Goal: Task Accomplishment & Management: Manage account settings

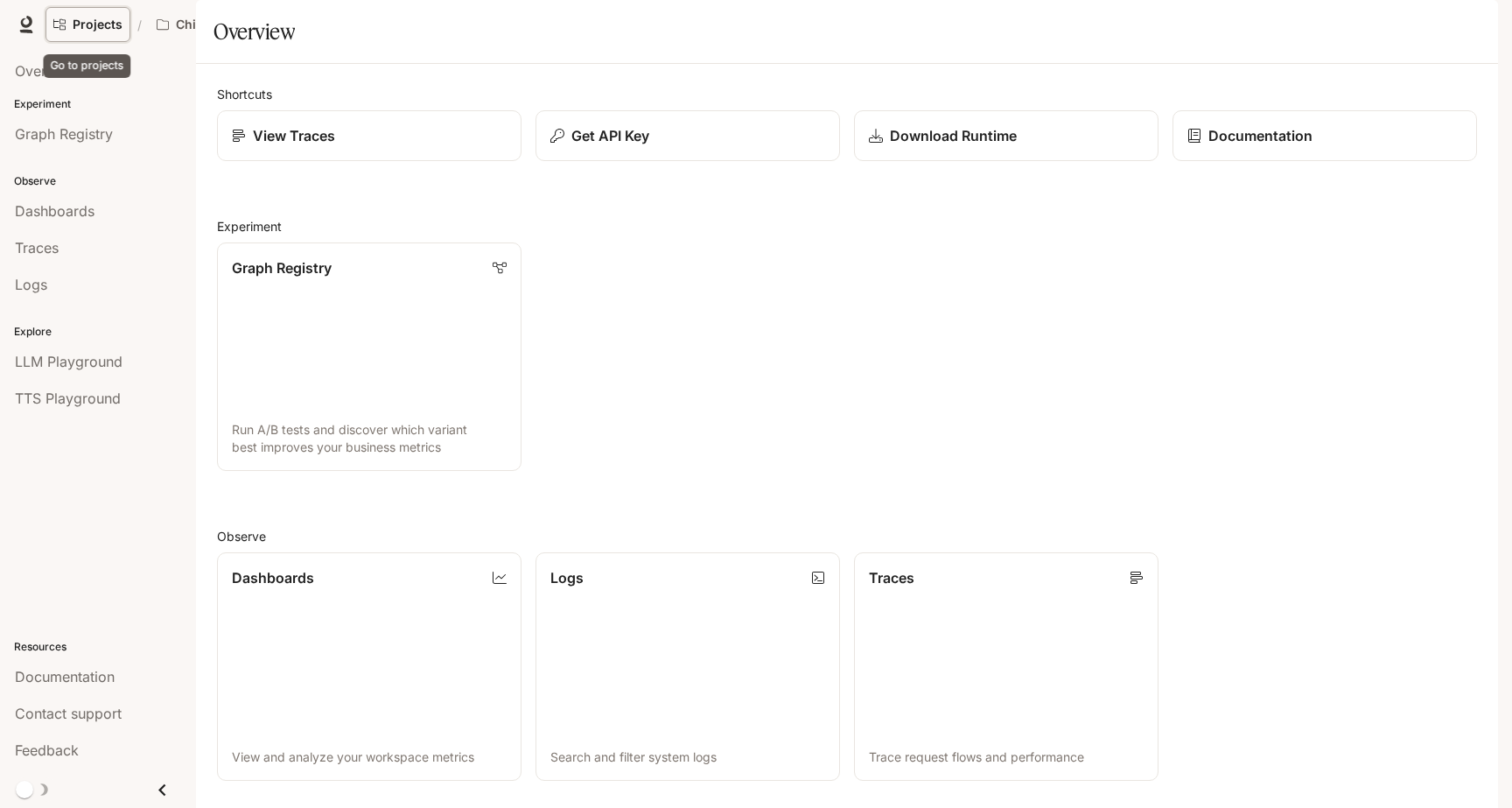
click at [102, 26] on span "Projects" at bounding box center [98, 25] width 50 height 15
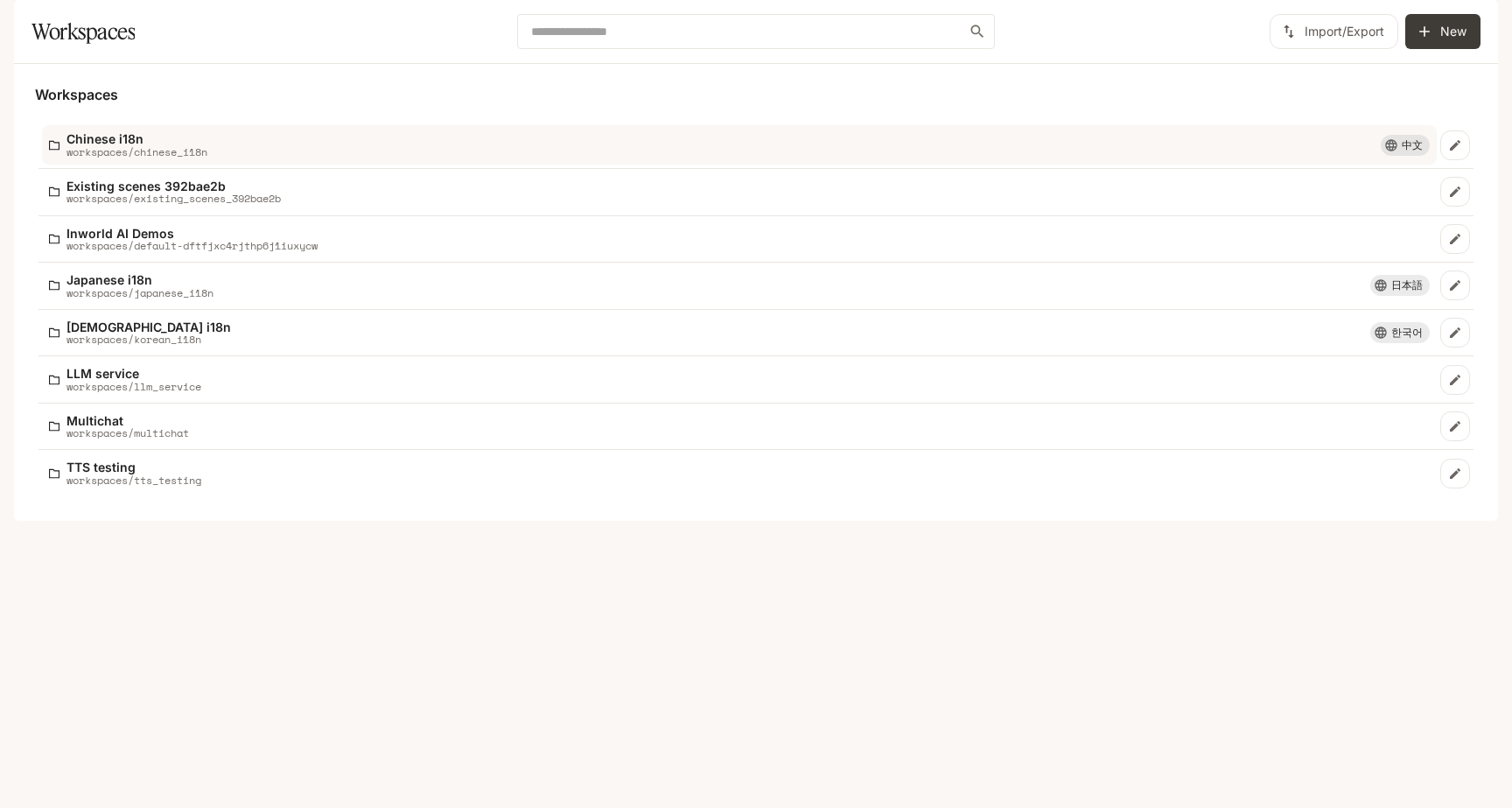
click at [152, 146] on p "Chinese i18n" at bounding box center [137, 139] width 141 height 13
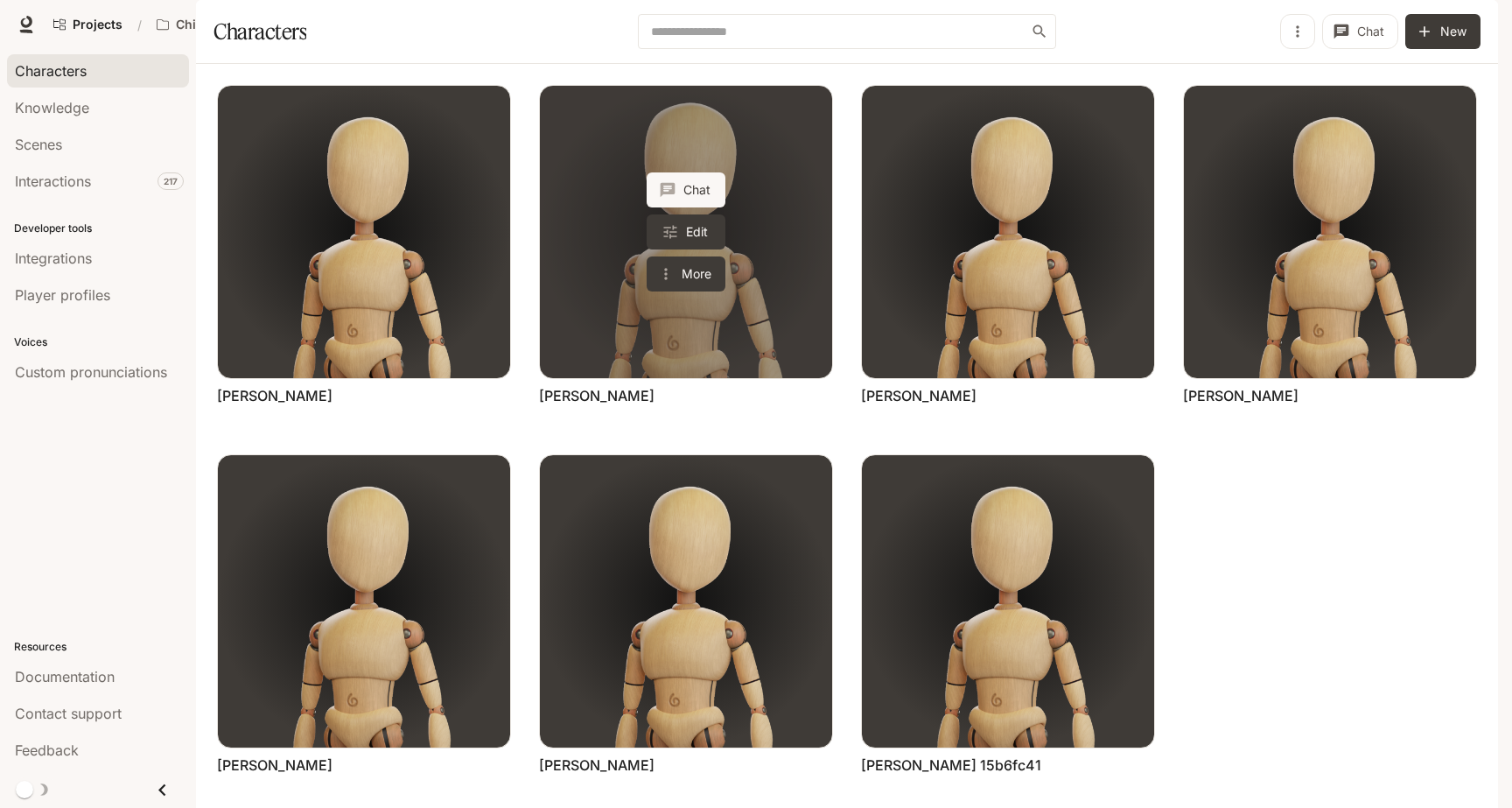
scroll to position [40, 0]
click at [679, 281] on button "More" at bounding box center [686, 274] width 78 height 35
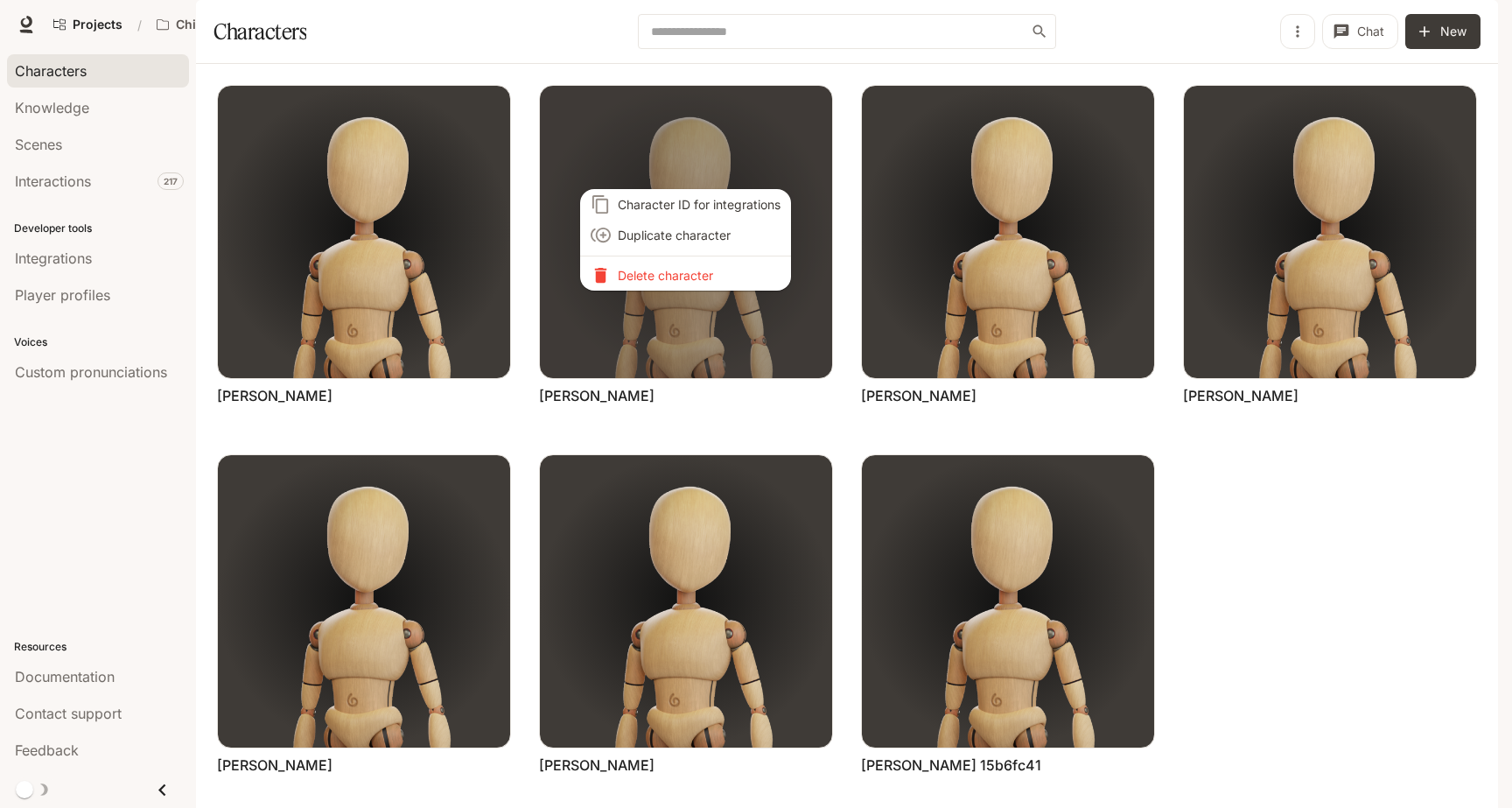
click at [678, 272] on p "Delete character" at bounding box center [700, 275] width 163 height 18
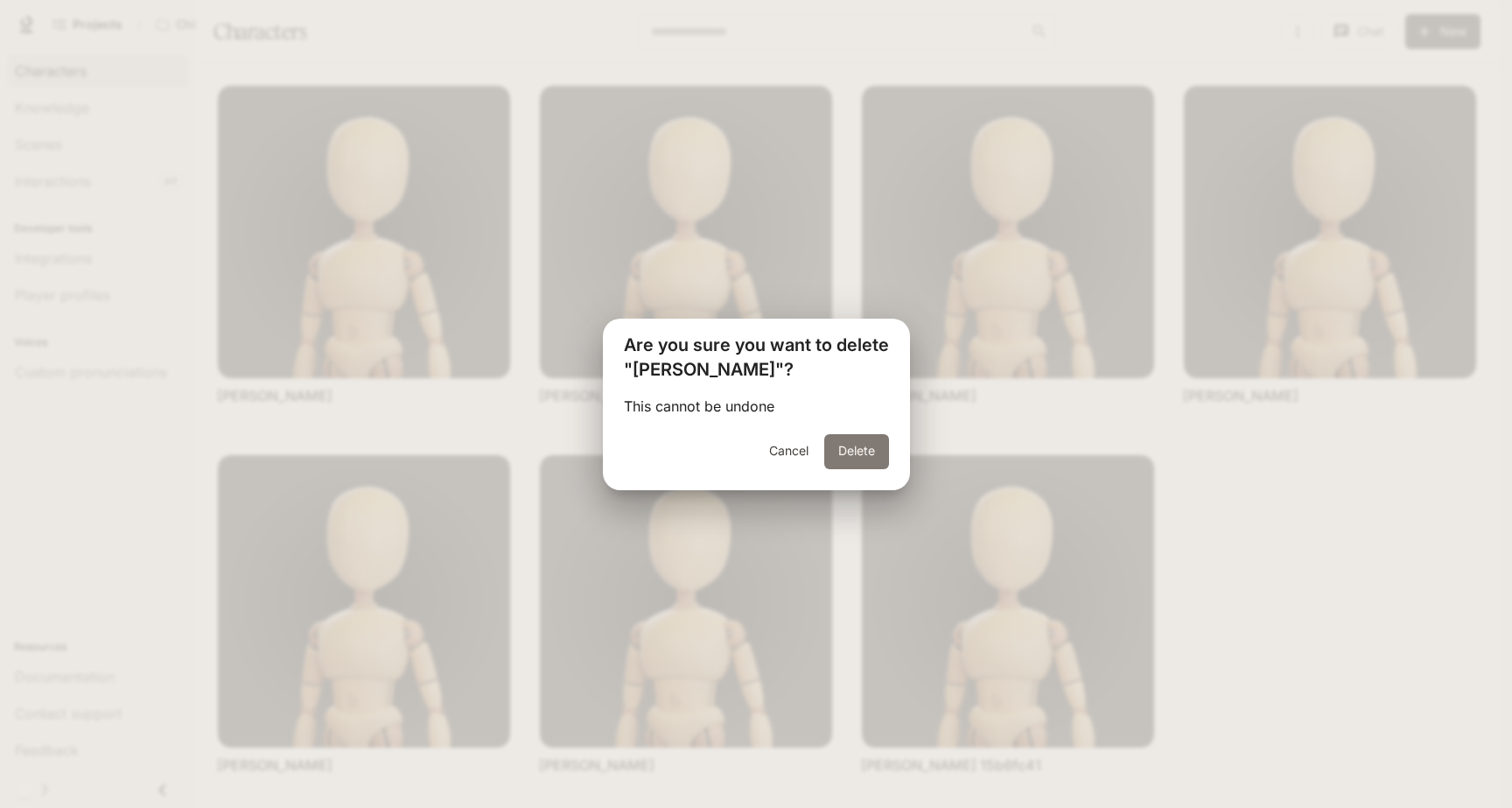
click at [853, 442] on button "Delete" at bounding box center [856, 452] width 65 height 35
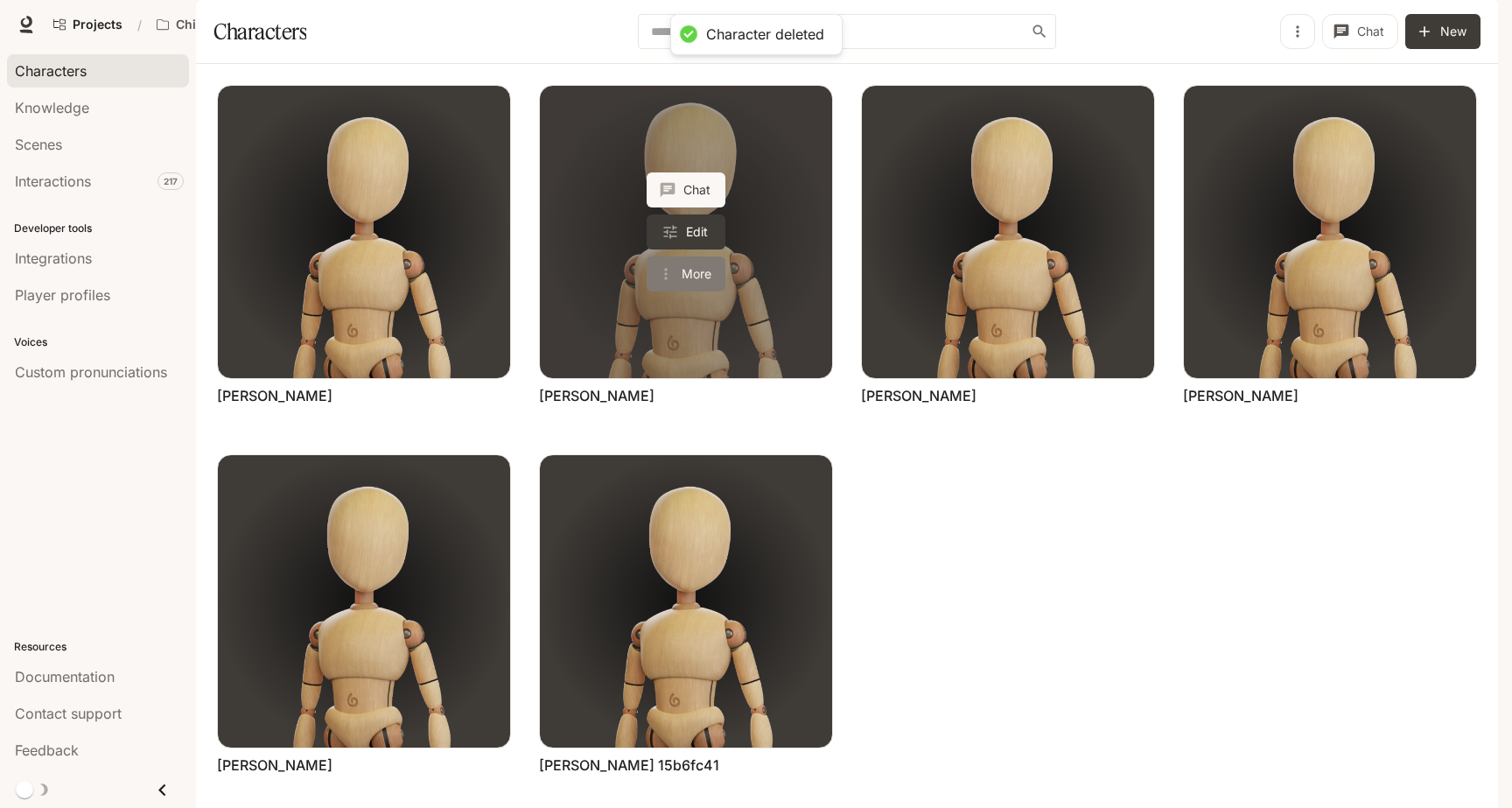
click at [697, 278] on button "More" at bounding box center [686, 274] width 78 height 35
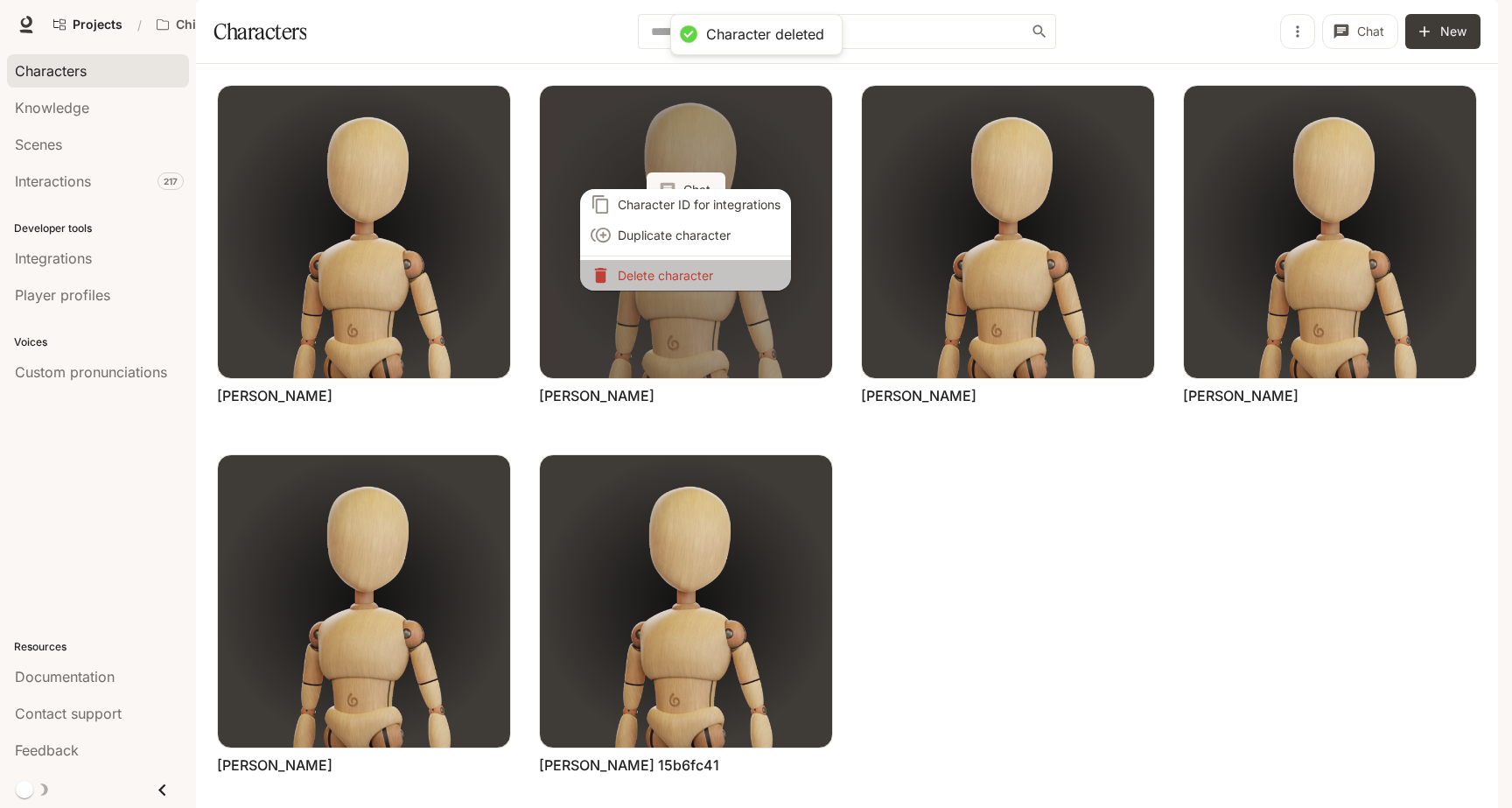
click at [697, 278] on p "Delete character" at bounding box center [700, 275] width 163 height 18
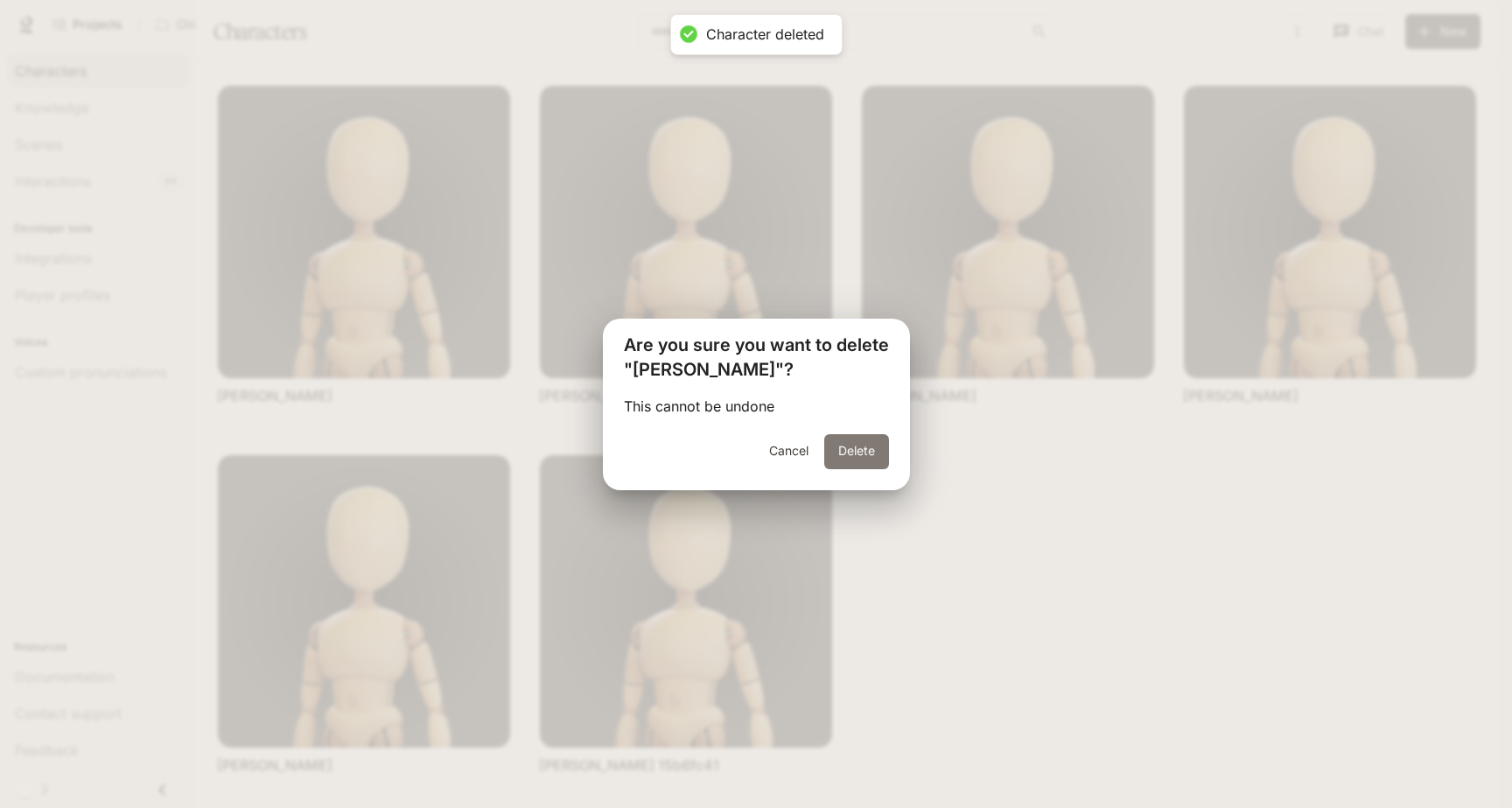
click at [853, 440] on button "Delete" at bounding box center [856, 452] width 65 height 35
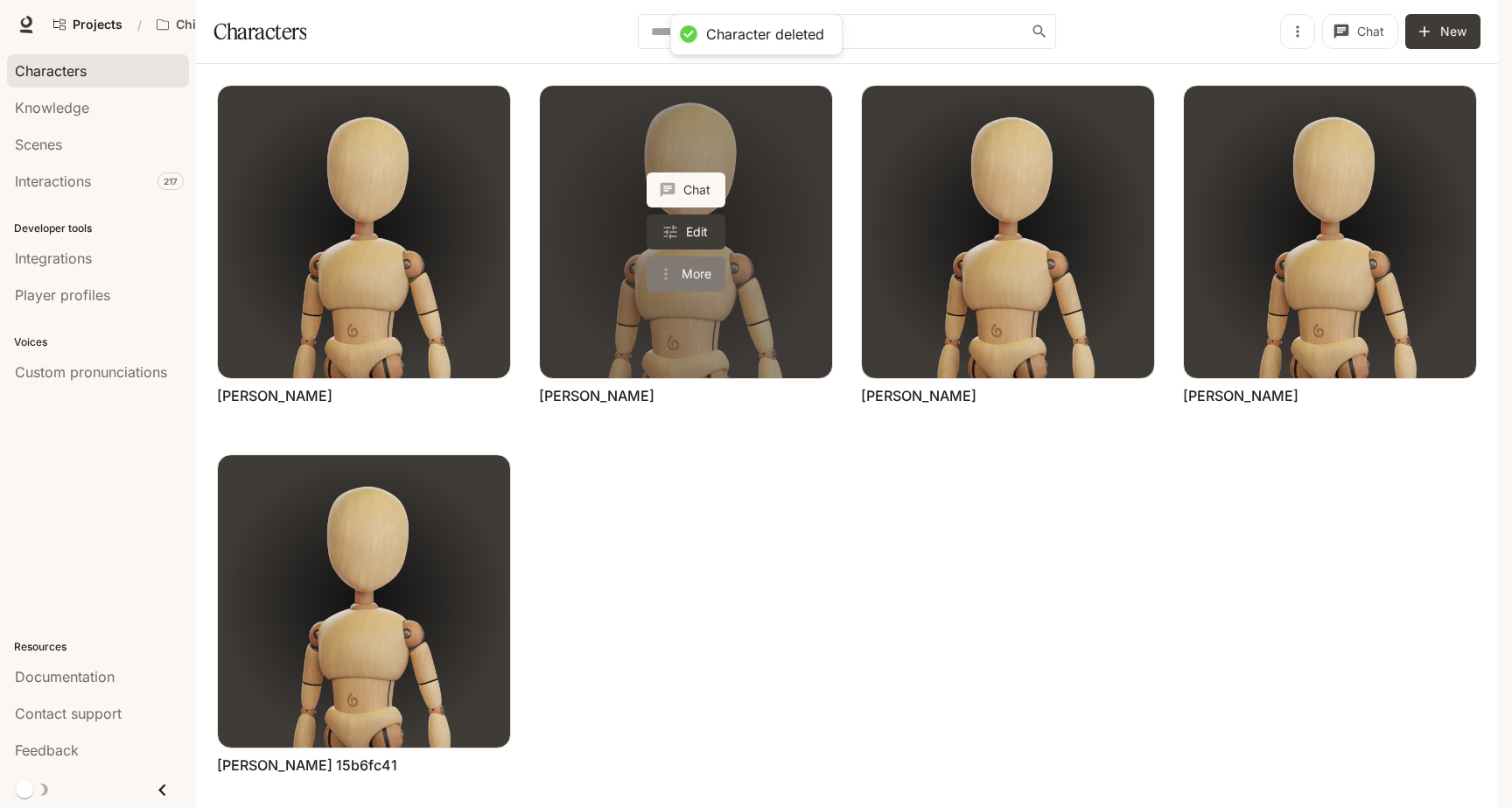
click at [696, 273] on button "More" at bounding box center [686, 274] width 78 height 35
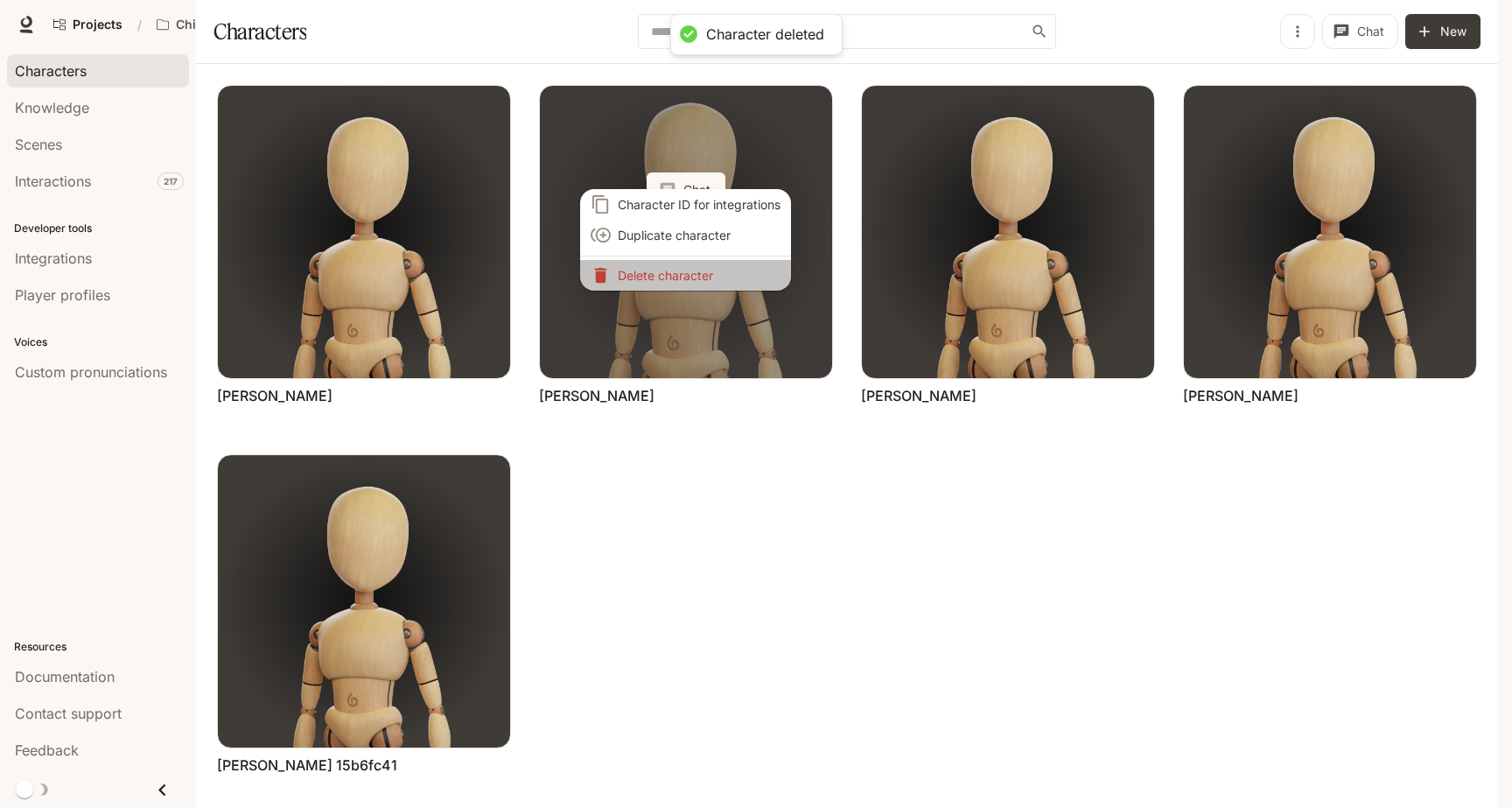
click at [696, 273] on p "Delete character" at bounding box center [700, 275] width 163 height 18
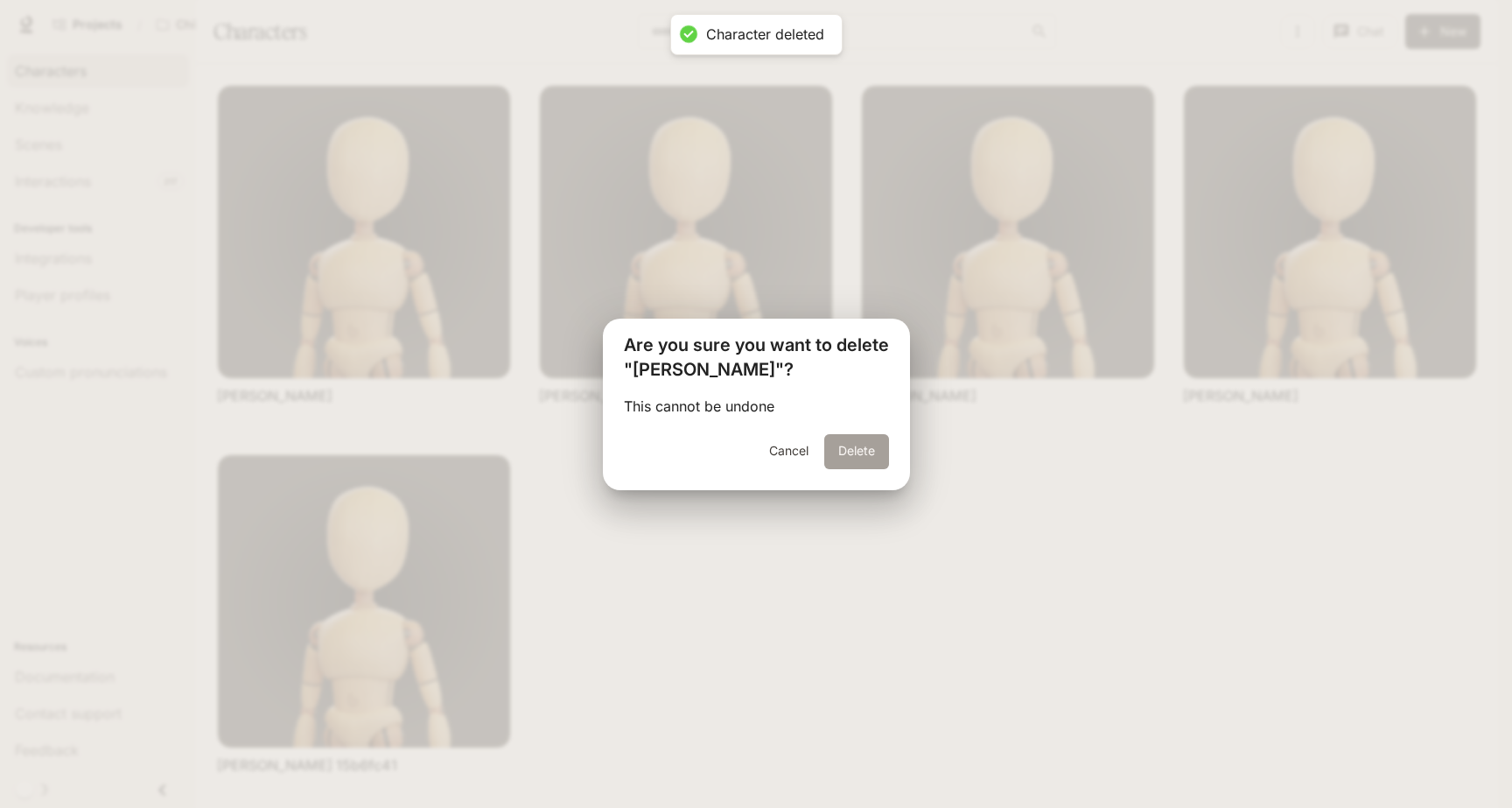
click at [844, 442] on button "Delete" at bounding box center [856, 452] width 65 height 35
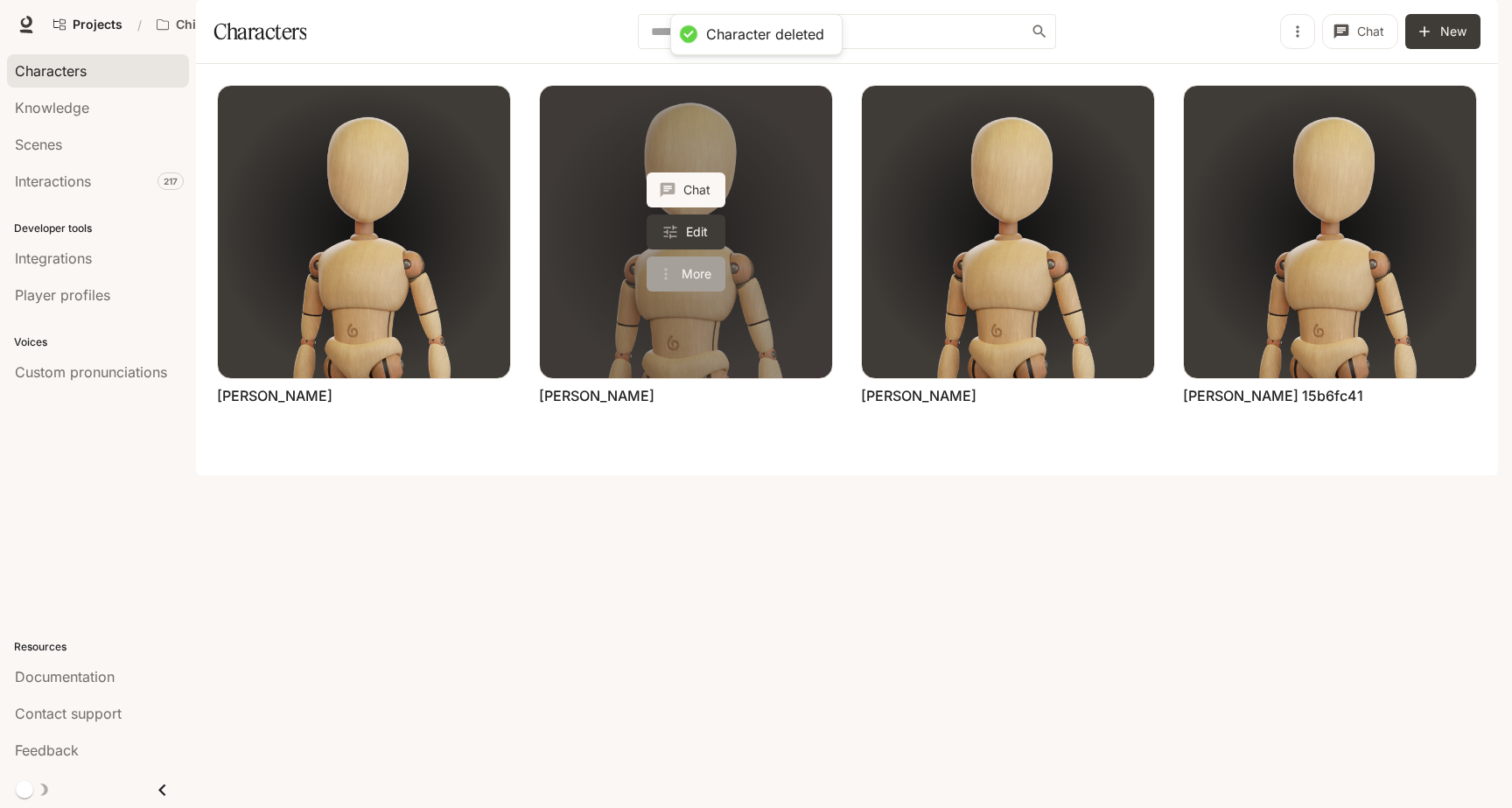
click at [698, 292] on button "More" at bounding box center [686, 274] width 78 height 35
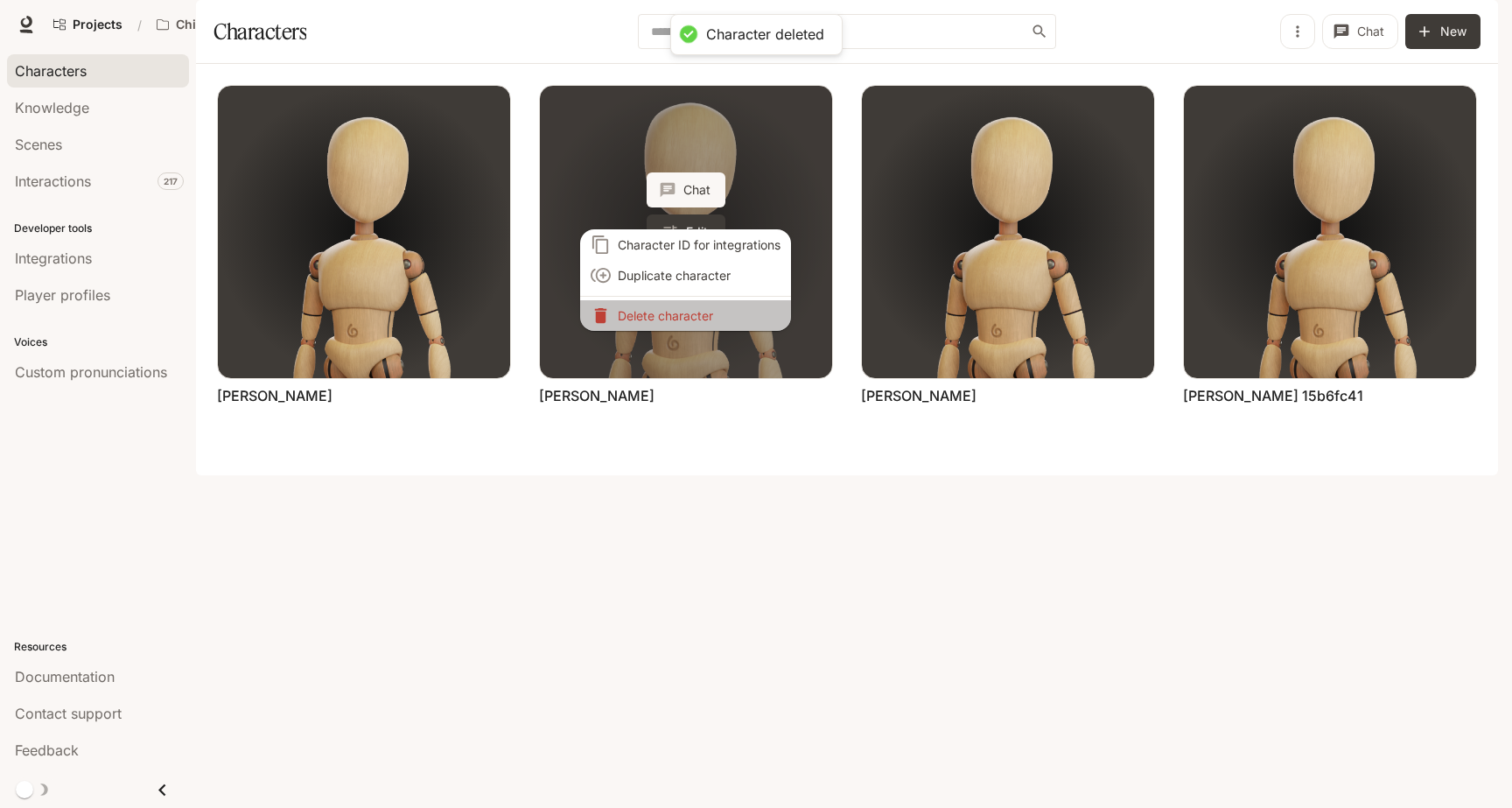
click at [698, 316] on p "Delete character" at bounding box center [700, 315] width 163 height 18
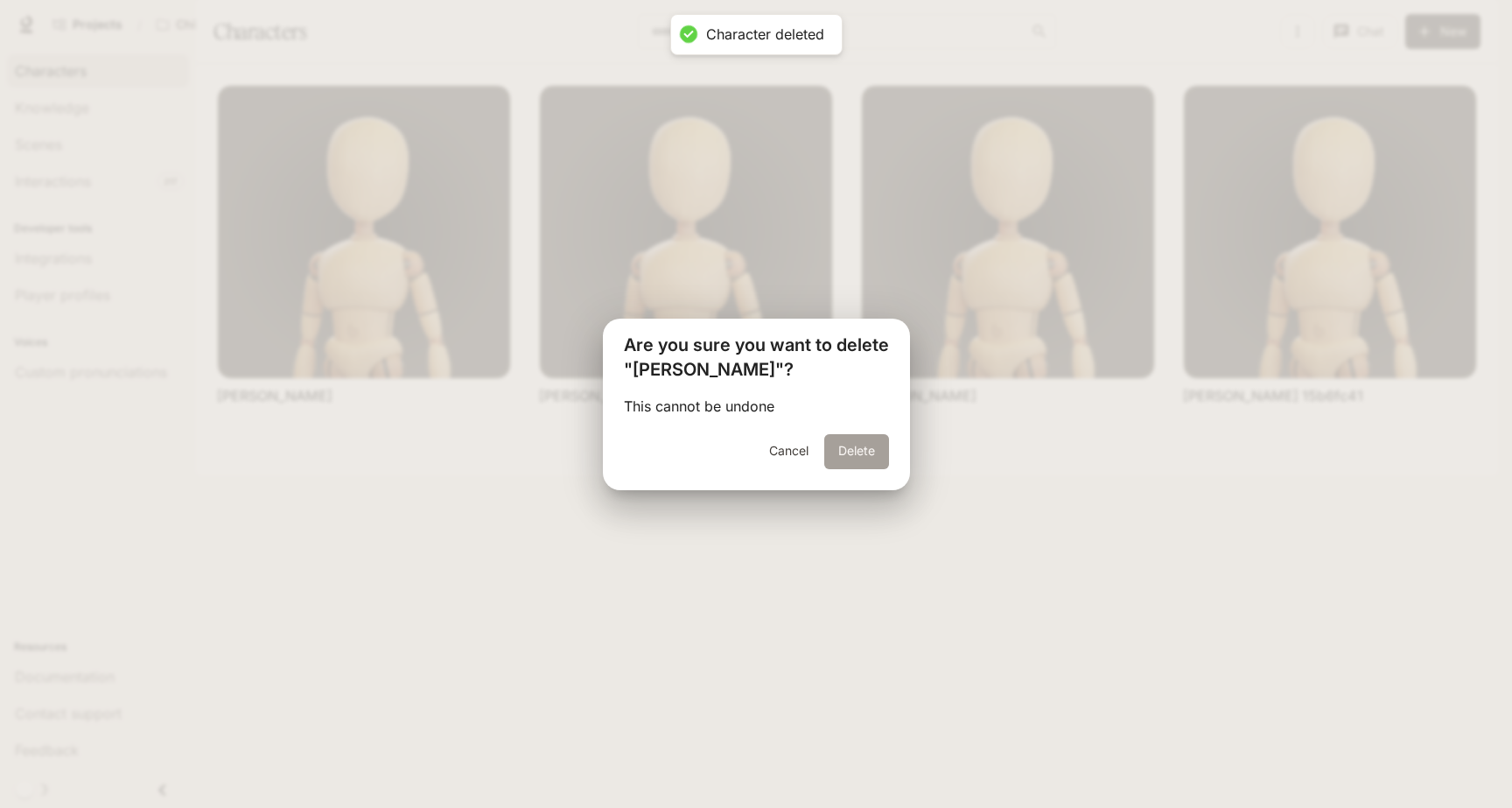
click at [849, 443] on button "Delete" at bounding box center [856, 452] width 65 height 35
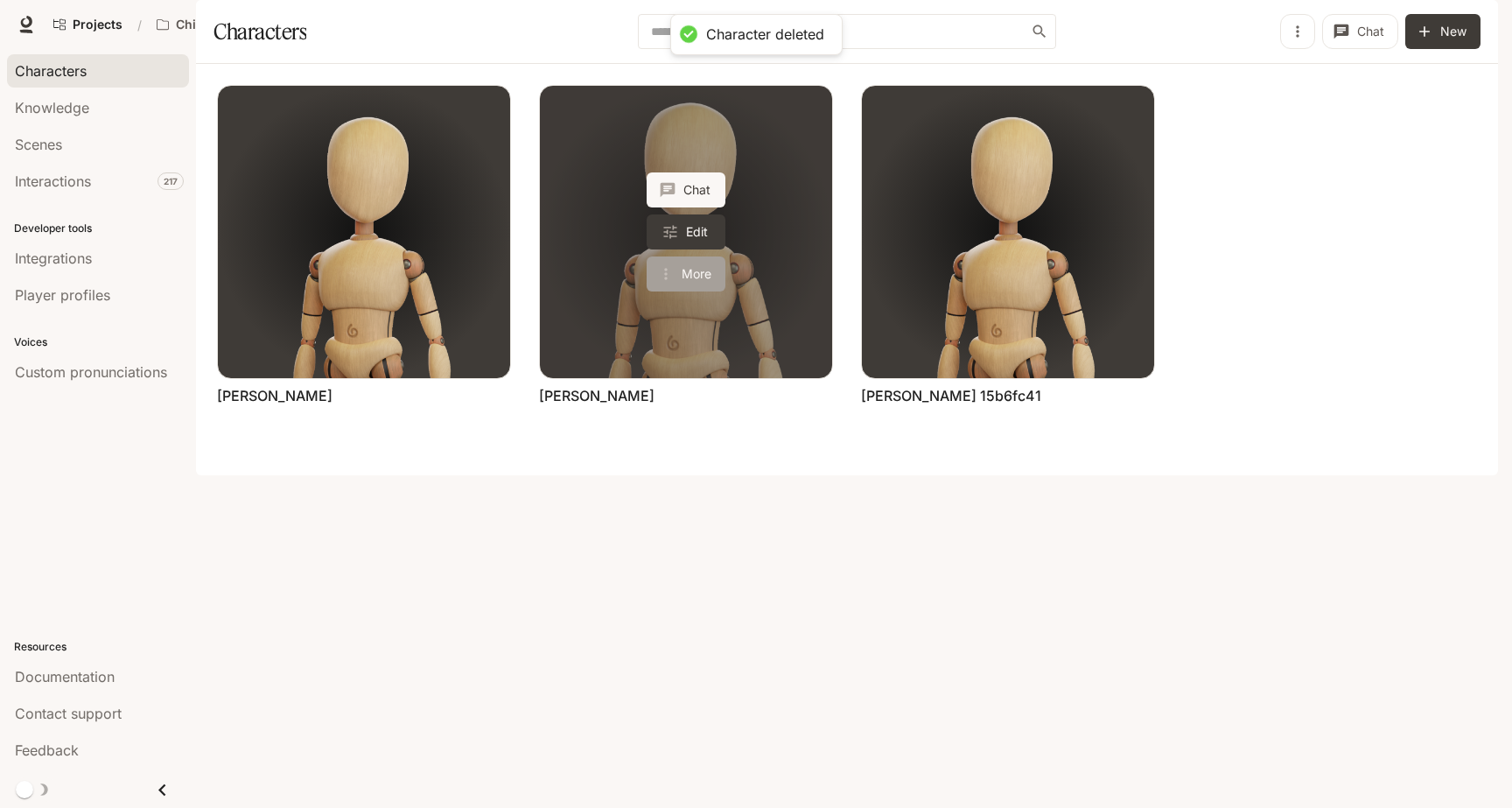
click at [703, 292] on button "More" at bounding box center [686, 274] width 78 height 35
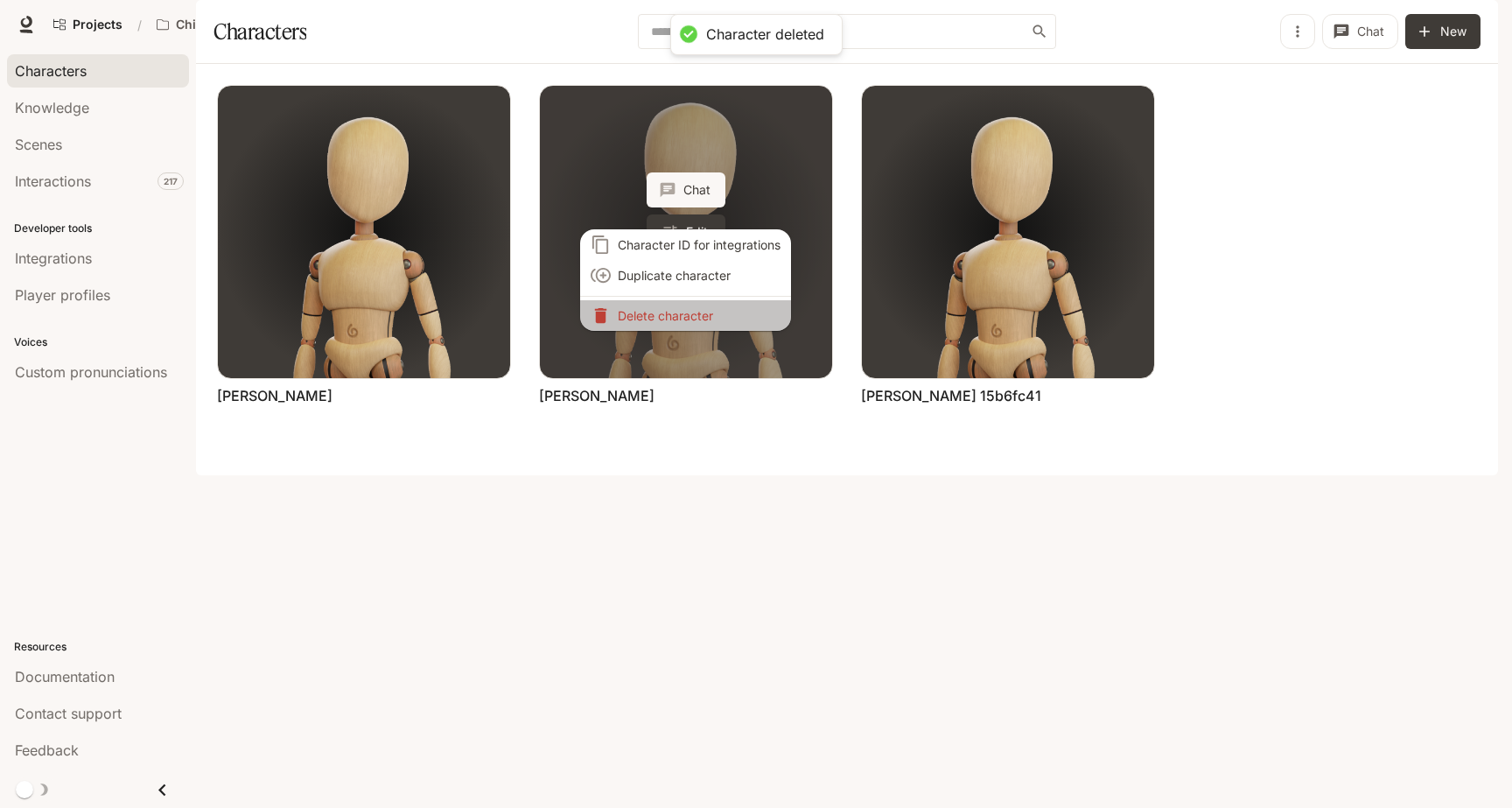
click at [703, 315] on p "Delete character" at bounding box center [700, 315] width 163 height 18
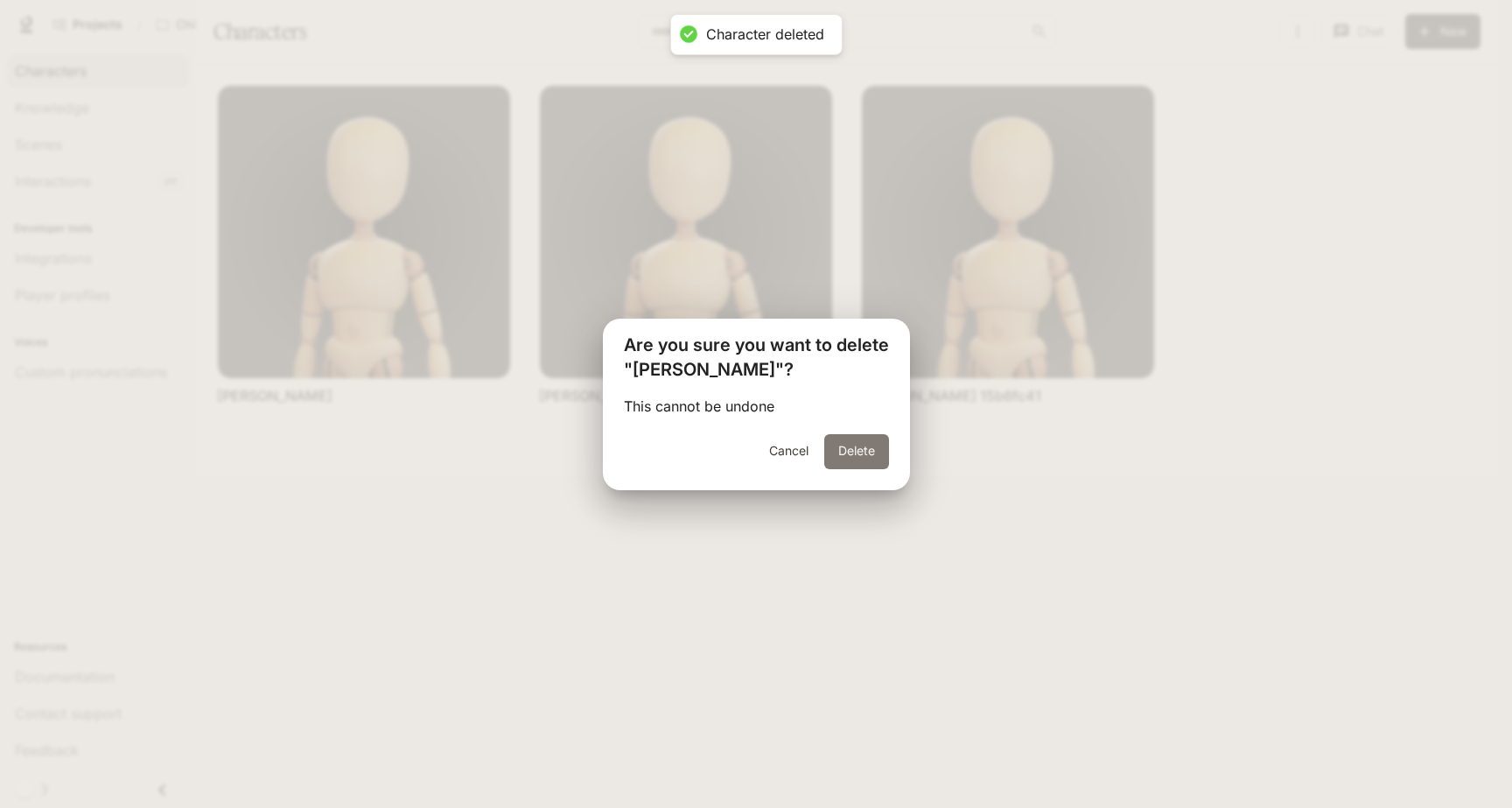
click at [857, 455] on button "Delete" at bounding box center [856, 452] width 65 height 35
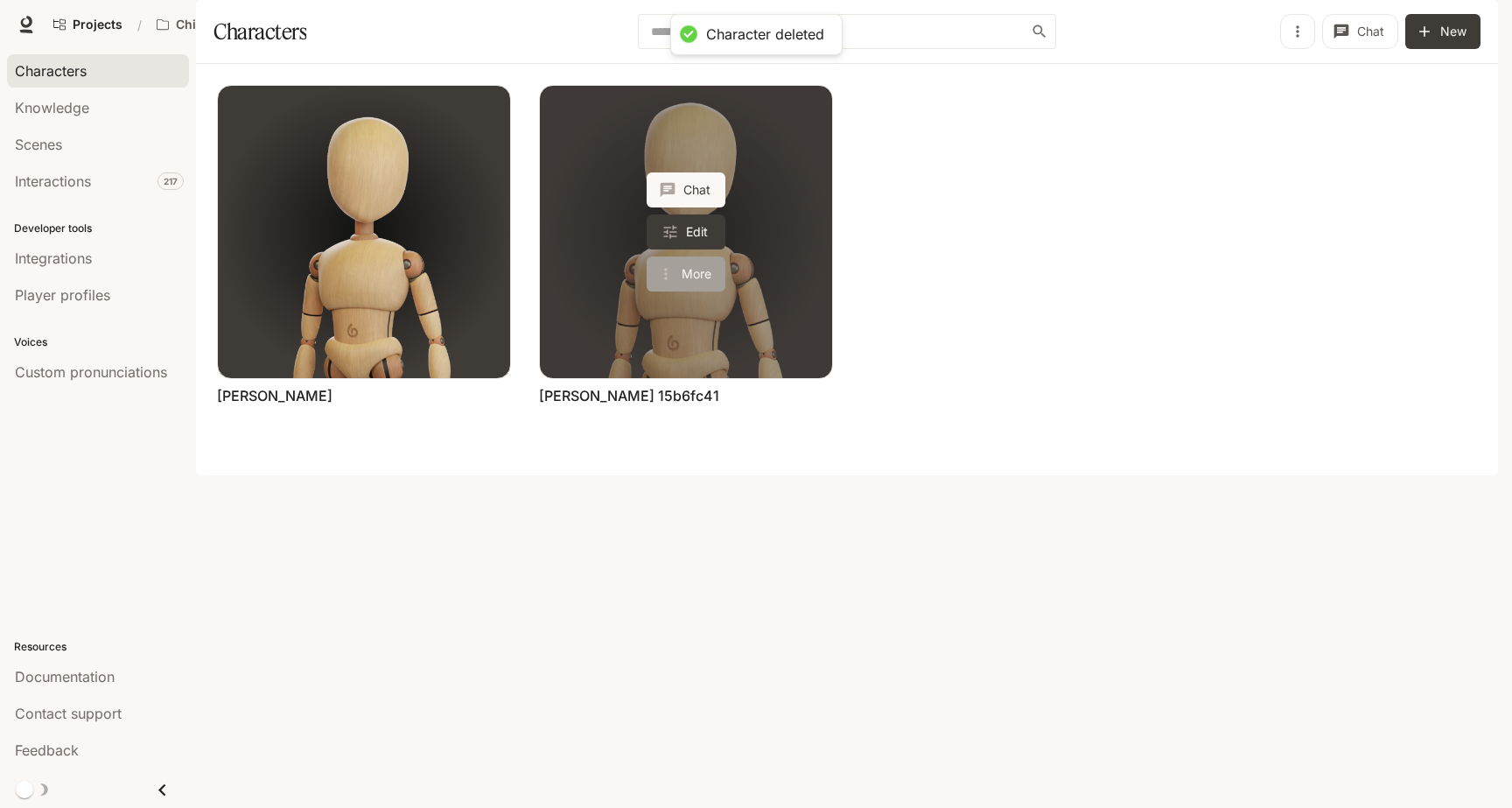
click at [683, 292] on button "More" at bounding box center [686, 274] width 78 height 35
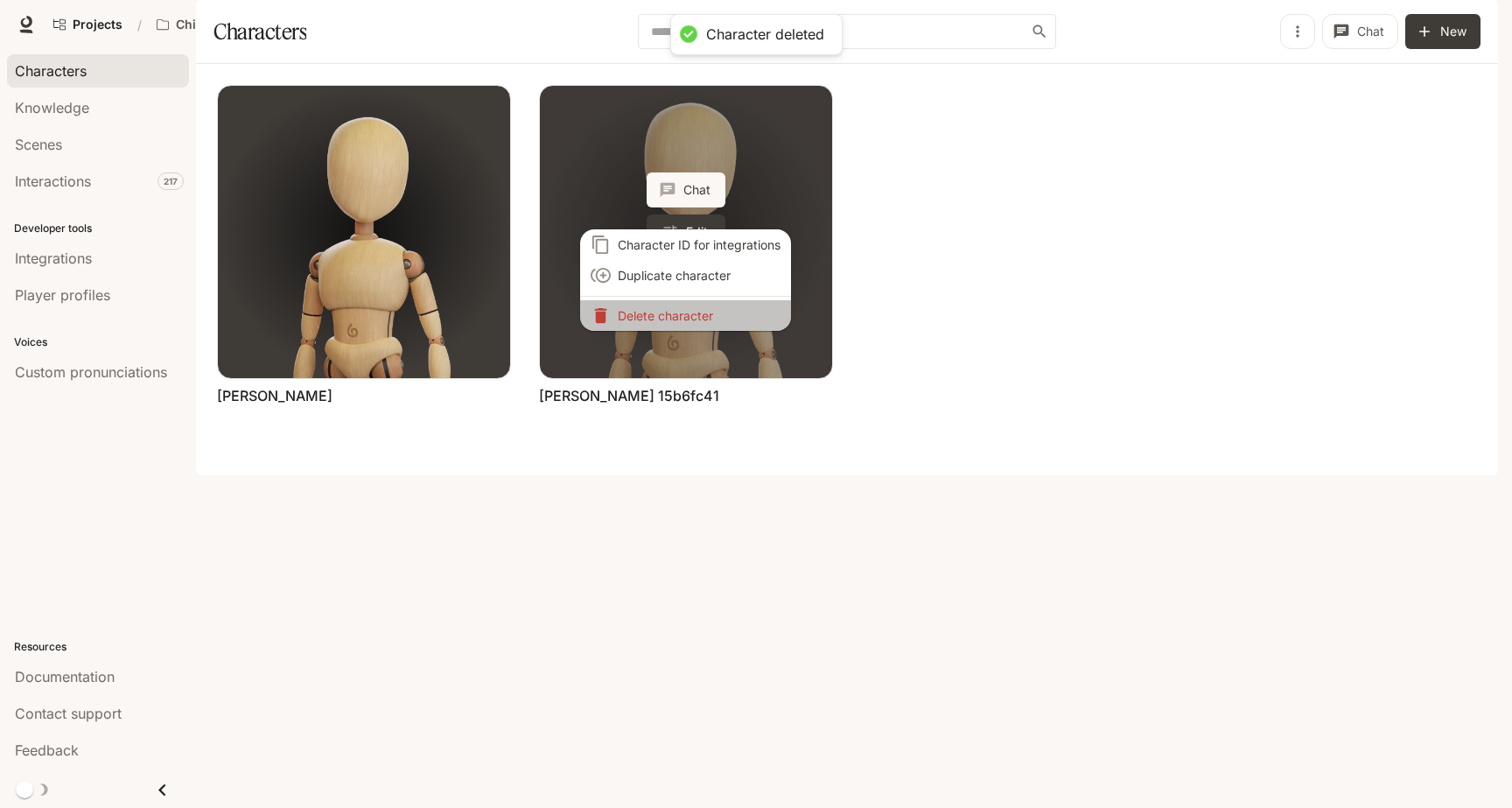
click at [683, 320] on p "Delete character" at bounding box center [700, 315] width 163 height 18
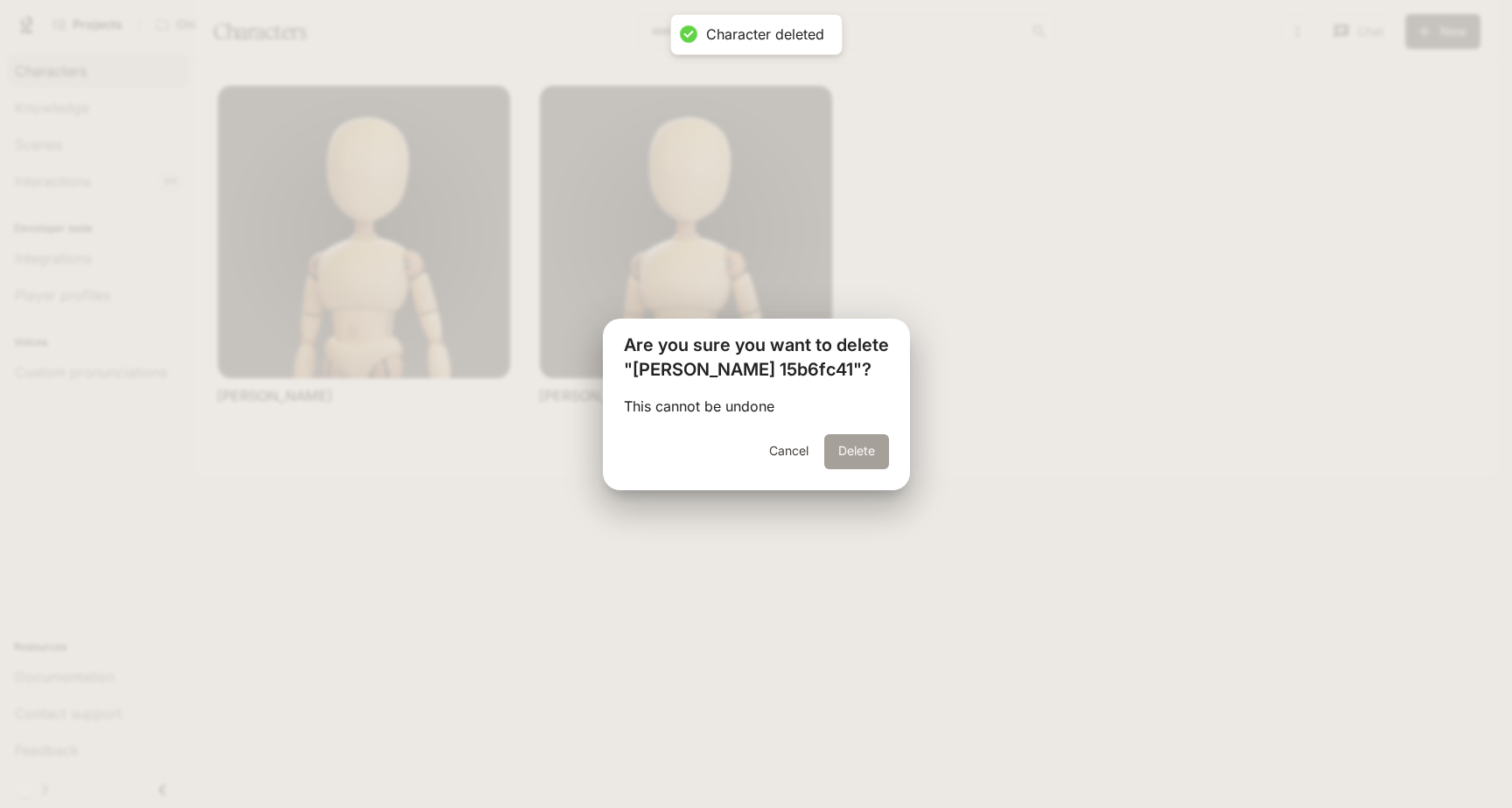
click at [847, 445] on button "Delete" at bounding box center [856, 452] width 65 height 35
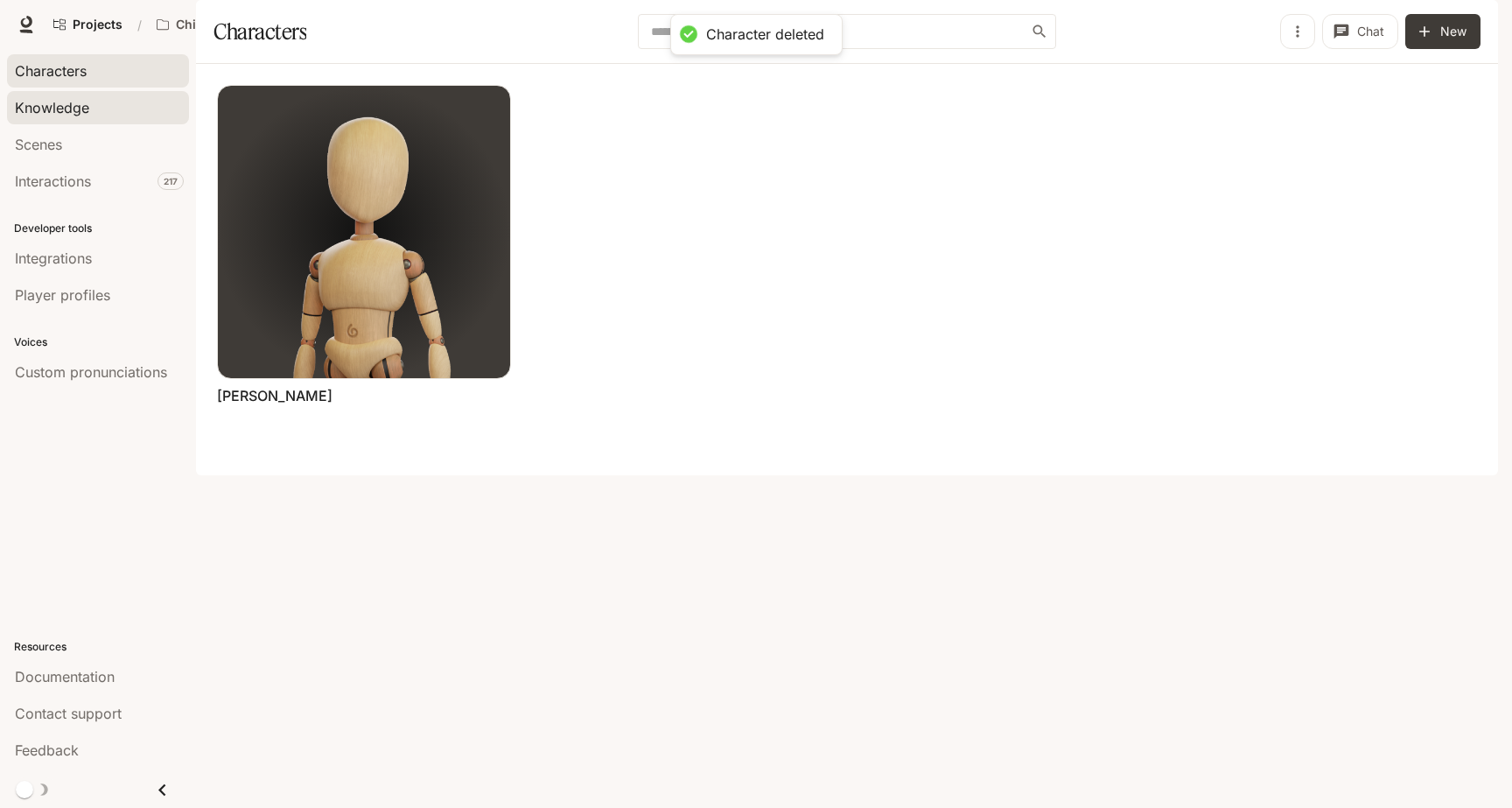
click at [110, 111] on div "Knowledge" at bounding box center [99, 108] width 167 height 21
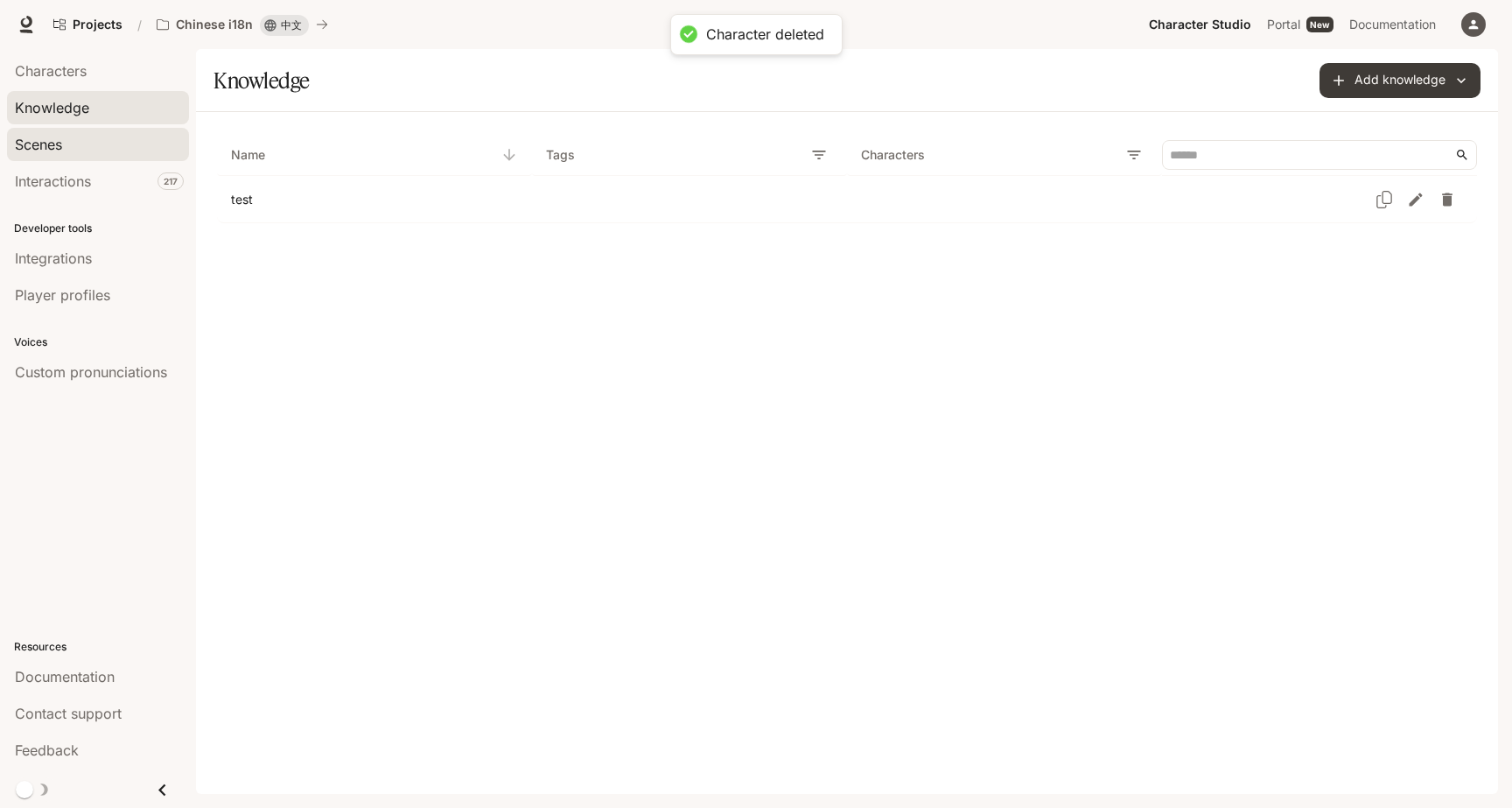
click at [97, 150] on div "Scenes" at bounding box center [99, 145] width 167 height 21
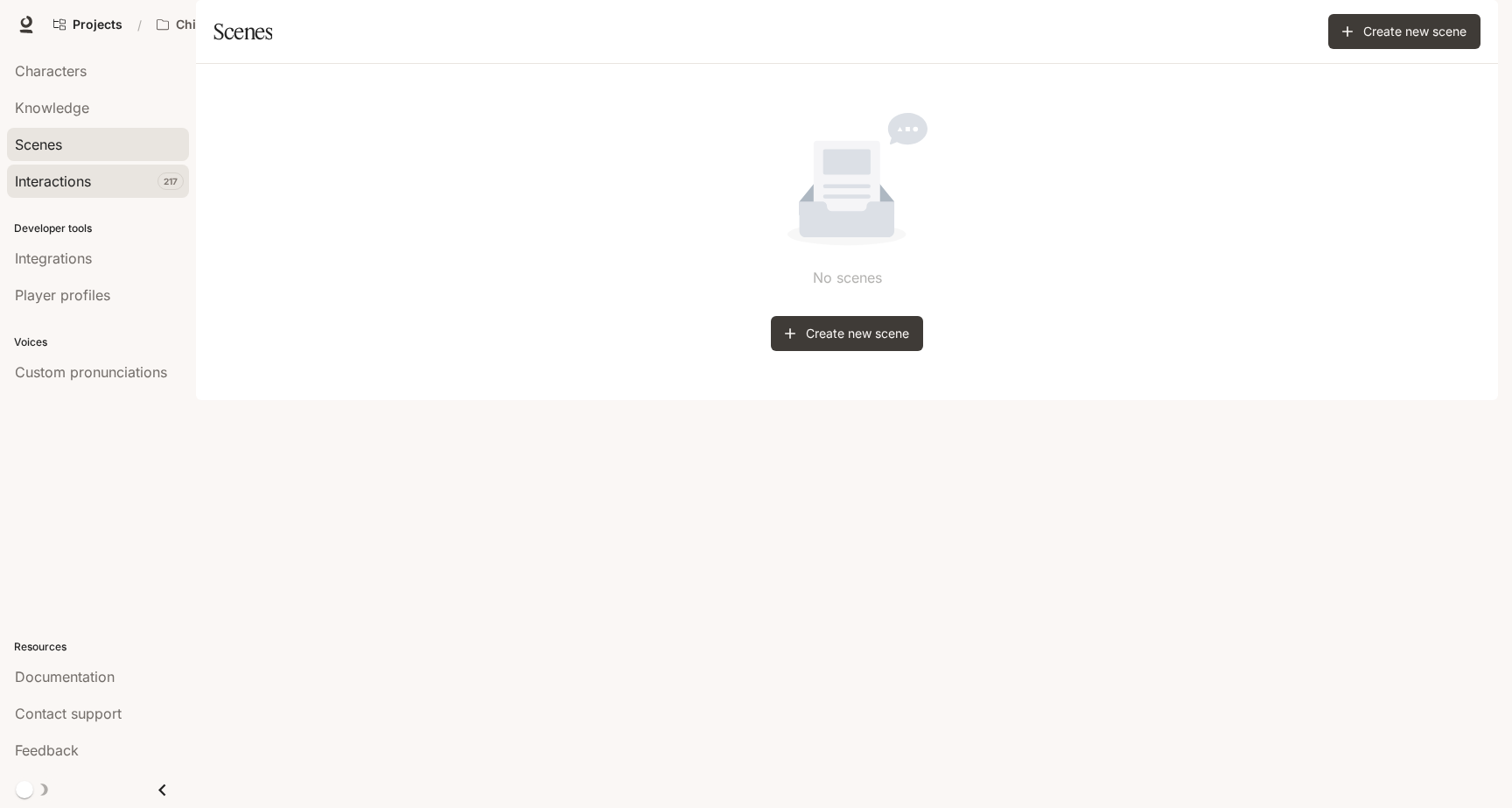
click at [76, 191] on link "Interactions 217" at bounding box center [98, 181] width 182 height 34
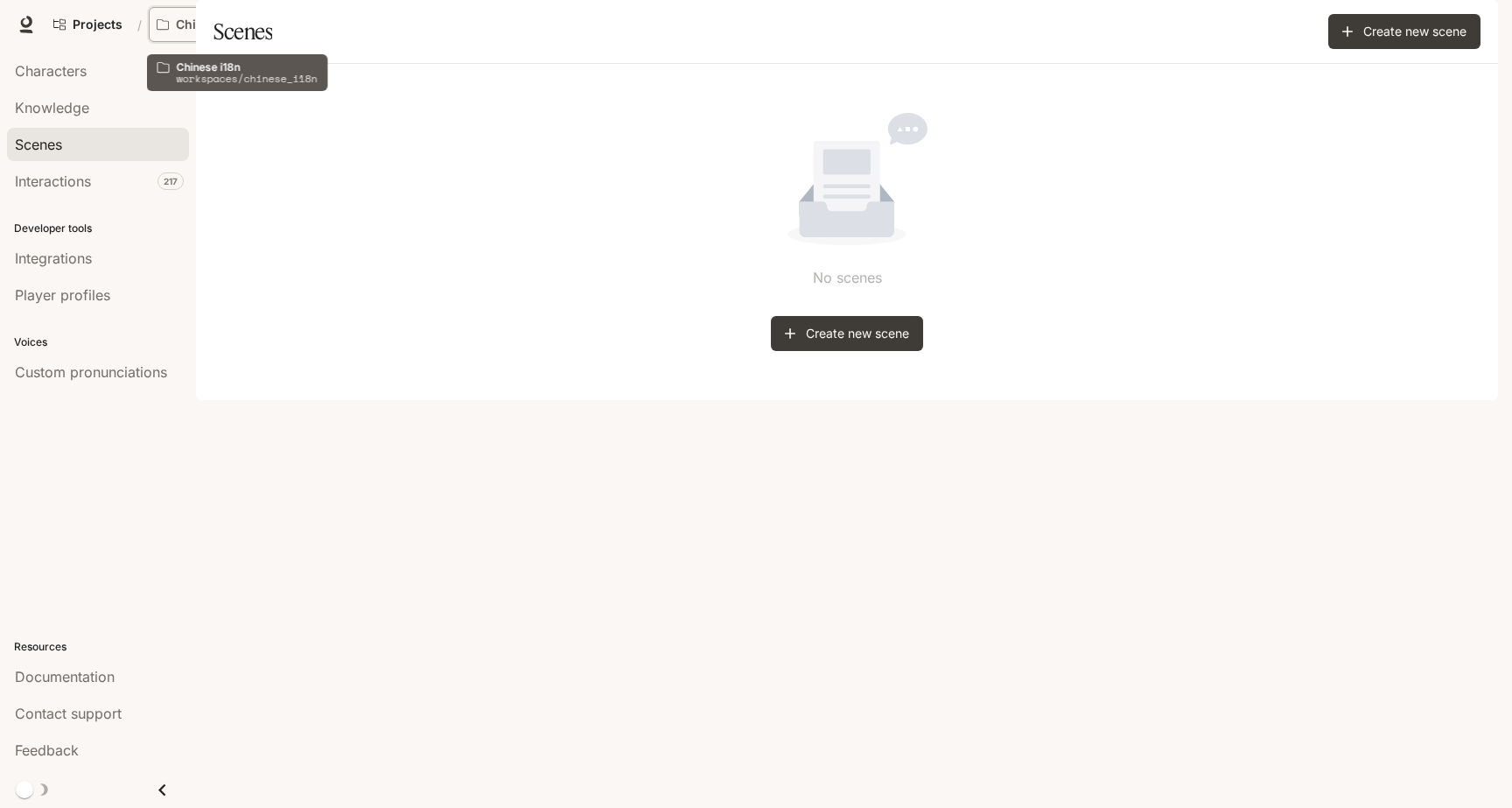
click at [202, 22] on p "Chinese i18n" at bounding box center [214, 25] width 77 height 15
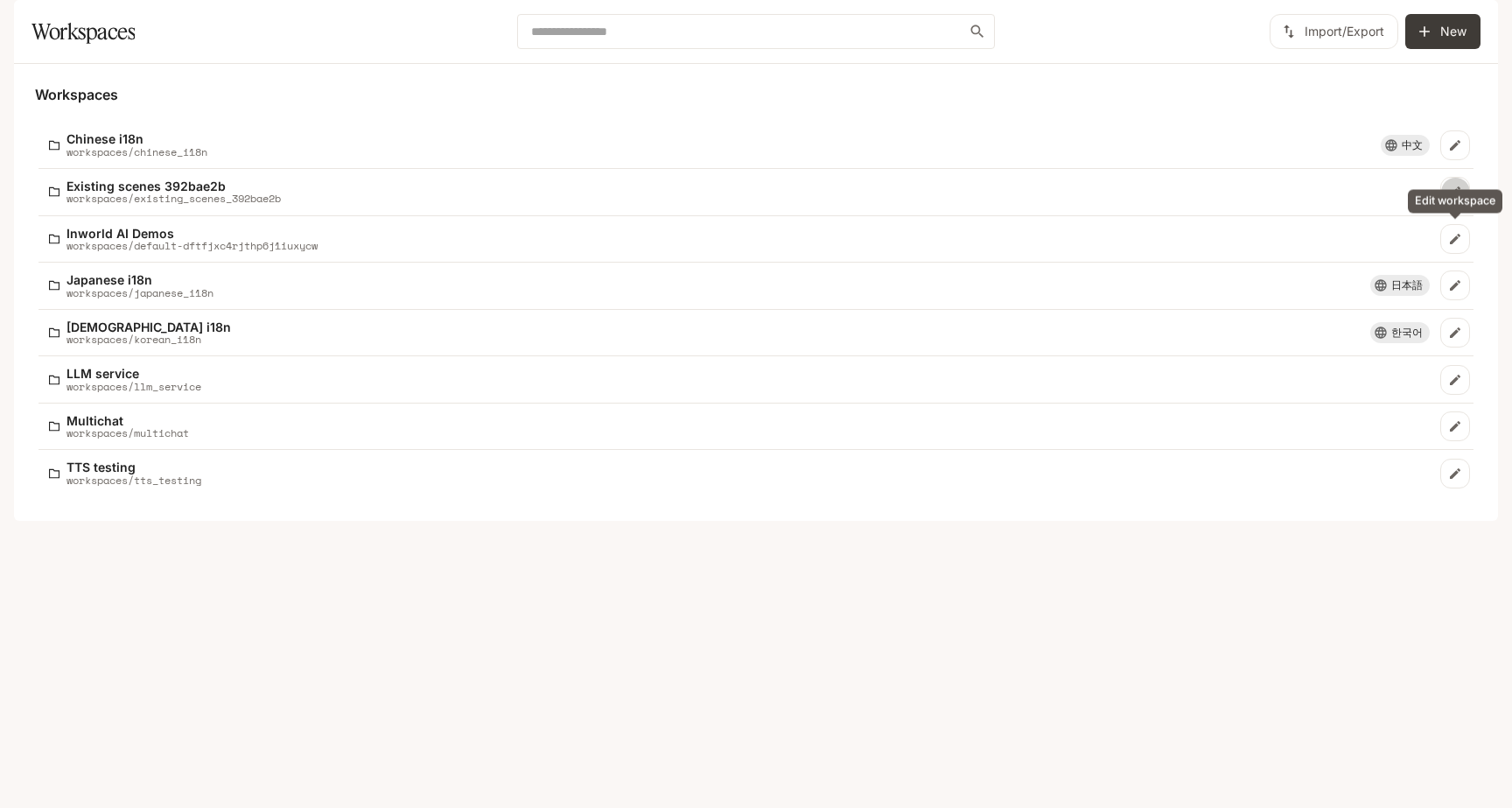
click at [1458, 197] on icon "Edit workspace" at bounding box center [1455, 191] width 11 height 11
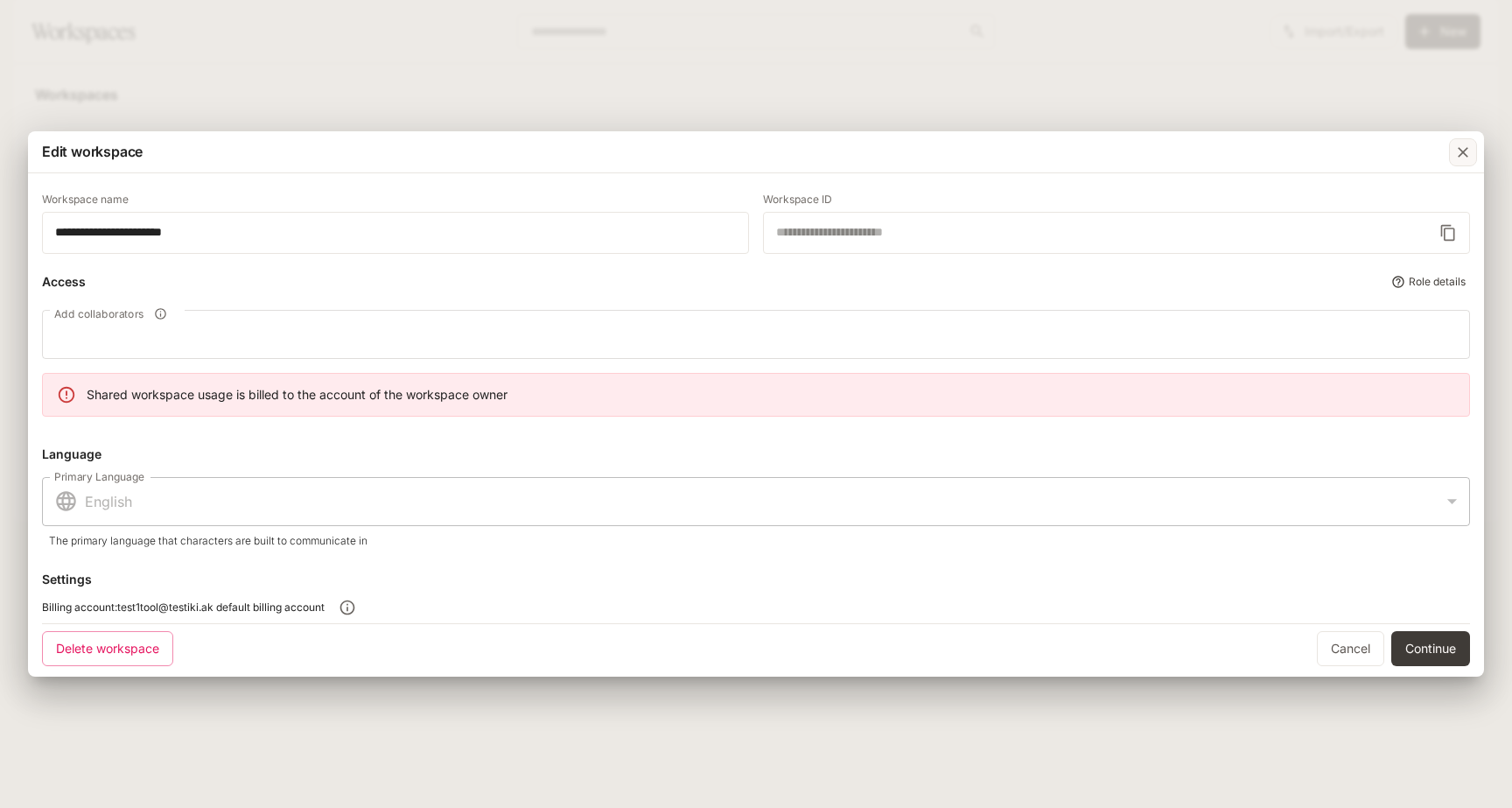
click at [1460, 142] on div "button" at bounding box center [1462, 151] width 28 height 28
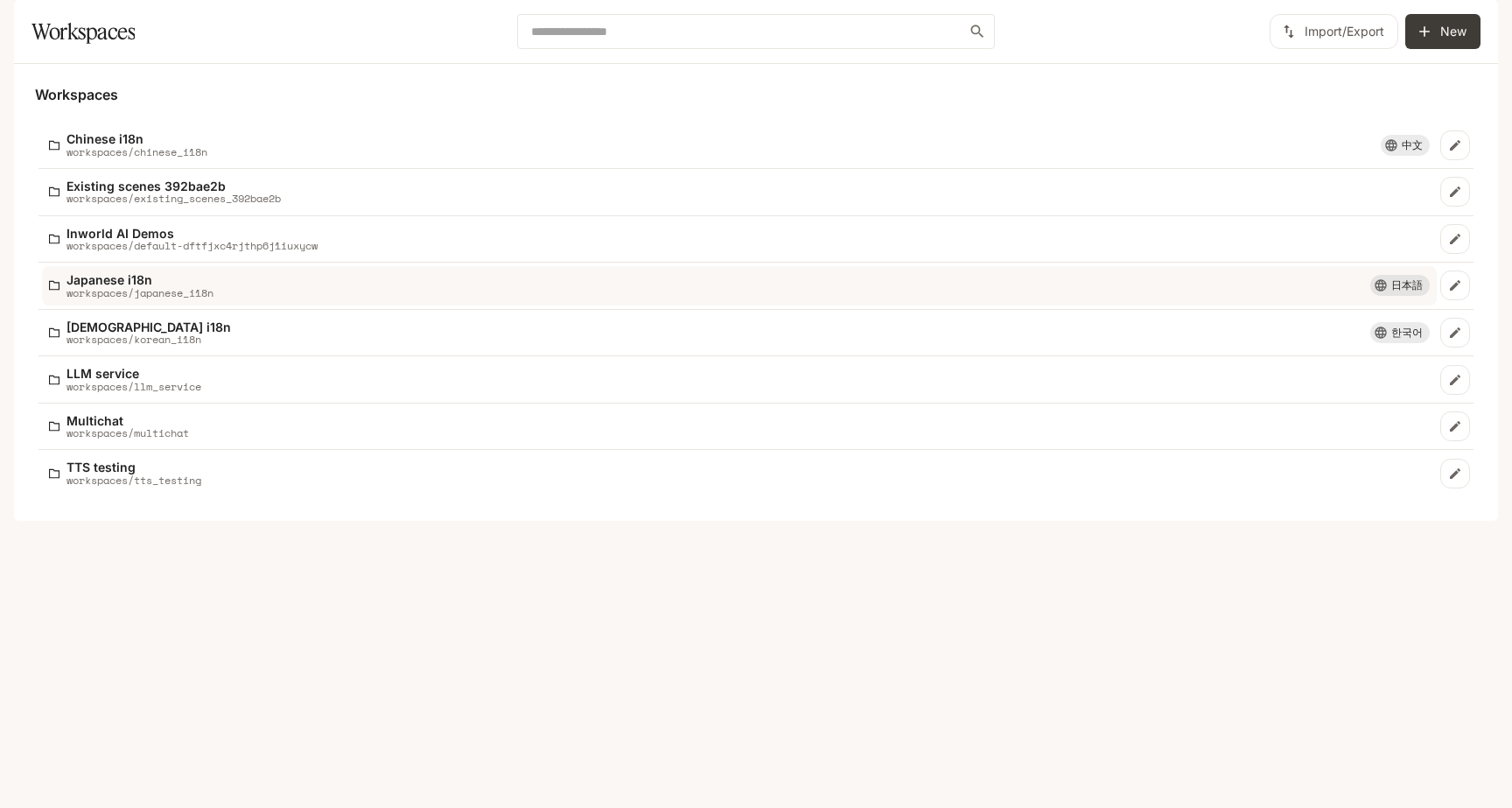
click at [503, 299] on div "Japanese i18n workspaces/[DEMOGRAPHIC_DATA]" at bounding box center [709, 285] width 1322 height 26
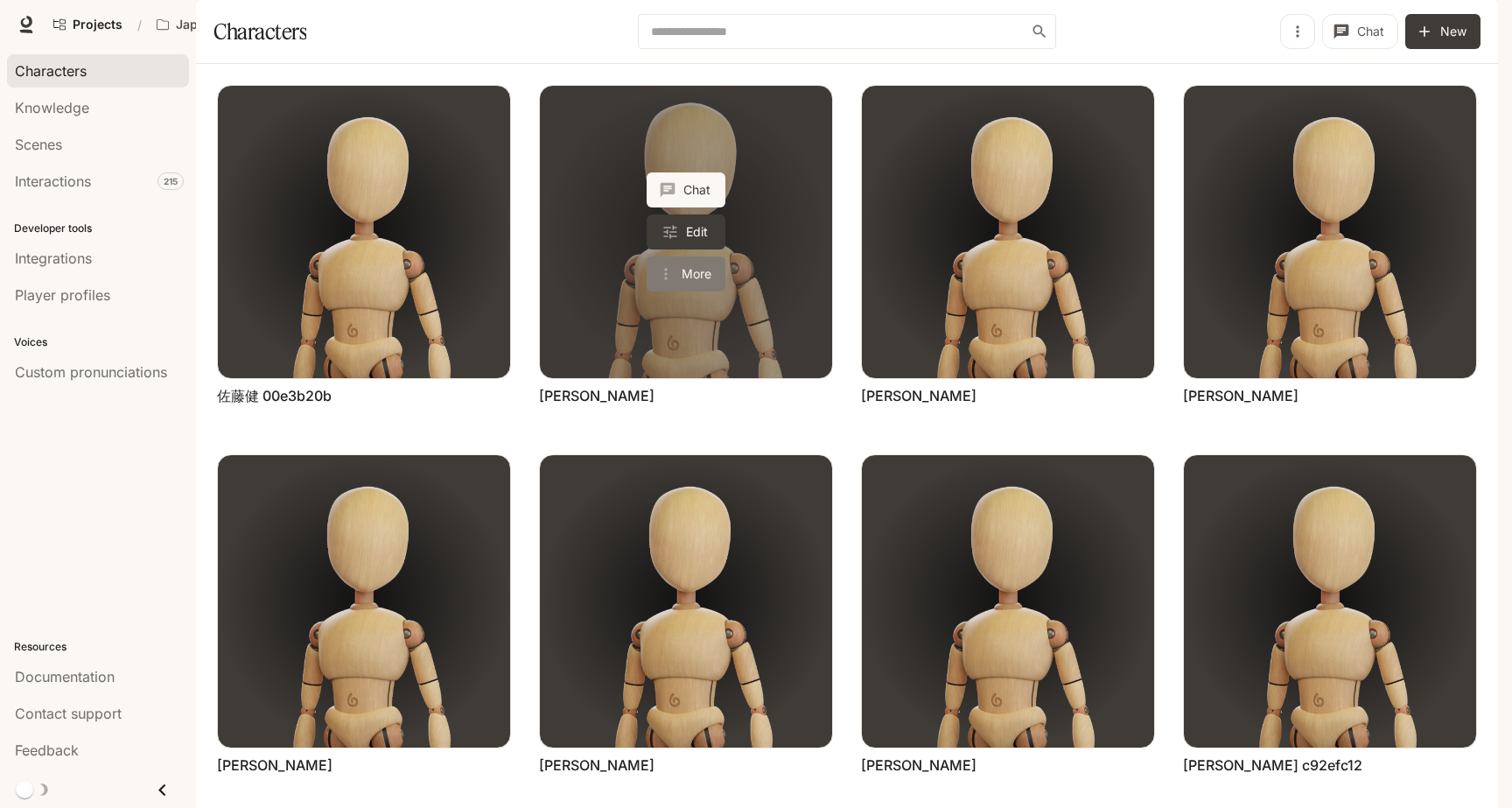
click at [688, 292] on button "More" at bounding box center [686, 274] width 78 height 35
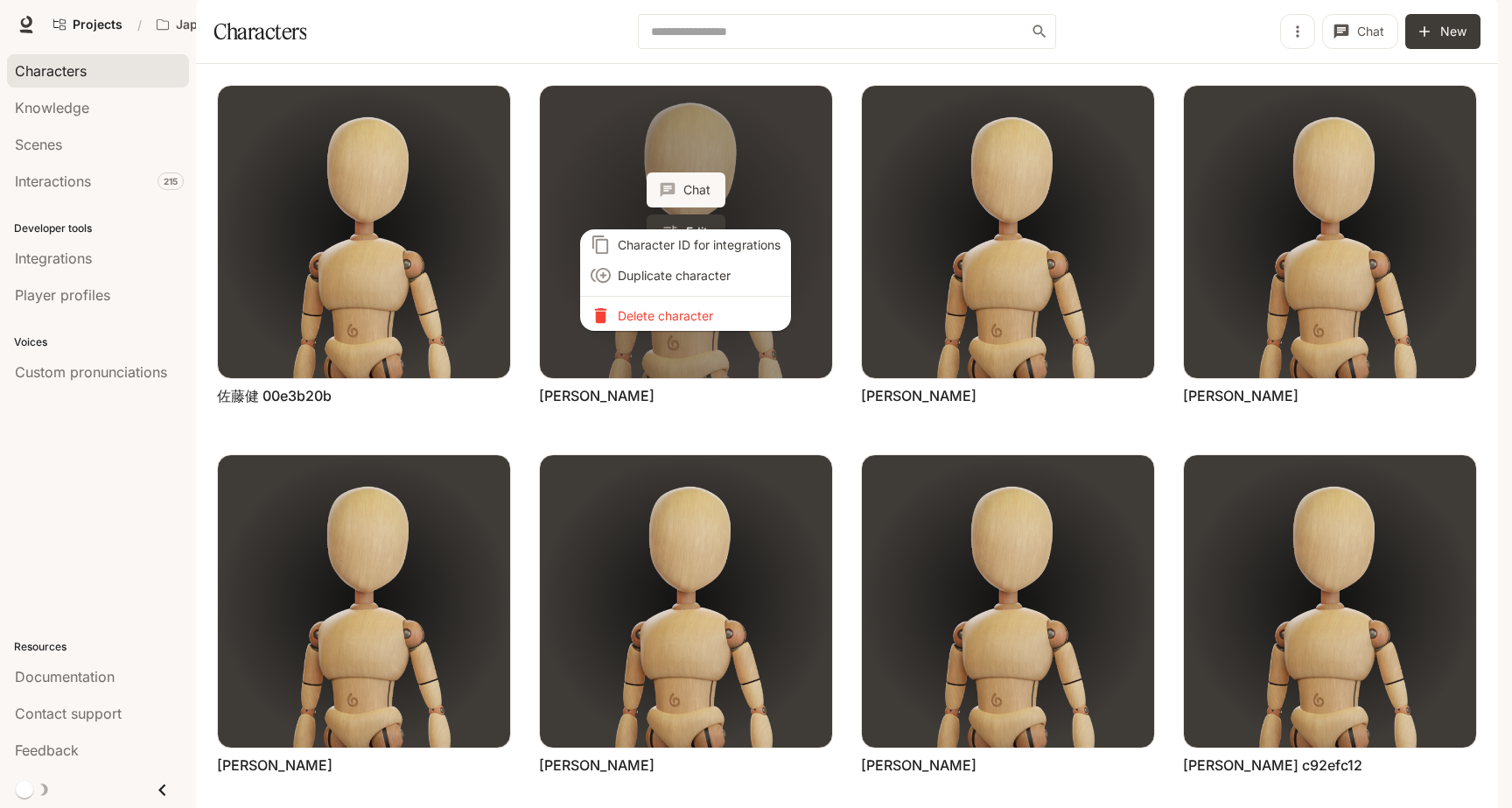
click at [688, 325] on li "Delete character" at bounding box center [685, 316] width 211 height 31
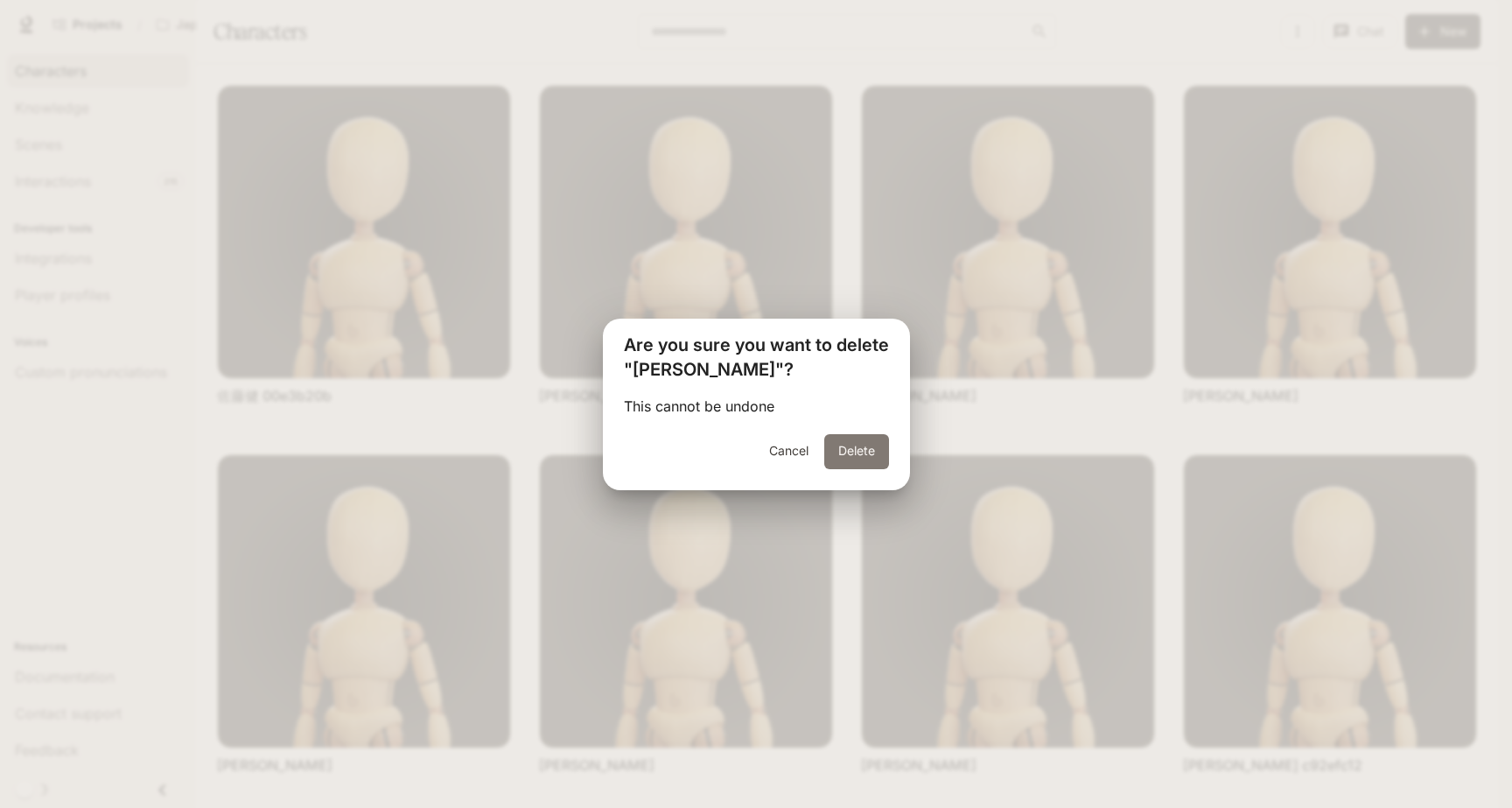
click at [873, 445] on button "Delete" at bounding box center [856, 452] width 65 height 35
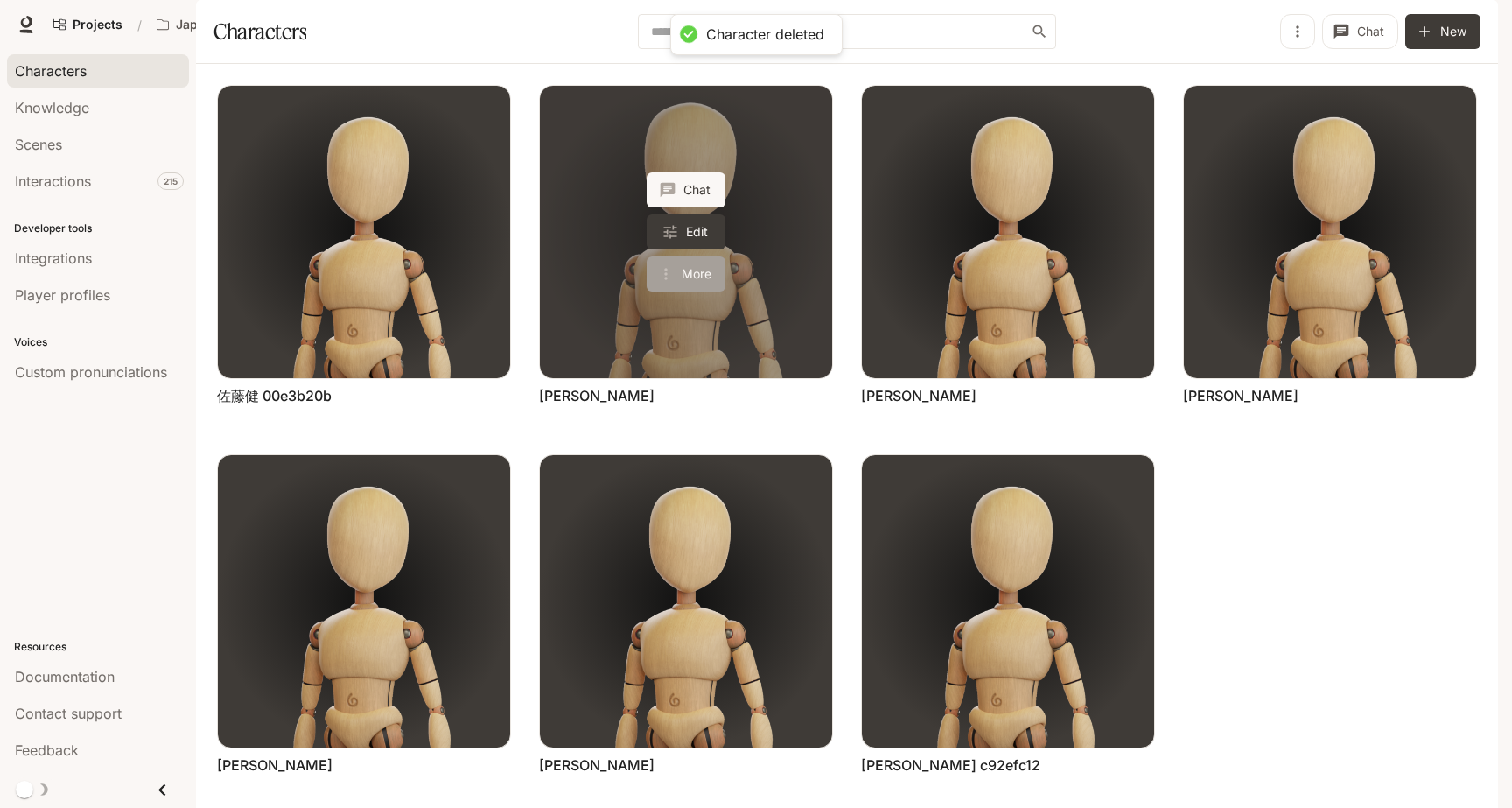
click at [700, 292] on button "More" at bounding box center [686, 274] width 78 height 35
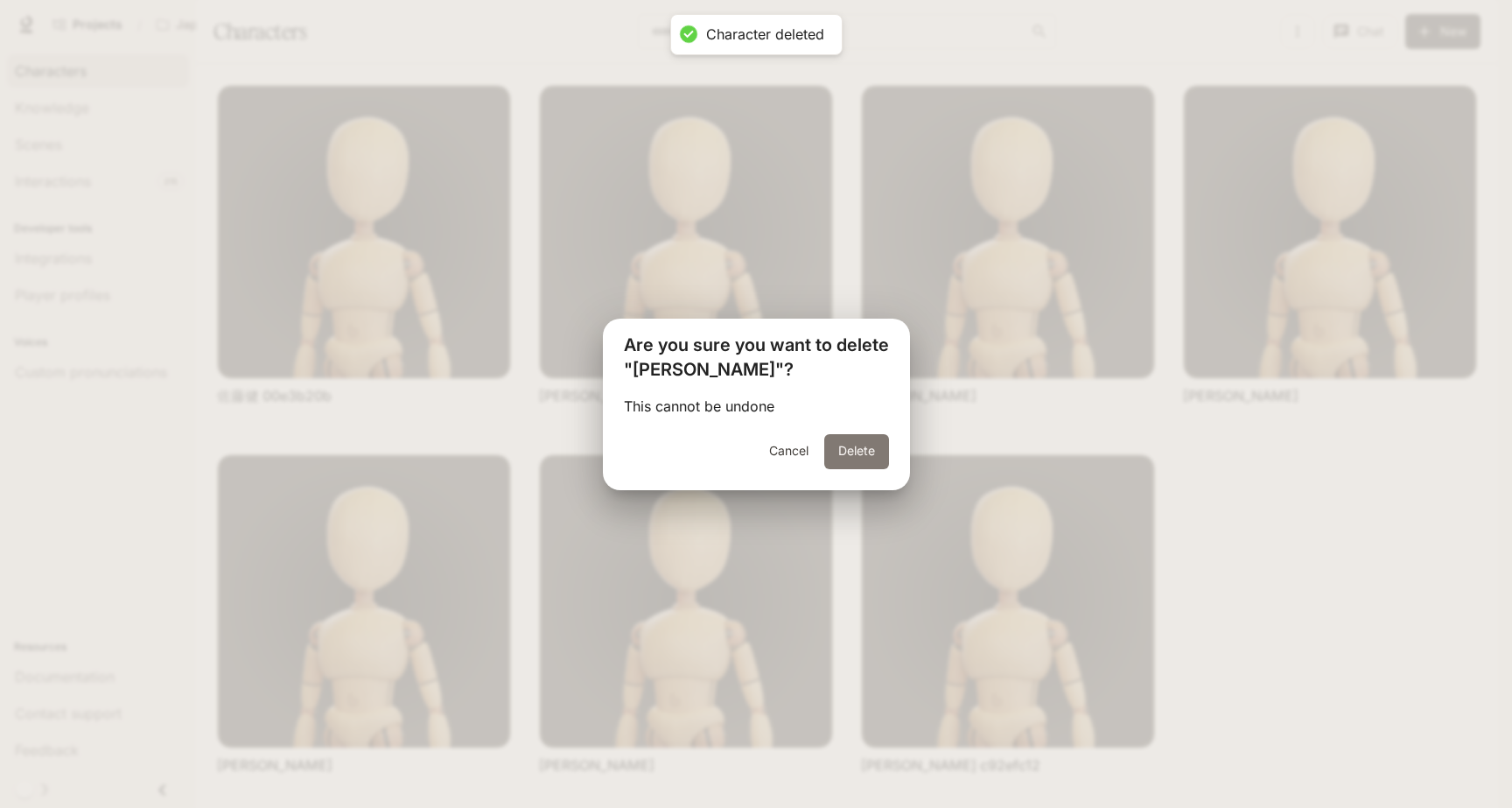
click at [862, 460] on button "Delete" at bounding box center [856, 452] width 65 height 35
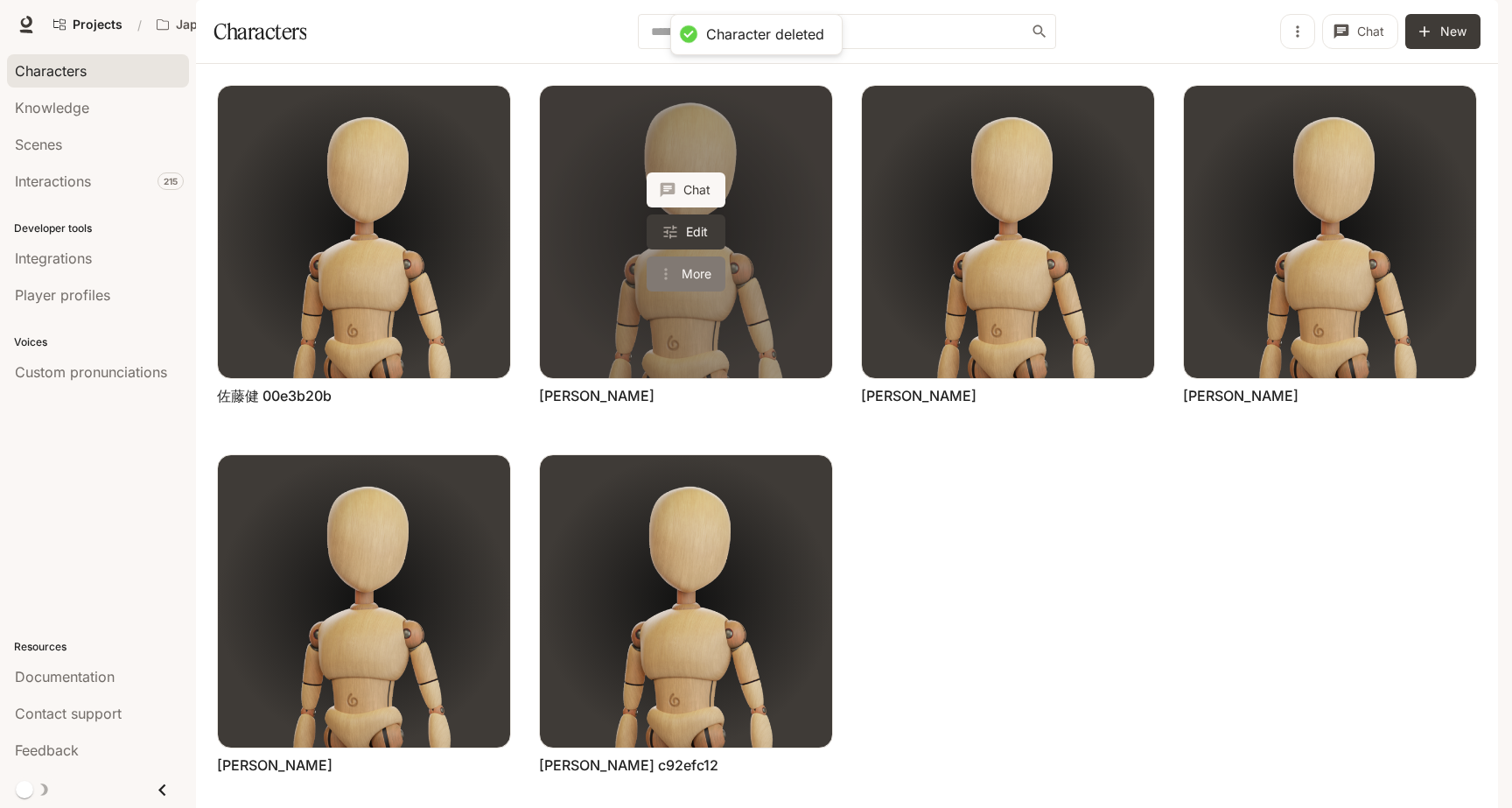
click at [674, 282] on icon "More actions" at bounding box center [666, 274] width 17 height 17
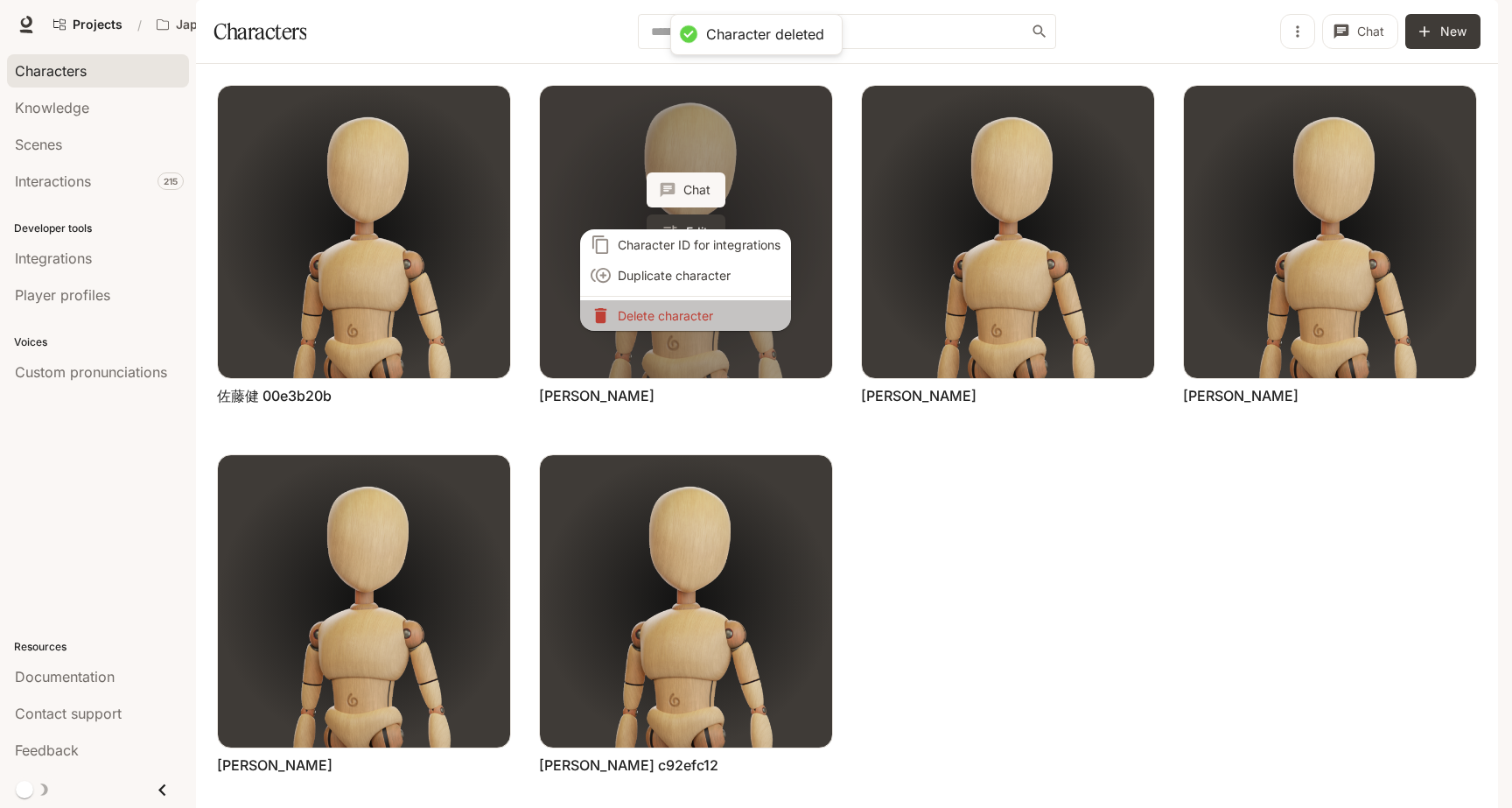
click at [674, 325] on li "Delete character" at bounding box center [685, 316] width 211 height 31
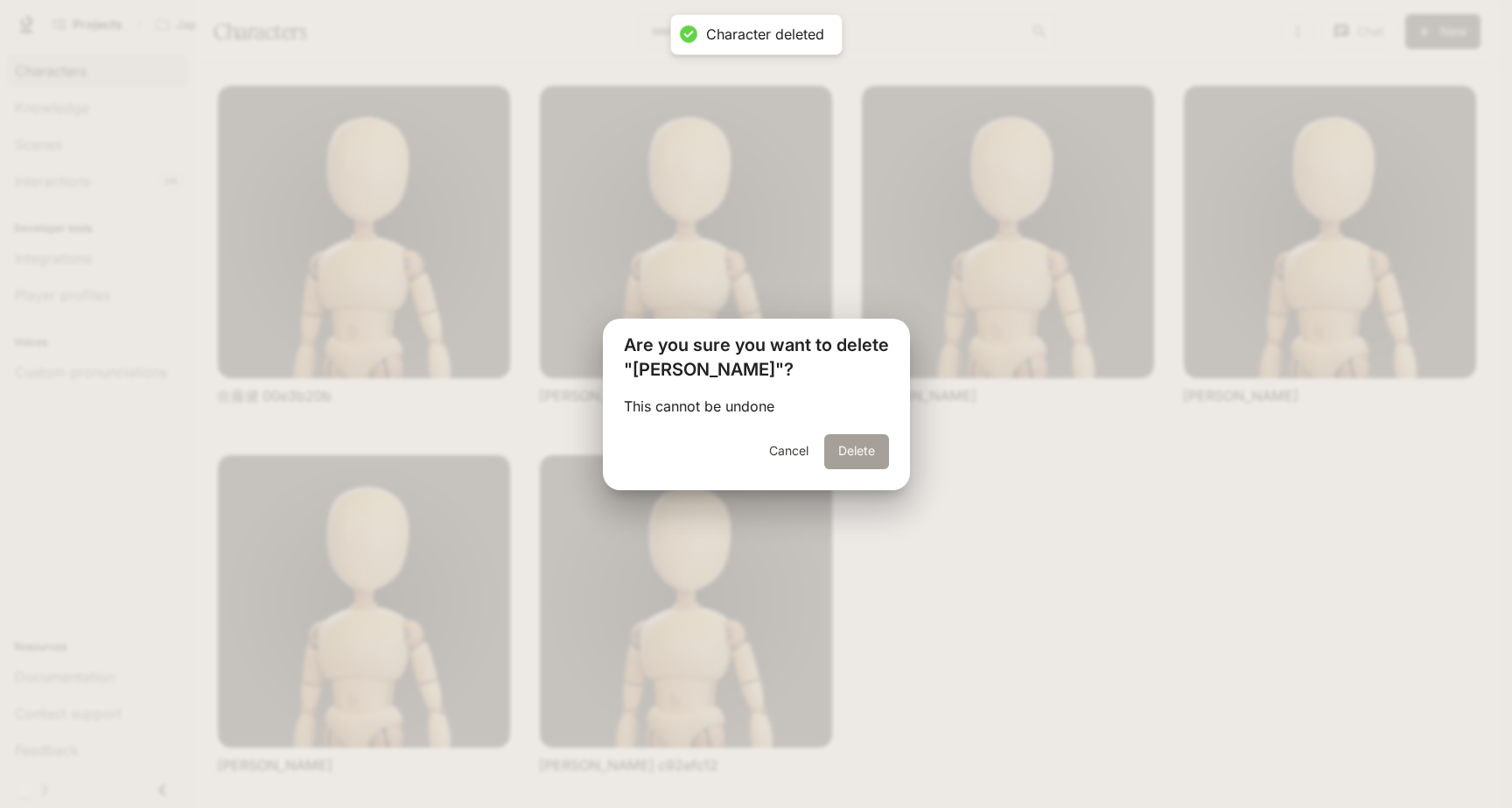
click at [850, 445] on button "Delete" at bounding box center [856, 452] width 65 height 35
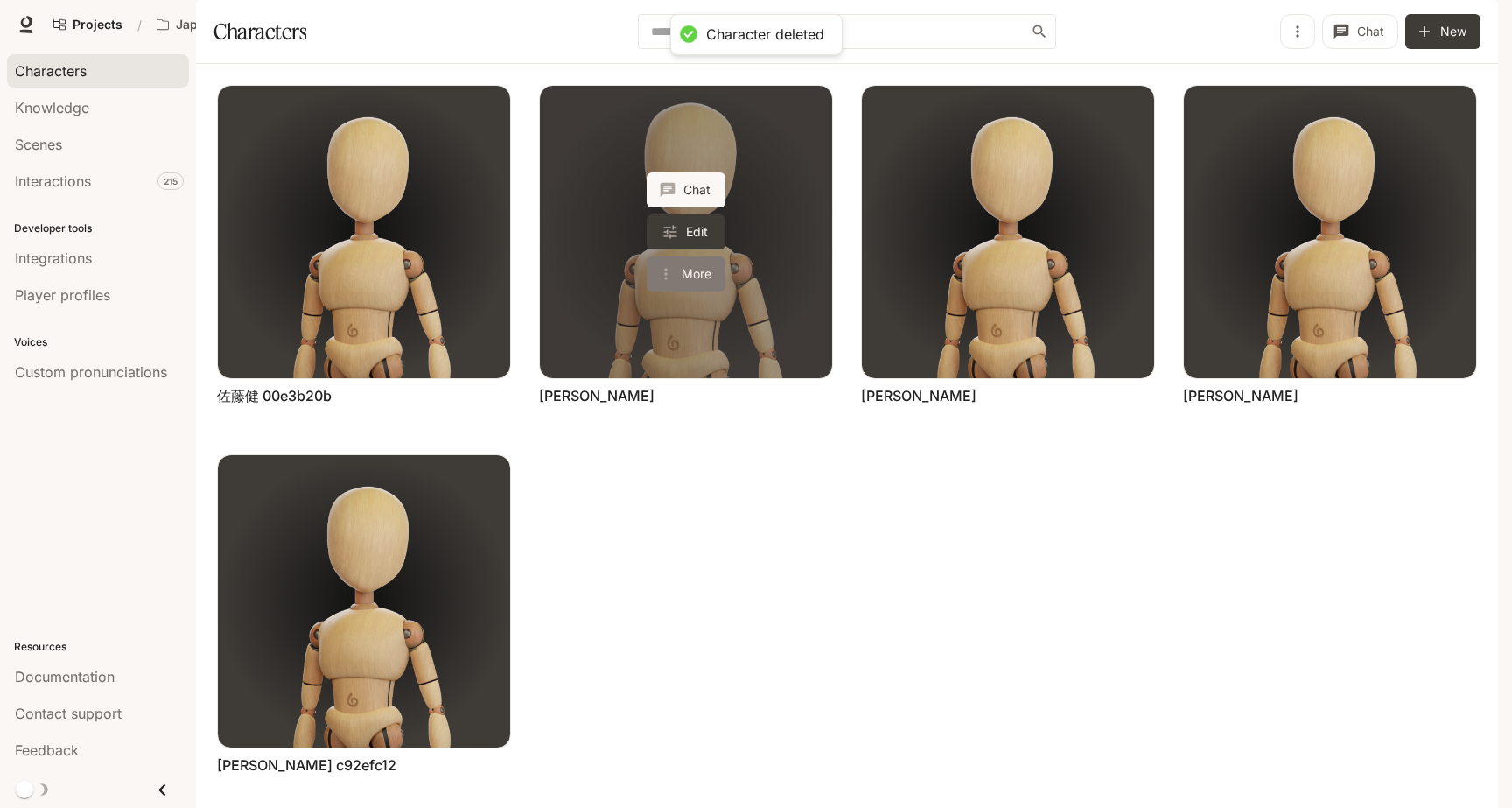
click at [690, 292] on button "More" at bounding box center [686, 274] width 78 height 35
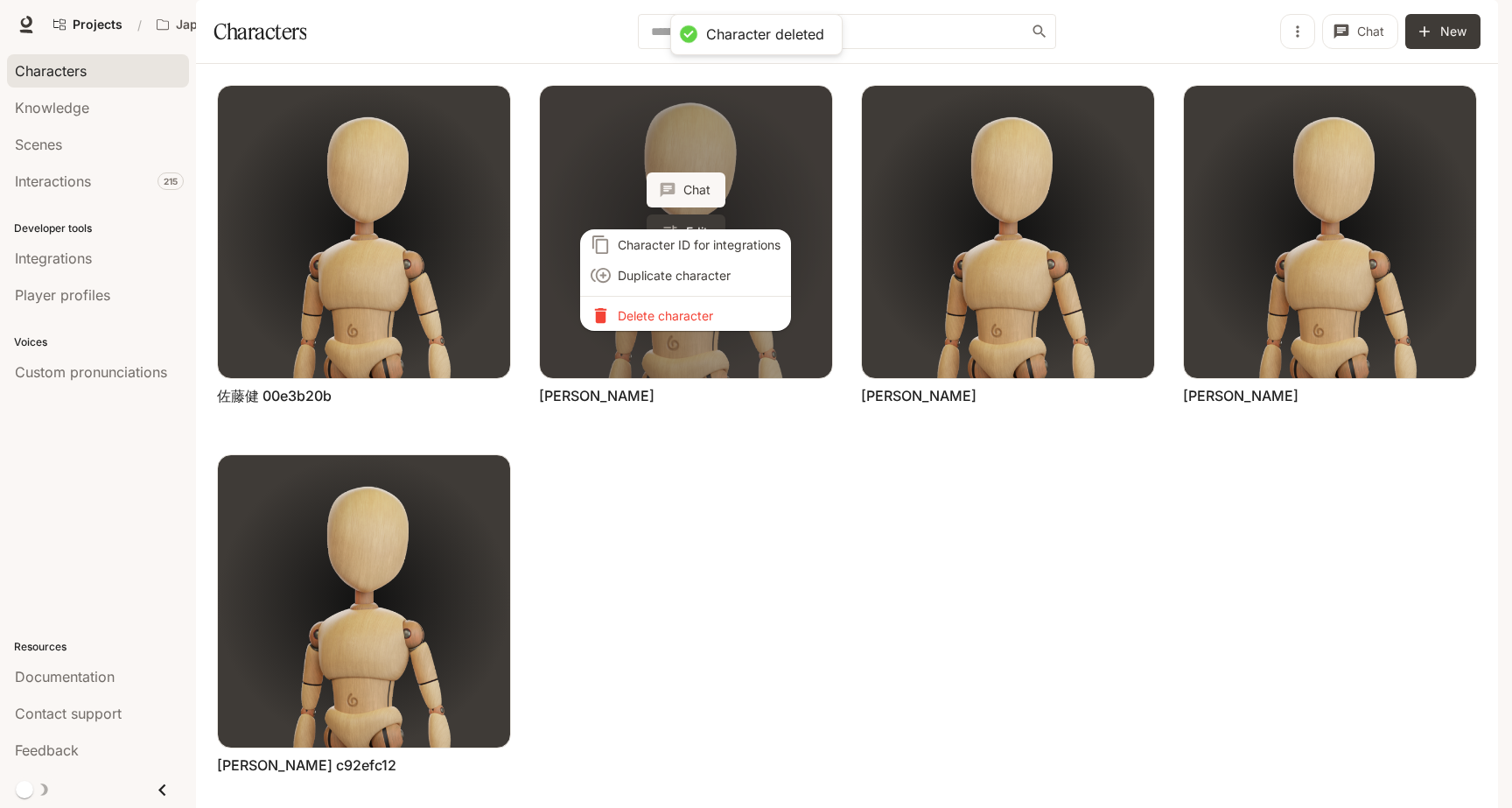
click at [690, 312] on p "Delete character" at bounding box center [700, 315] width 163 height 18
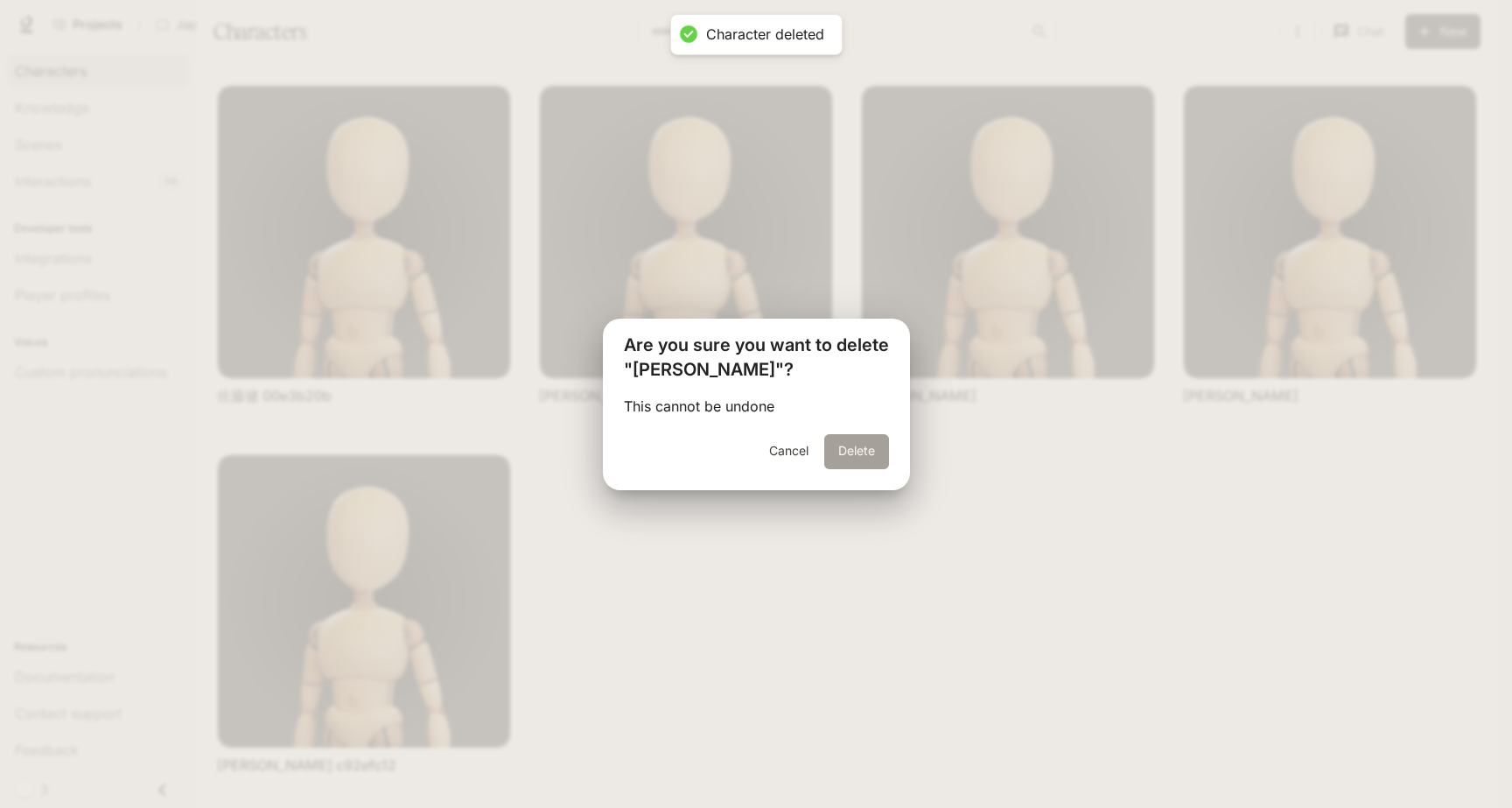
click at [844, 449] on button "Delete" at bounding box center [856, 452] width 65 height 35
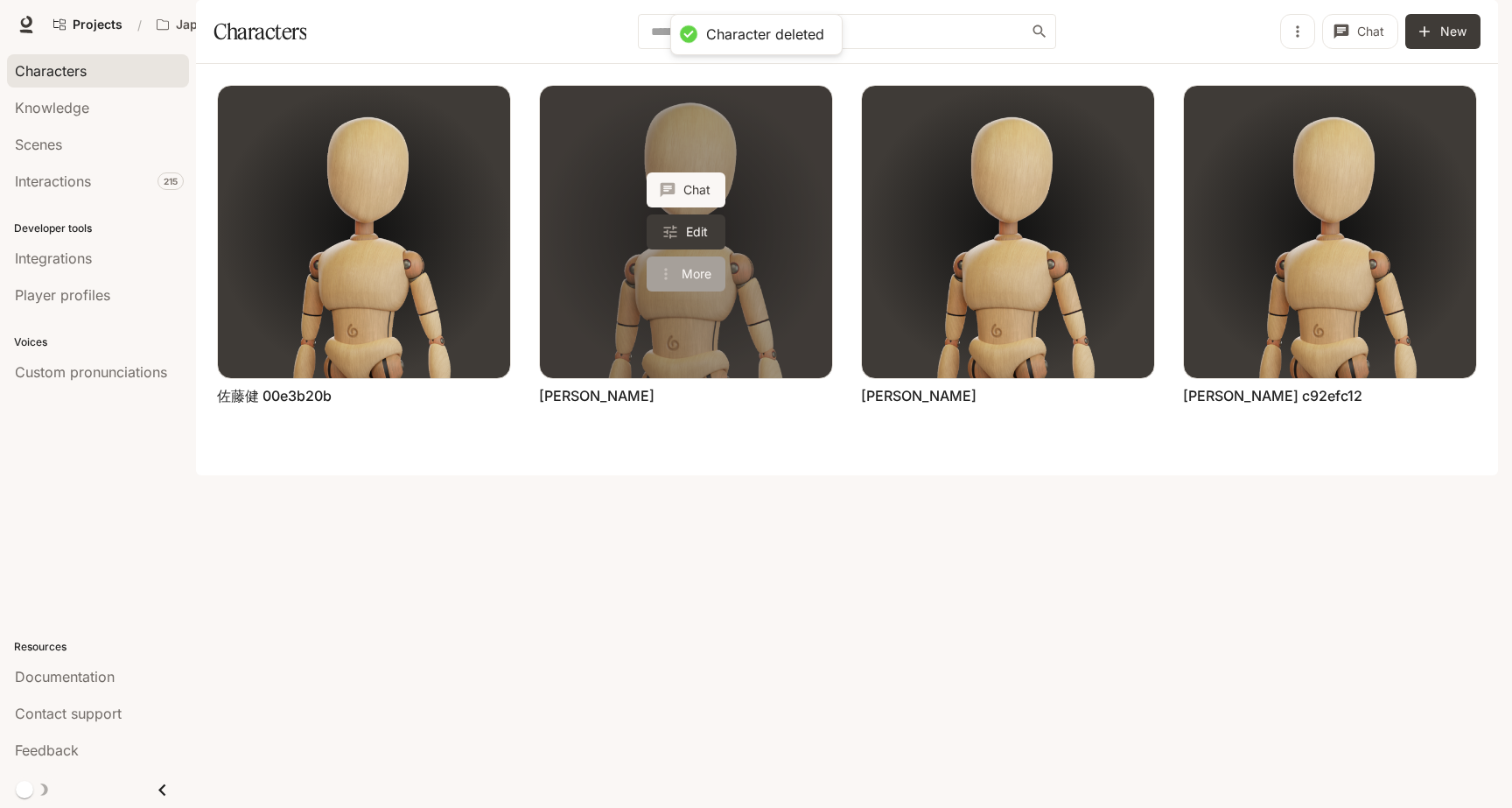
click at [699, 292] on button "More" at bounding box center [686, 274] width 78 height 35
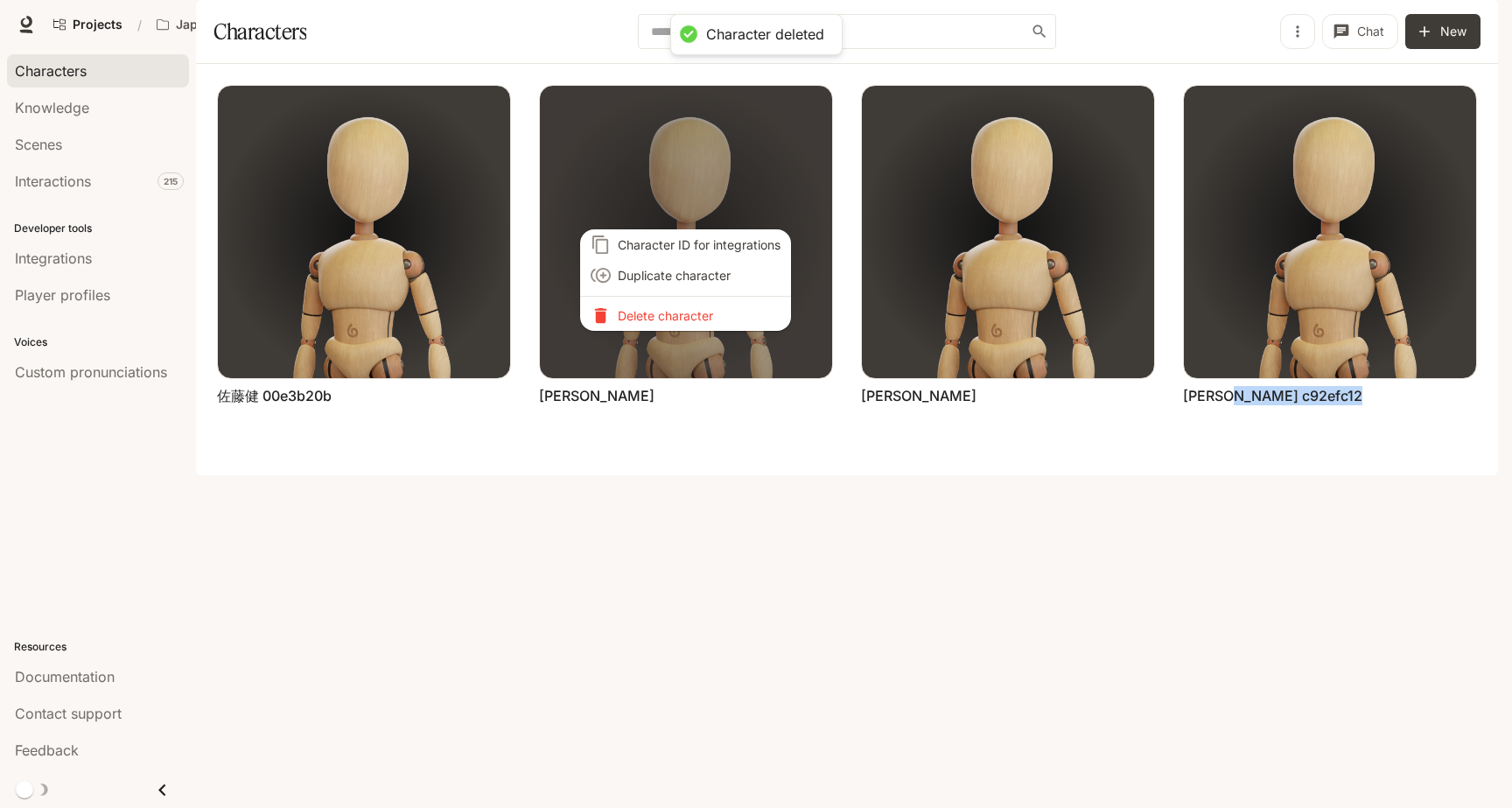
click at [736, 308] on p "Delete character" at bounding box center [700, 315] width 163 height 18
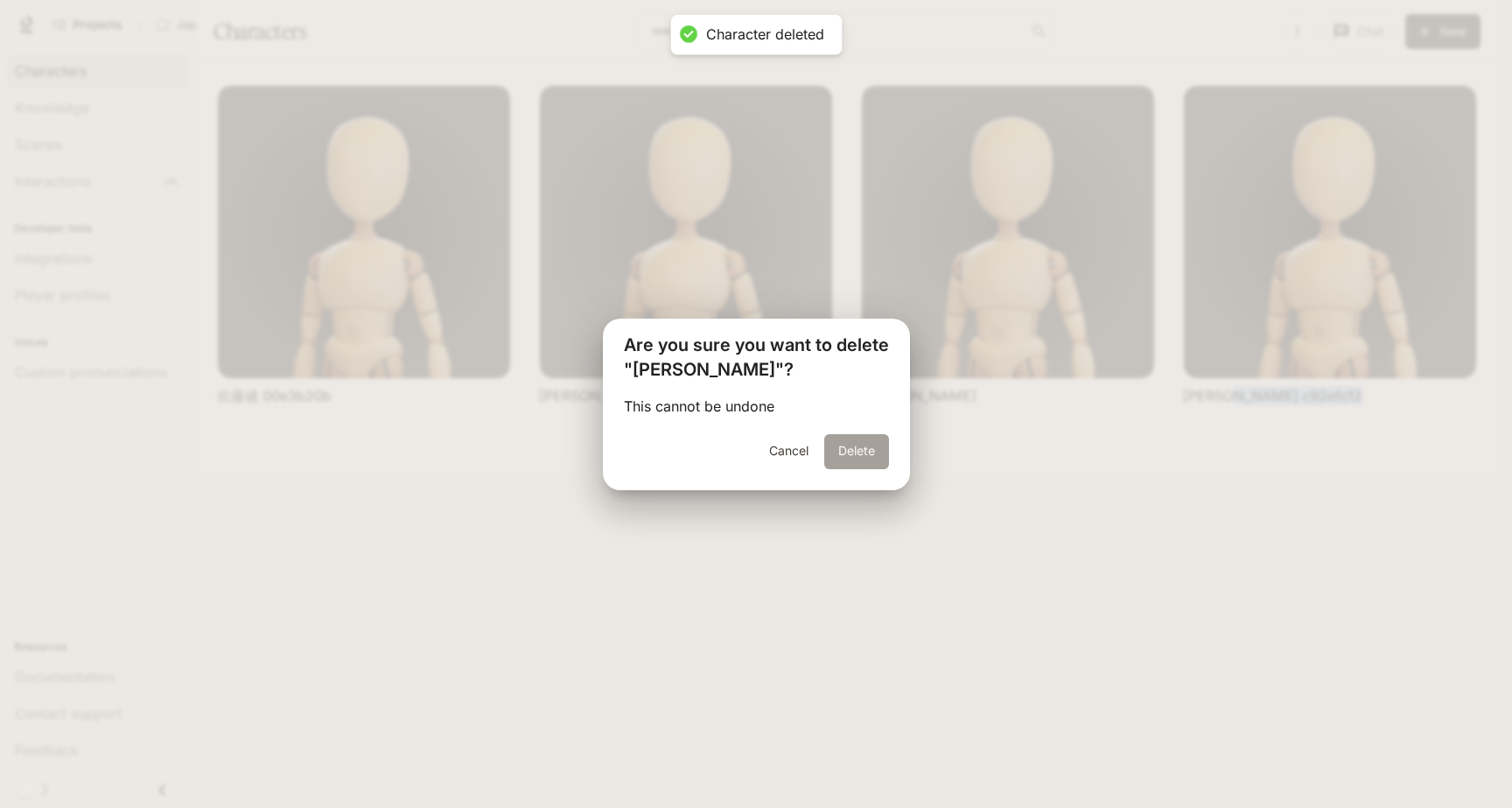
click at [839, 438] on button "Delete" at bounding box center [856, 452] width 65 height 35
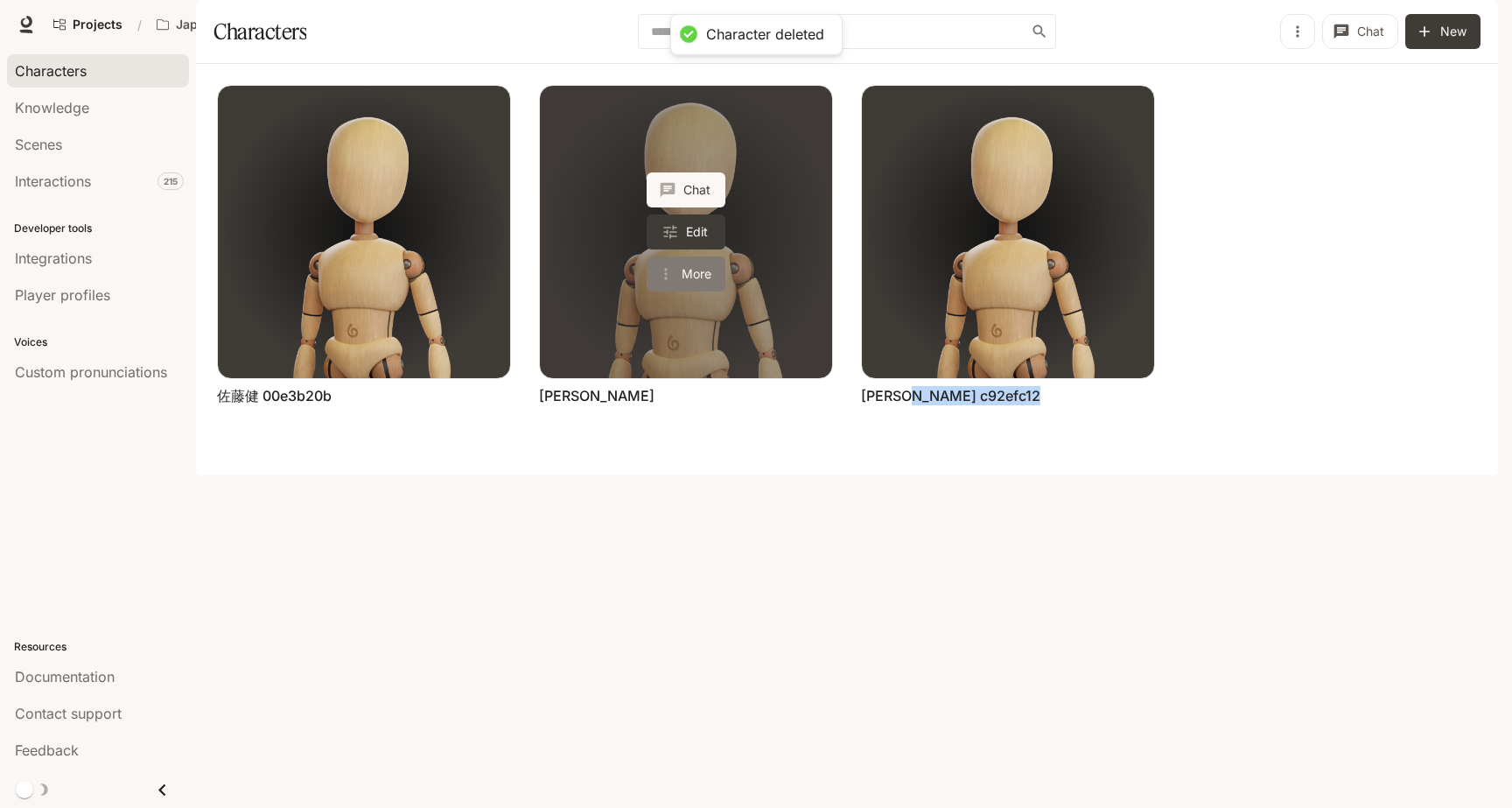
click at [684, 292] on button "More" at bounding box center [686, 274] width 78 height 35
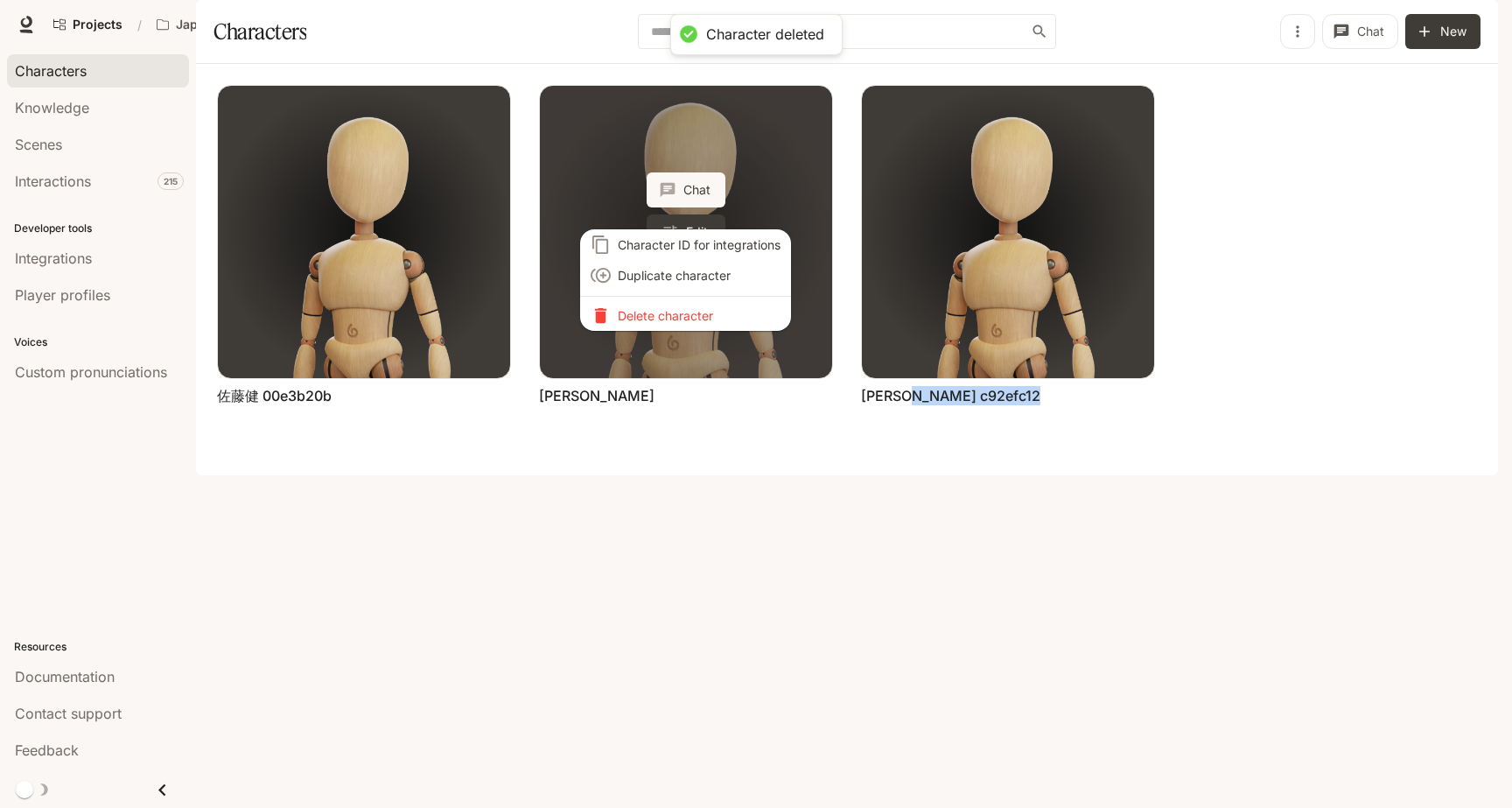
click at [684, 323] on div "Character ID for integrations Duplicate character [PERSON_NAME] character" at bounding box center [756, 404] width 1512 height 808
click at [732, 320] on p "Delete character" at bounding box center [700, 315] width 163 height 18
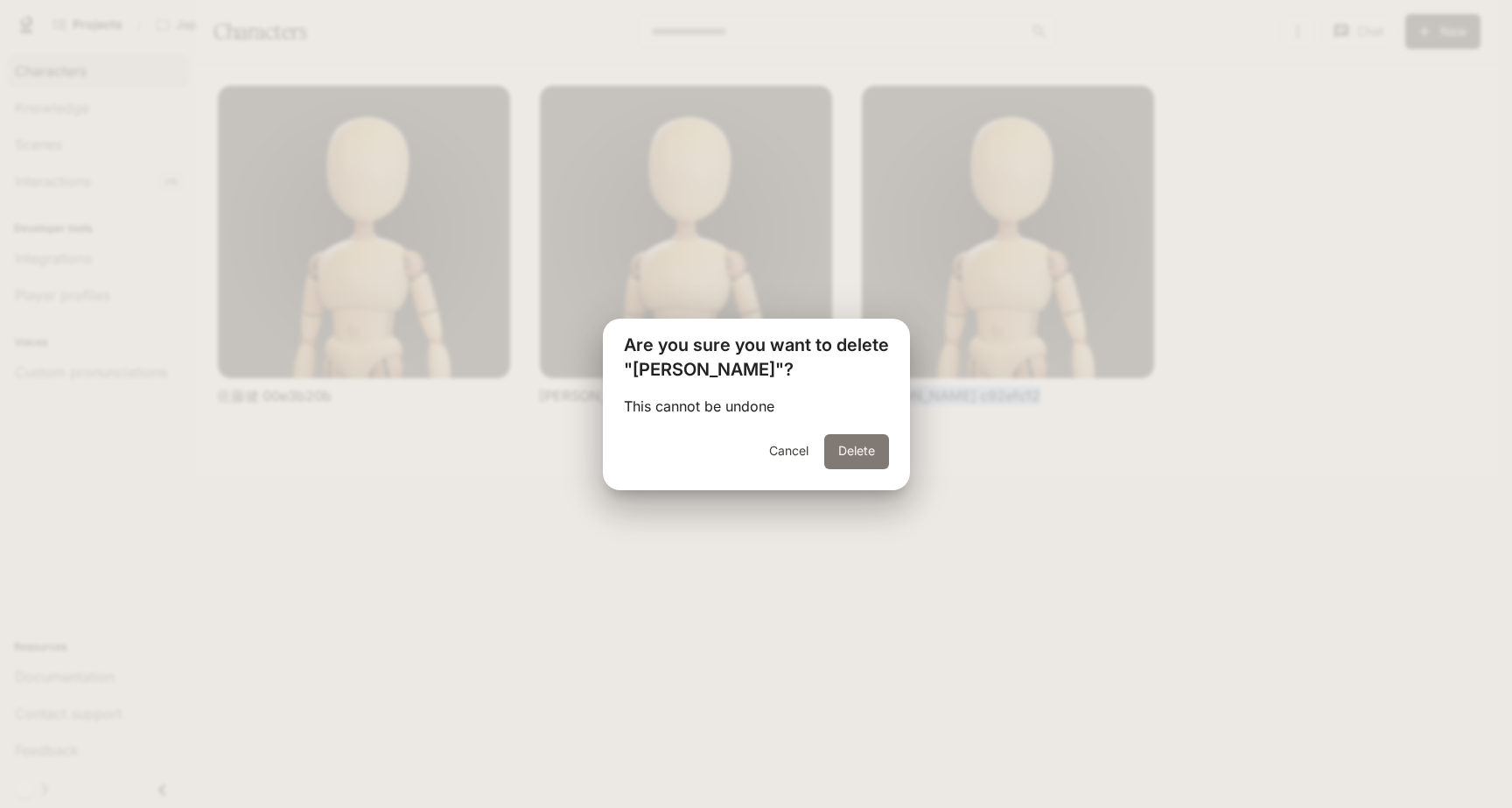
click at [857, 442] on button "Delete" at bounding box center [856, 452] width 65 height 35
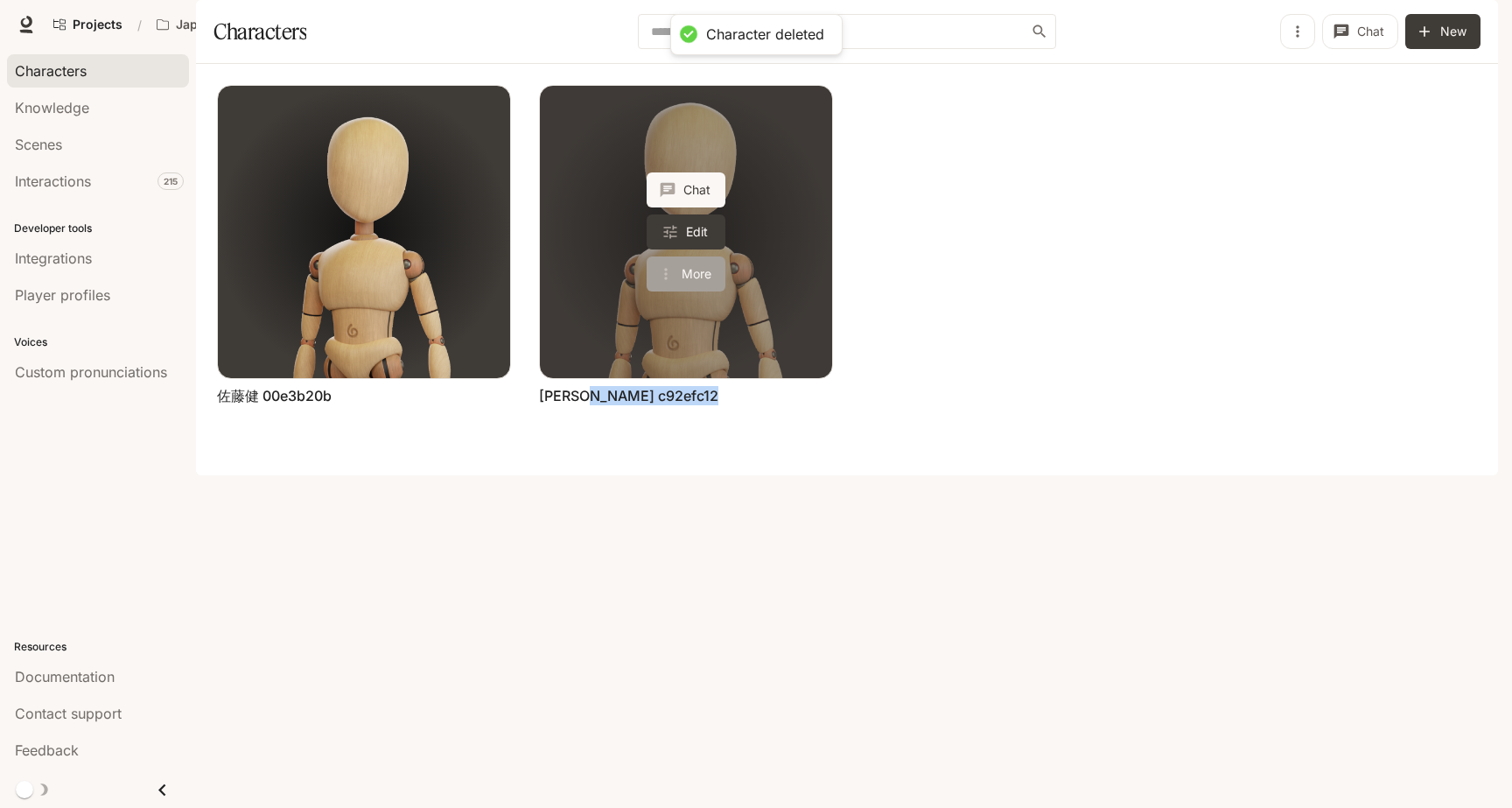
click at [700, 292] on button "More" at bounding box center [686, 274] width 78 height 35
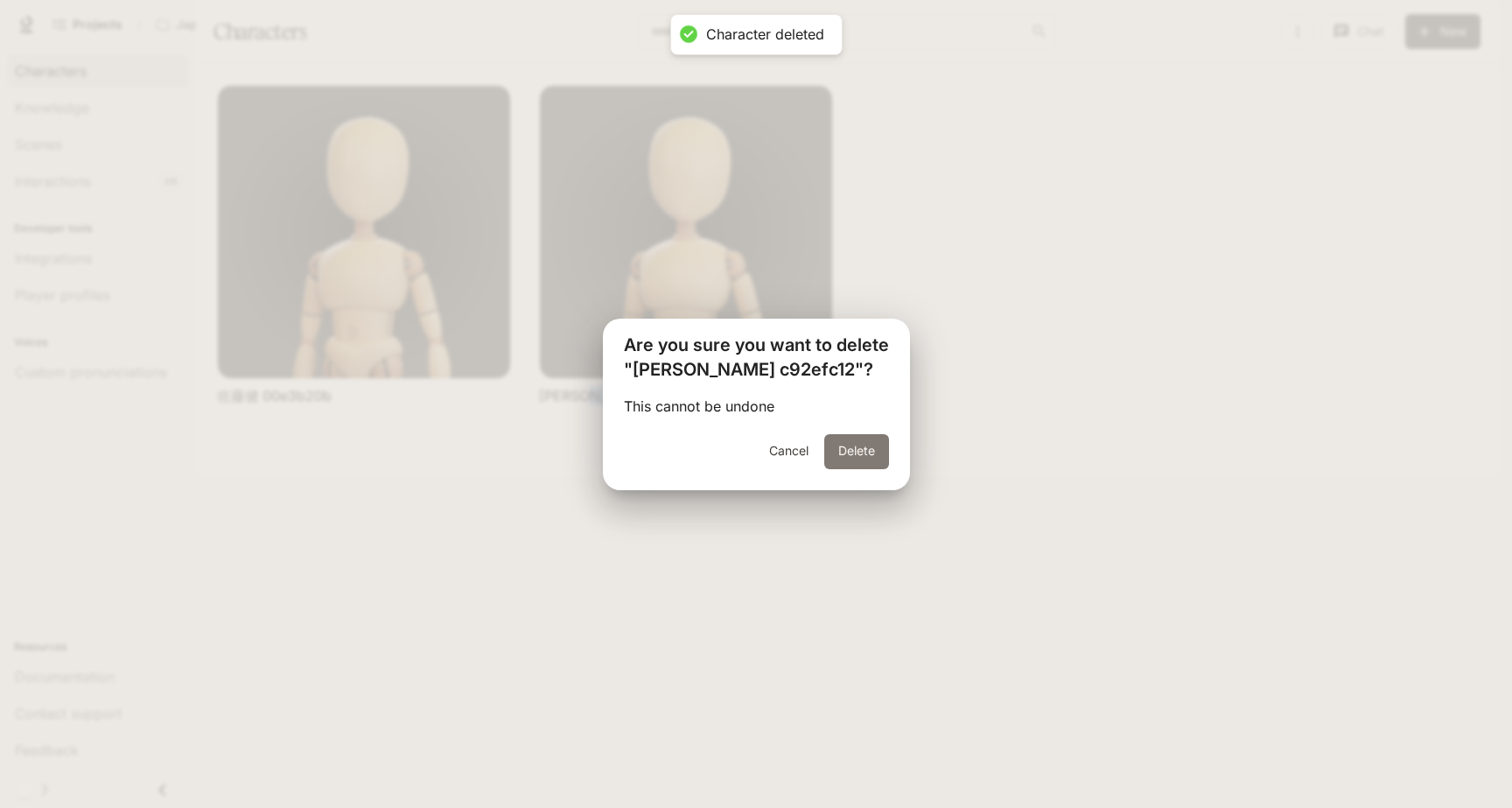
click at [862, 456] on button "Delete" at bounding box center [856, 452] width 65 height 35
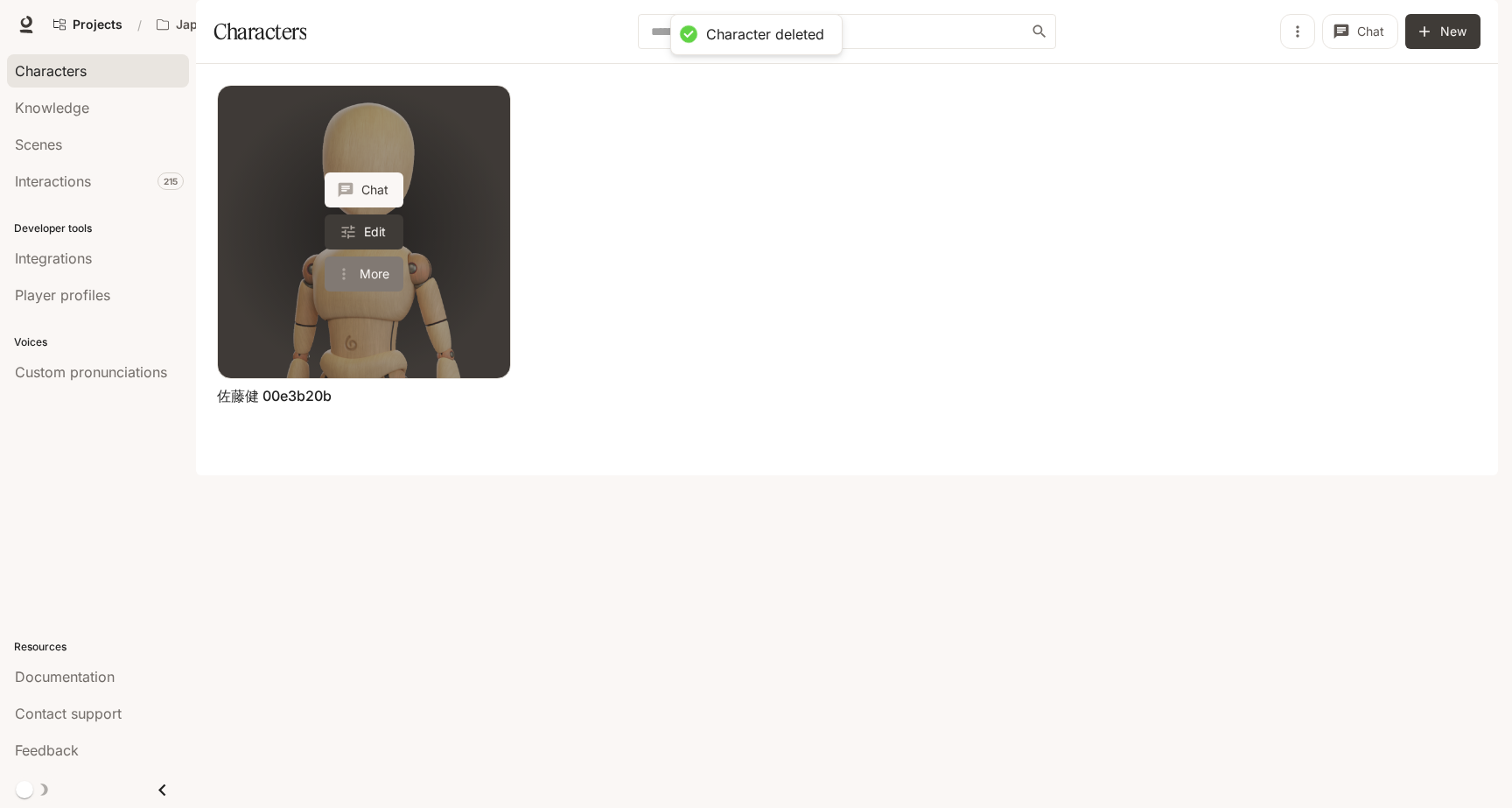
click at [388, 292] on button "More" at bounding box center [364, 274] width 78 height 35
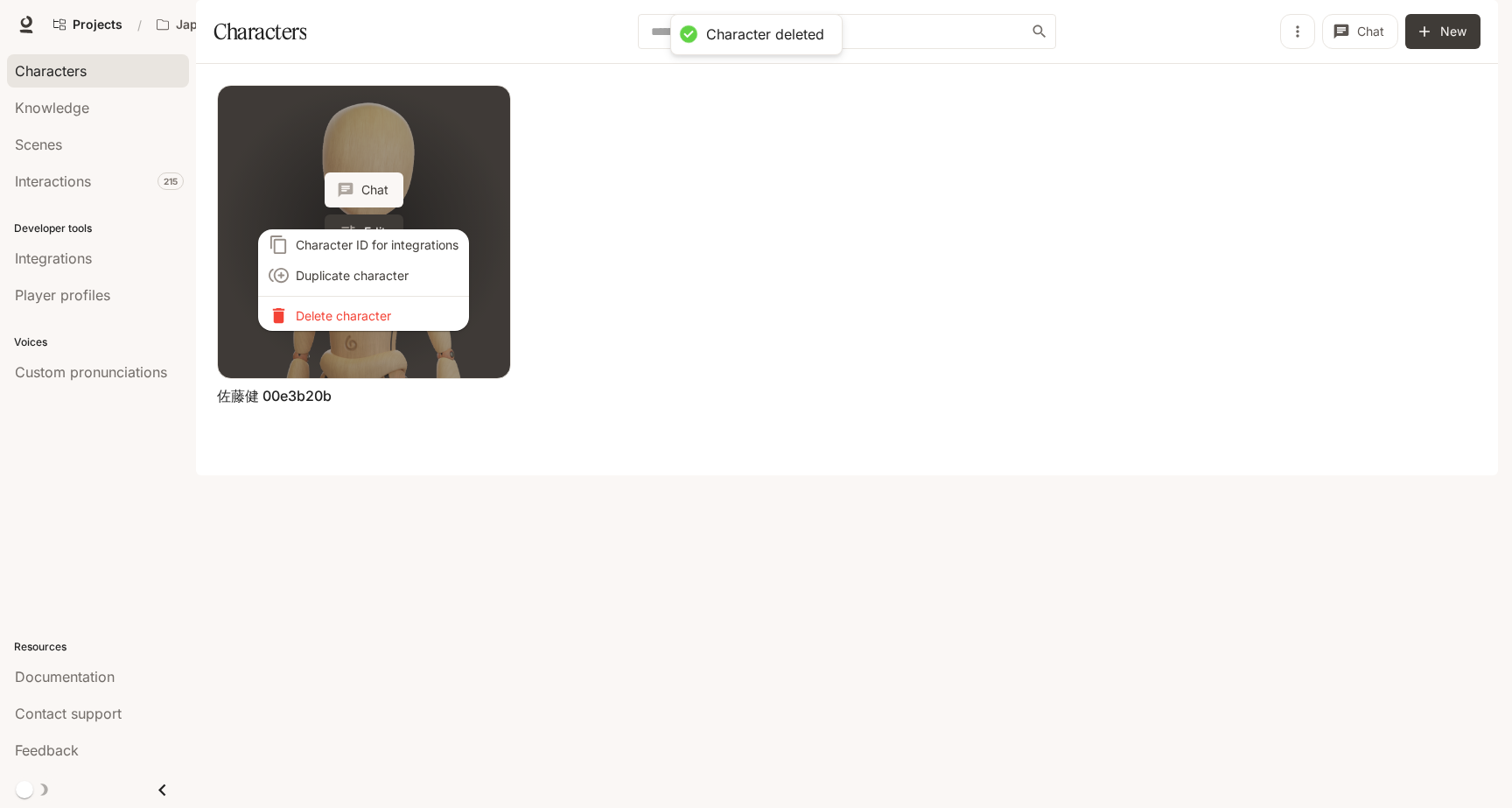
click at [388, 320] on p "Delete character" at bounding box center [377, 315] width 163 height 18
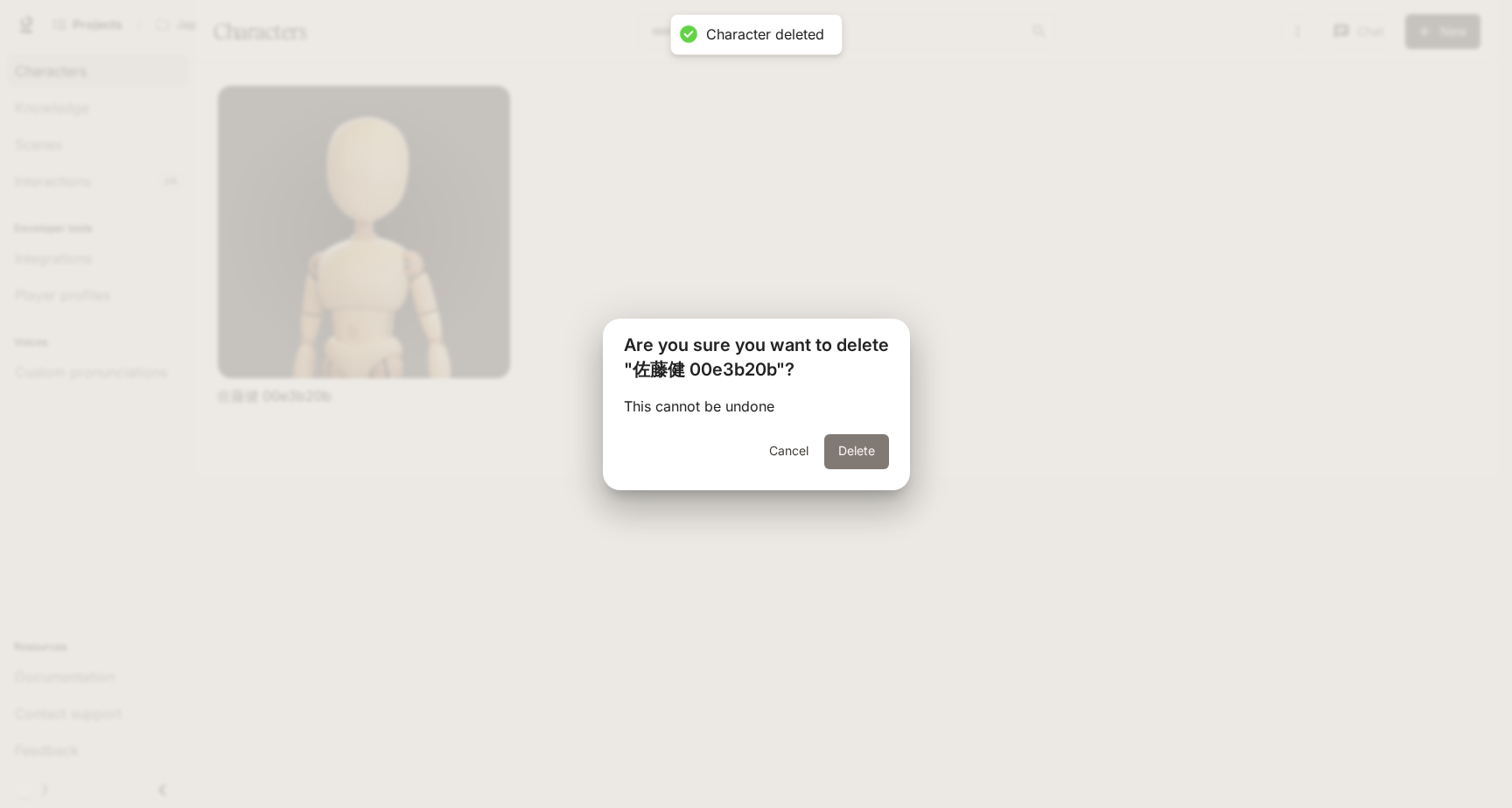
click at [834, 450] on button "Delete" at bounding box center [856, 452] width 65 height 35
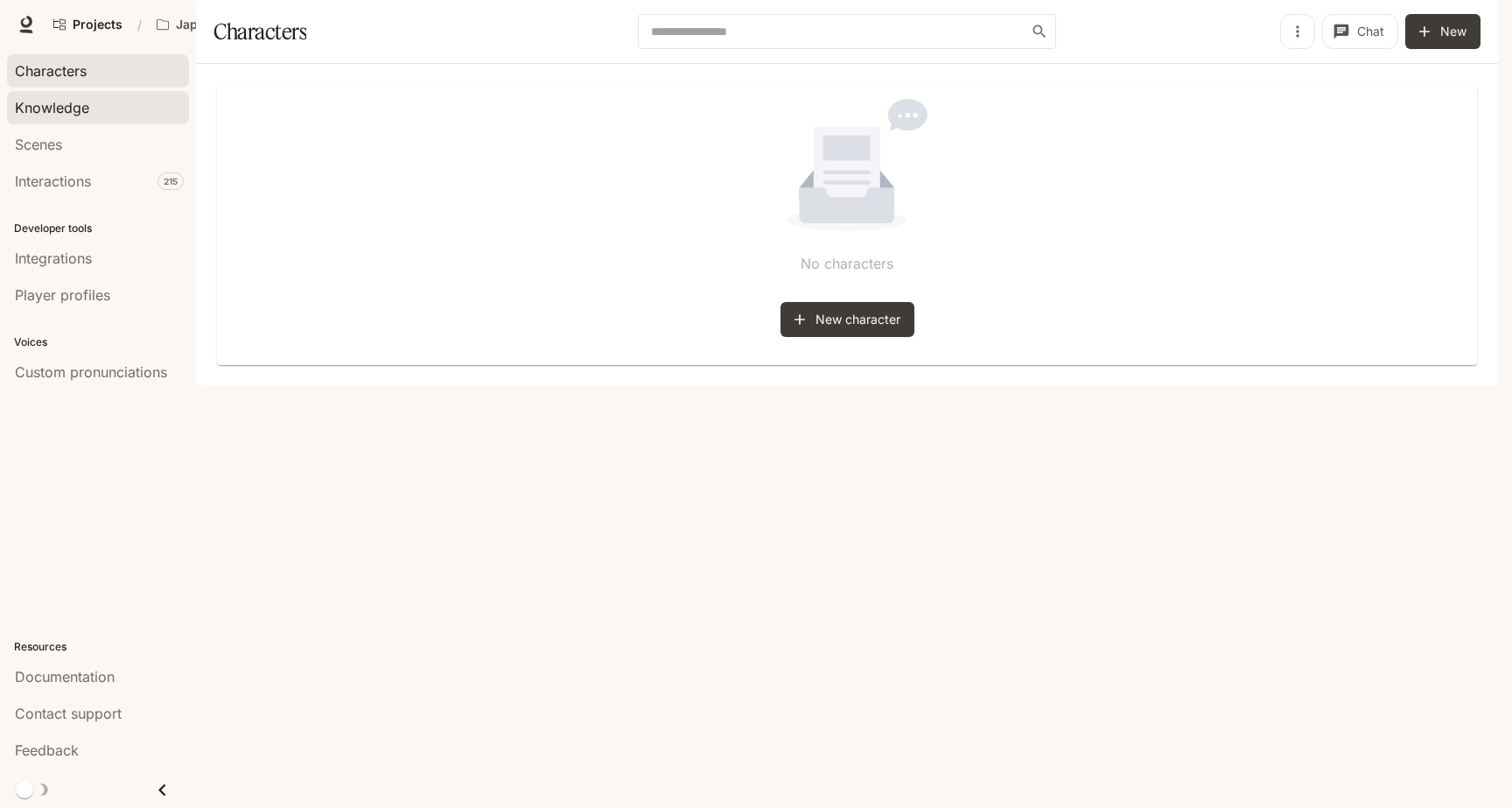
click at [120, 122] on link "Knowledge" at bounding box center [98, 107] width 182 height 34
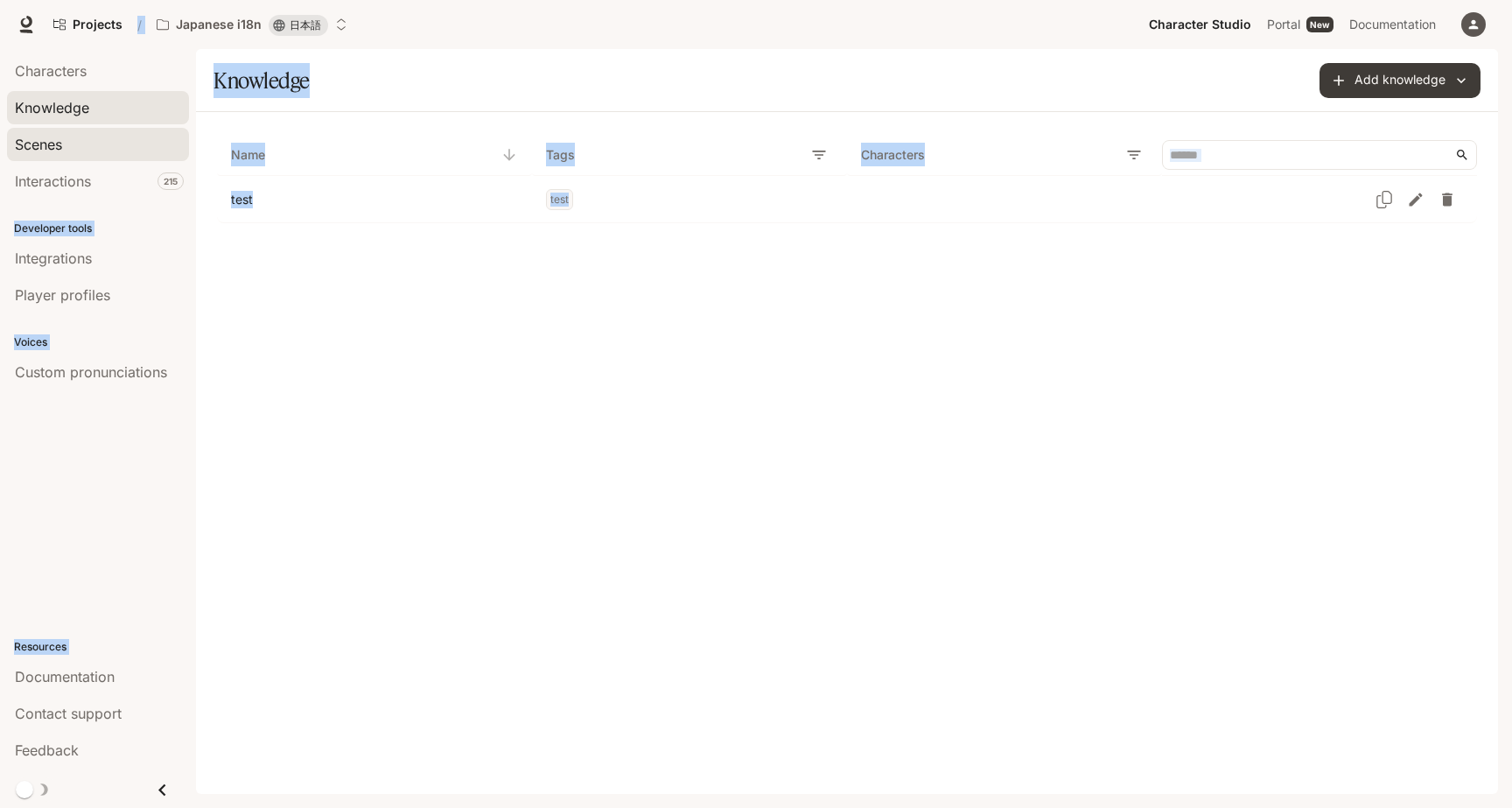
click at [104, 159] on link "Scenes" at bounding box center [98, 145] width 182 height 34
click at [78, 35] on link "Projects" at bounding box center [88, 24] width 85 height 35
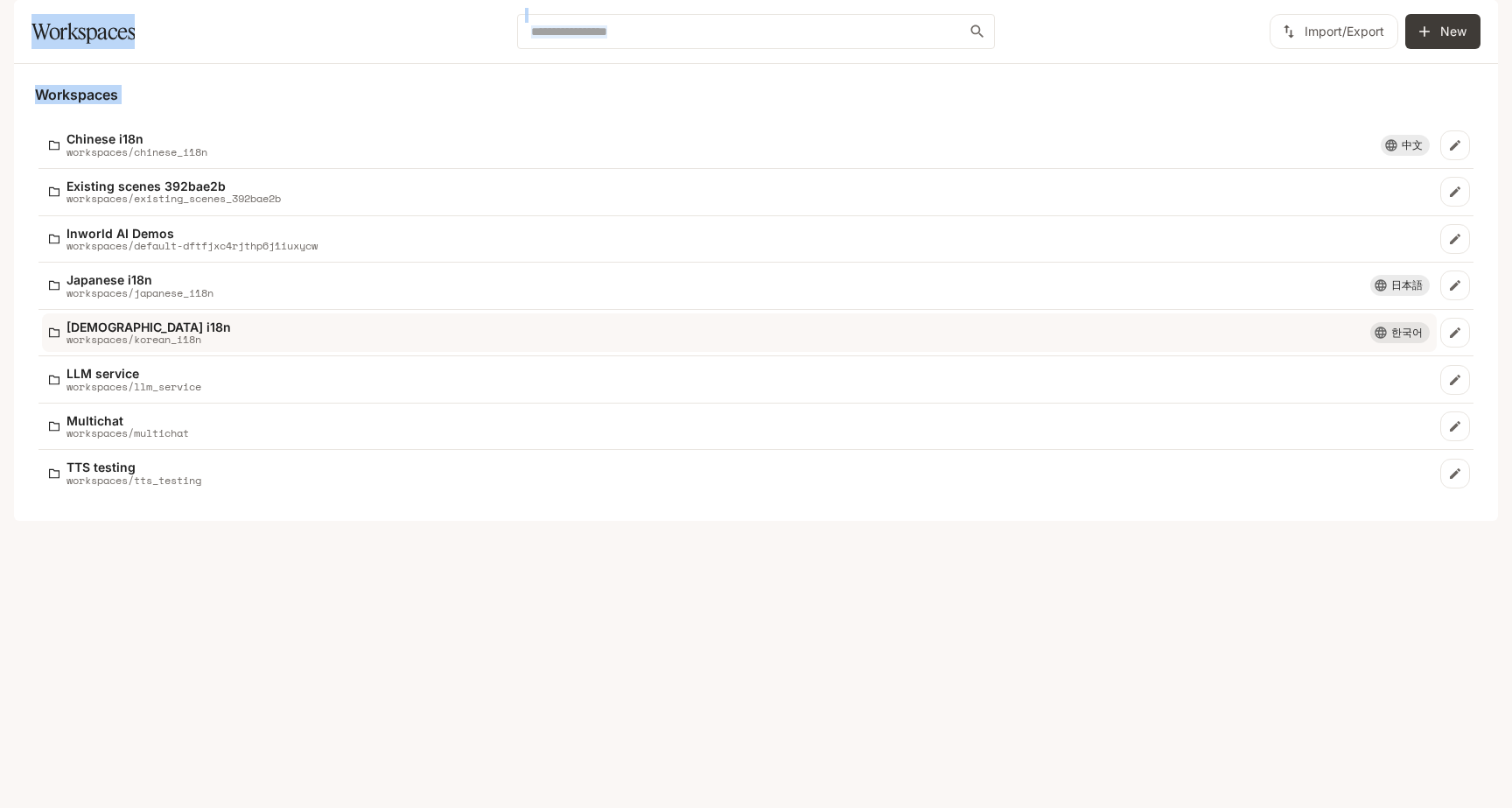
click at [137, 345] on p "workspaces/korean_i18n" at bounding box center [149, 339] width 165 height 11
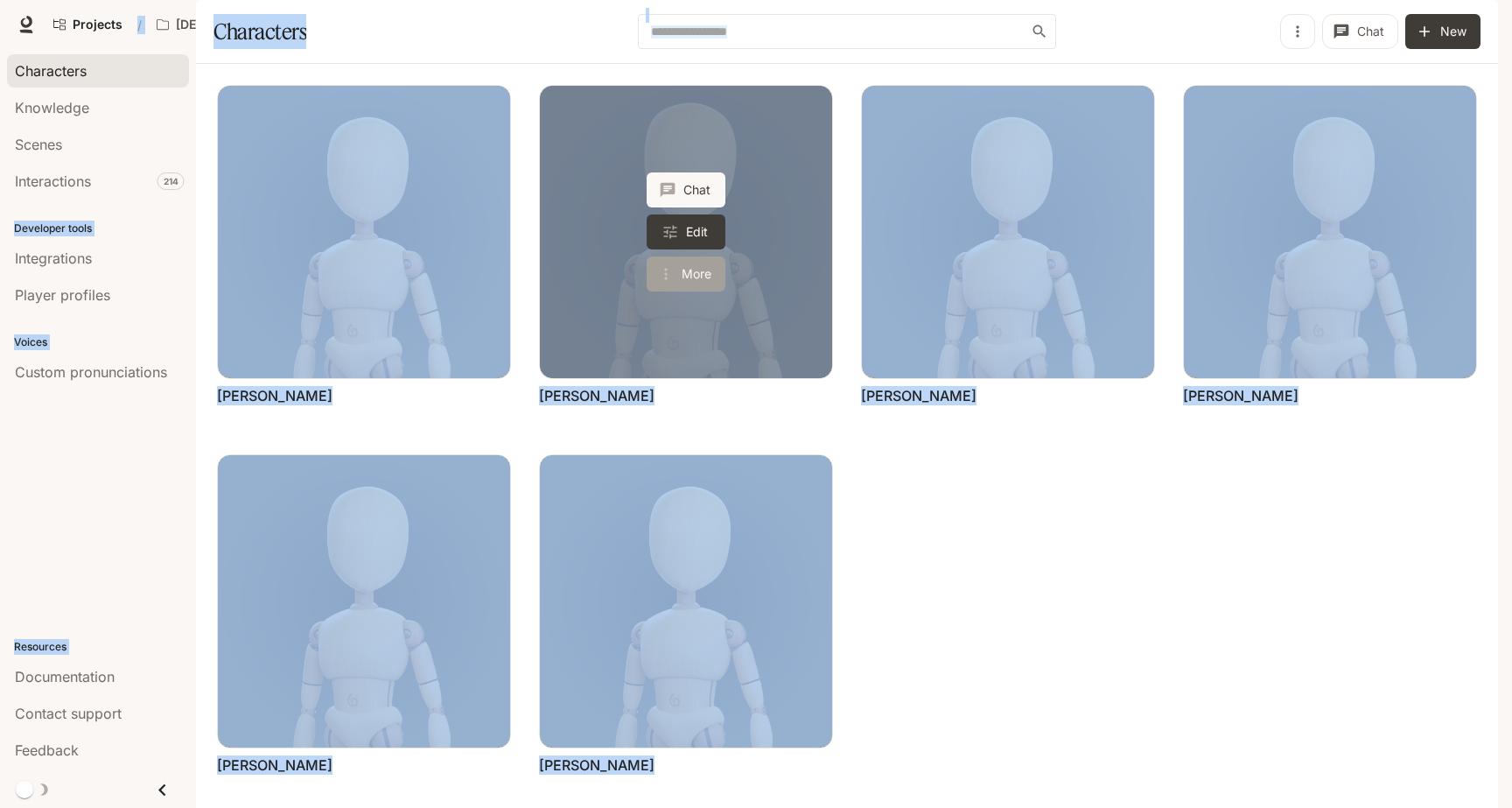
click at [682, 292] on button "More" at bounding box center [686, 274] width 78 height 35
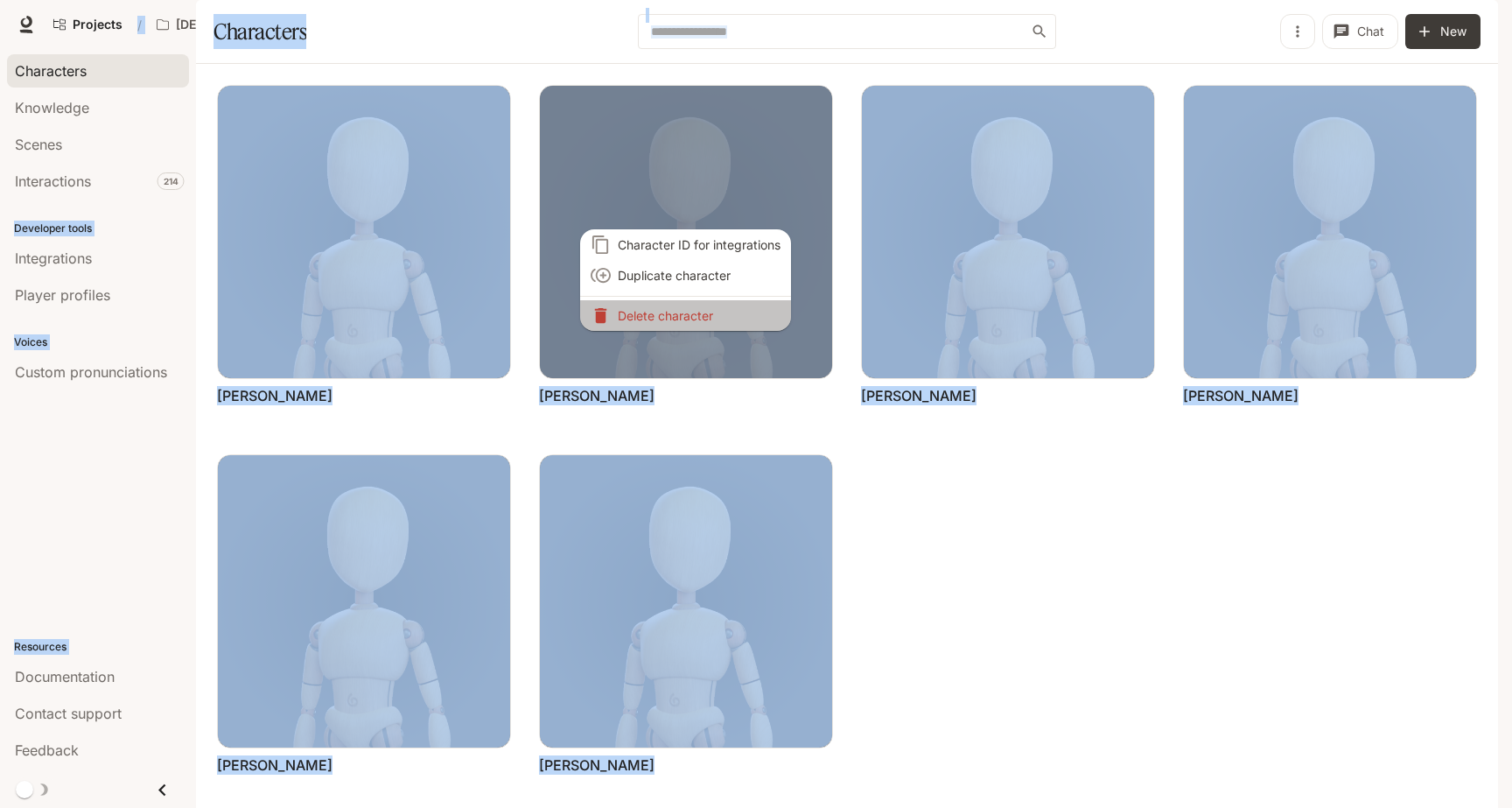
click at [678, 317] on p "Delete character" at bounding box center [700, 315] width 163 height 18
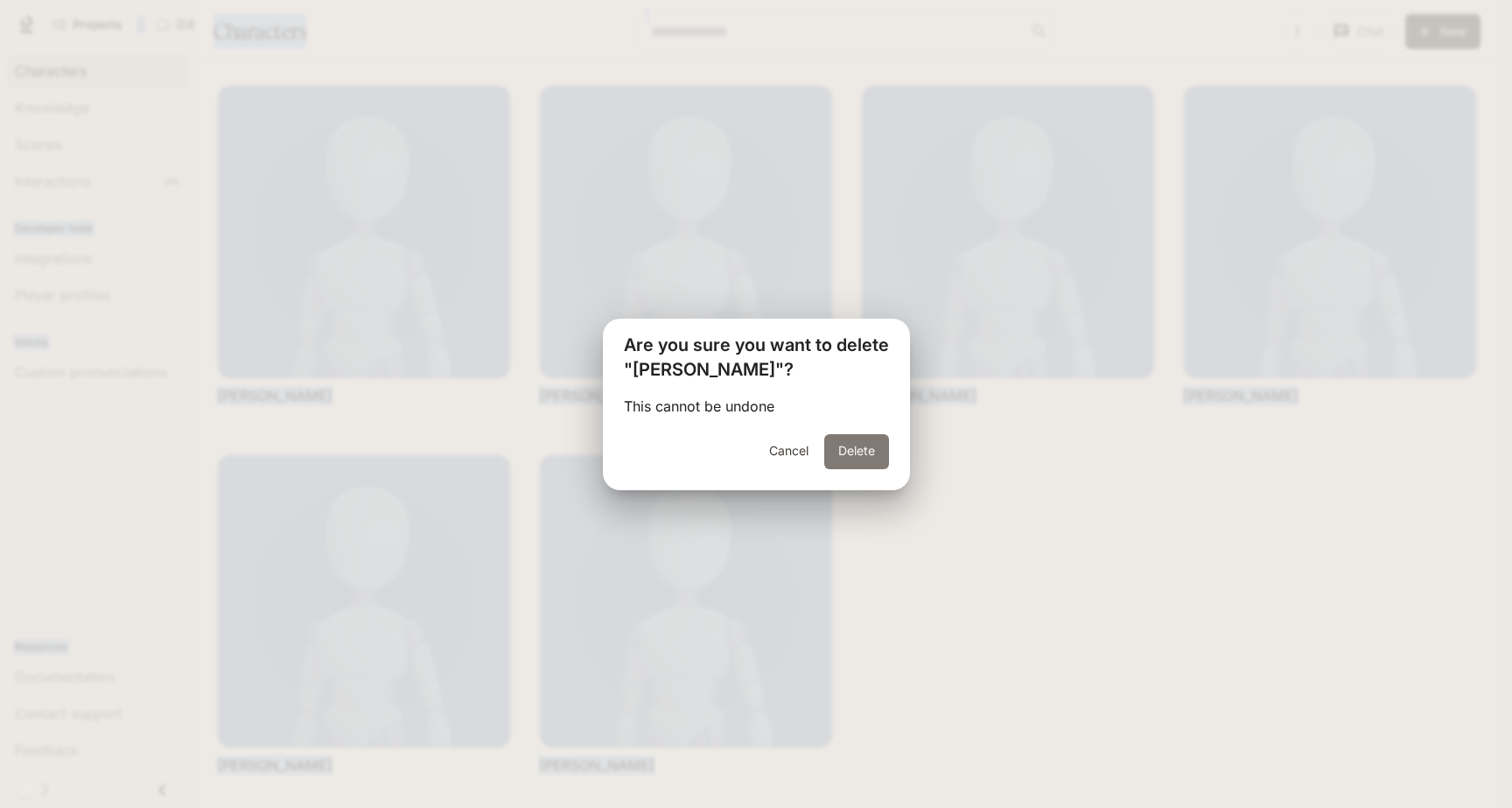
click at [845, 449] on button "Delete" at bounding box center [856, 452] width 65 height 35
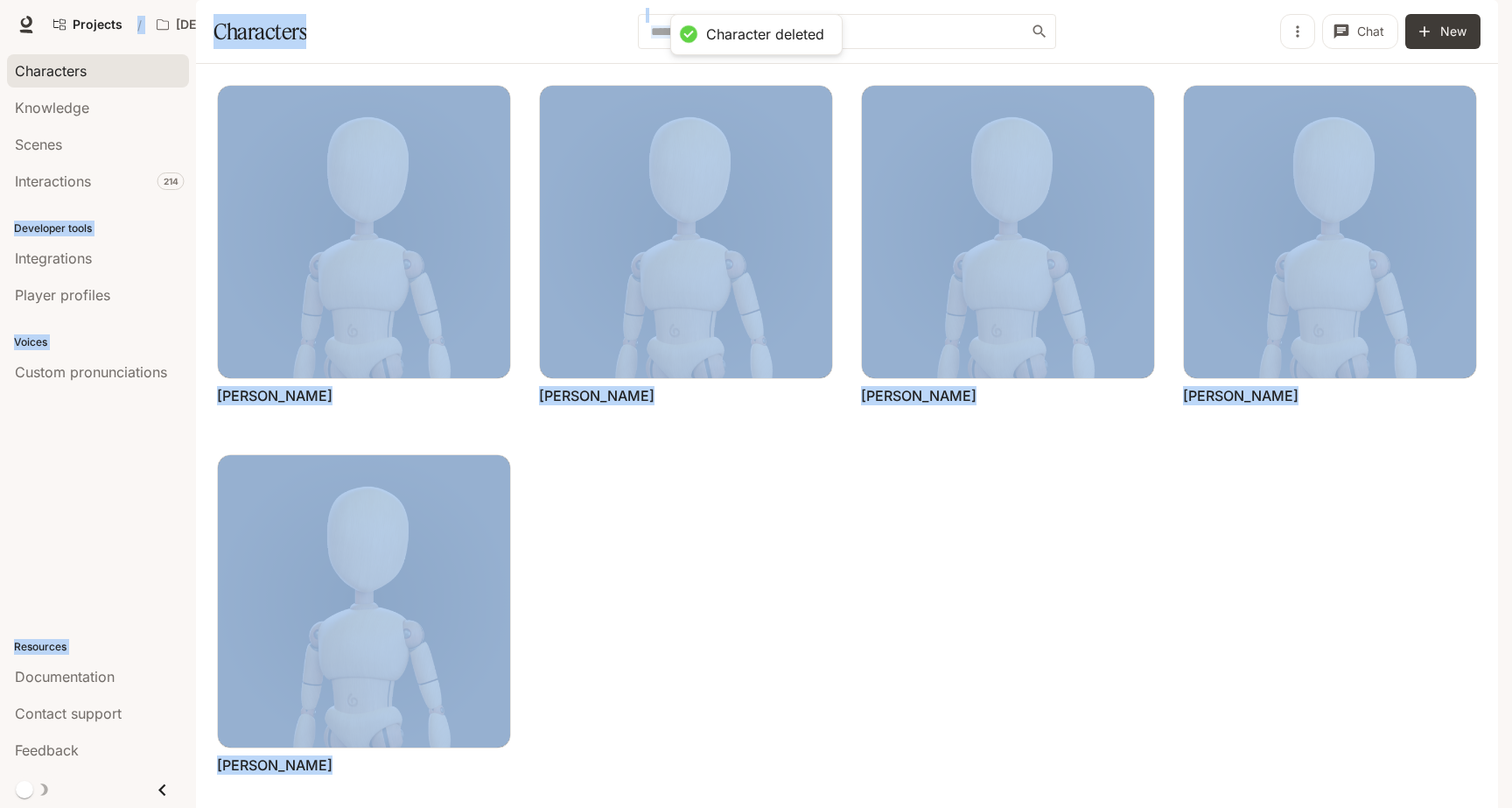
click at [914, 527] on div "Chat Edit More [PERSON_NAME] Chat Edit More [PERSON_NAME] Chat Edit More [PERSO…" at bounding box center [834, 426] width 1288 height 740
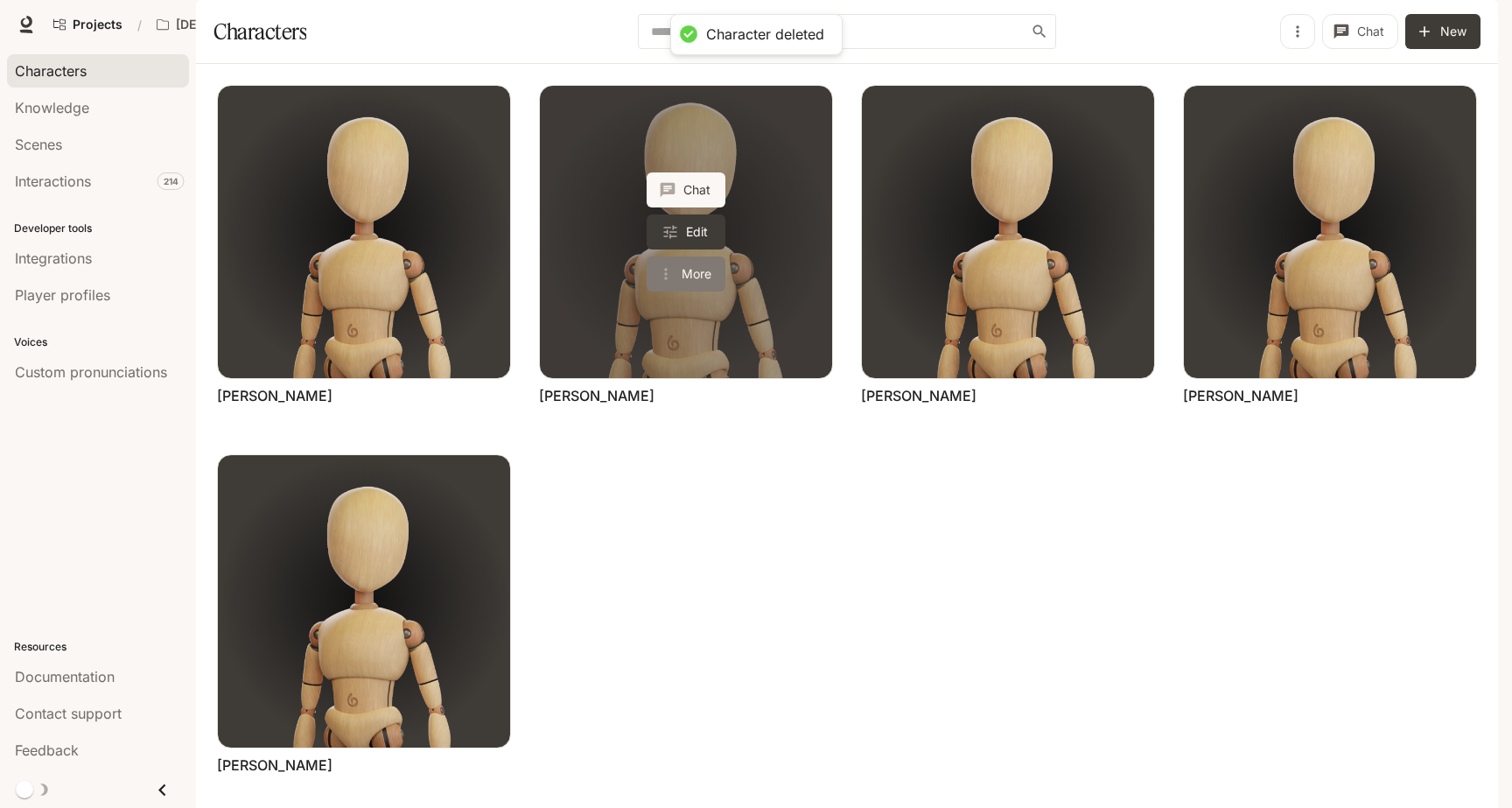
click at [688, 292] on button "More" at bounding box center [686, 274] width 78 height 35
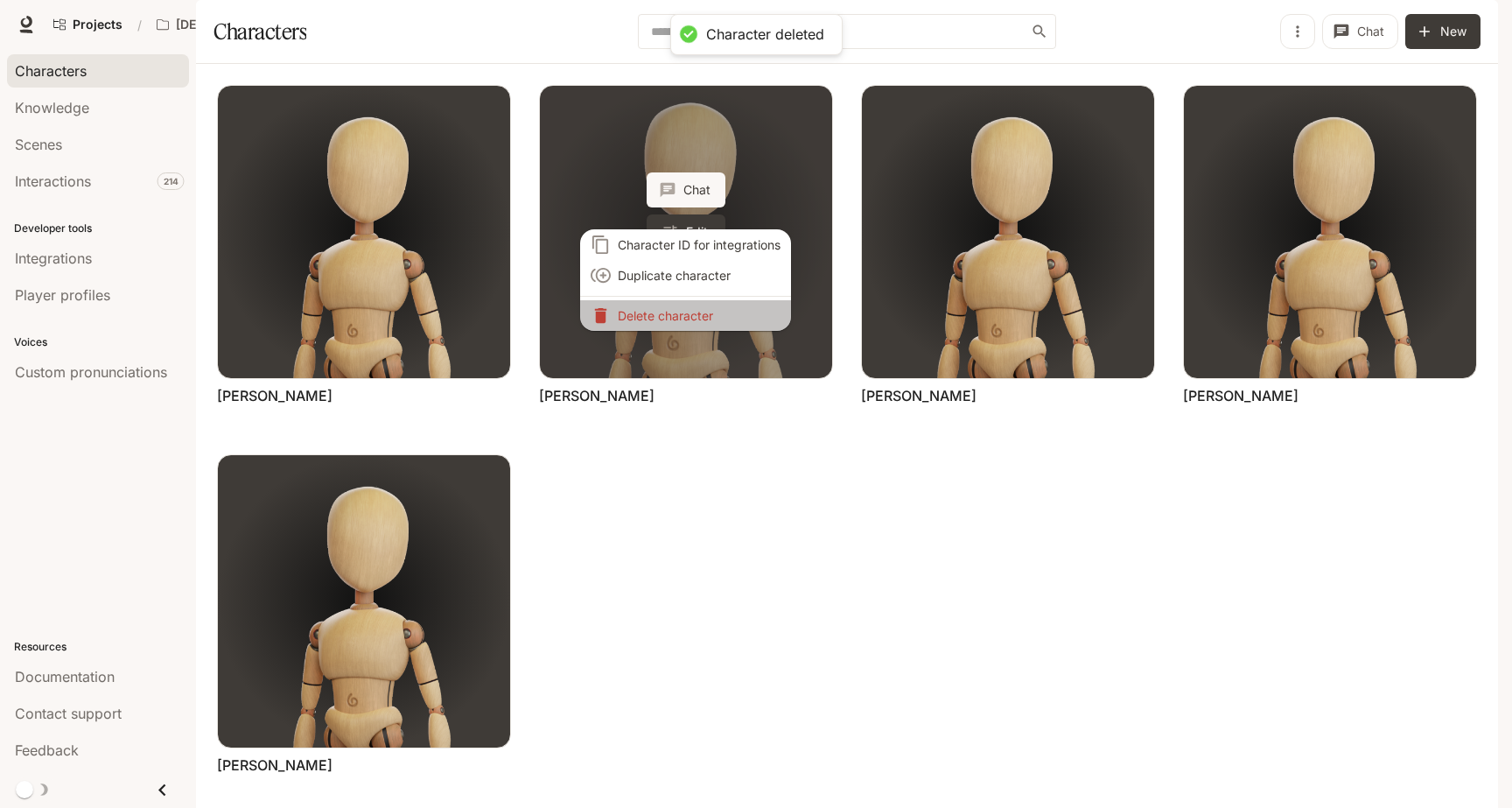
click at [688, 313] on p "Delete character" at bounding box center [700, 315] width 163 height 18
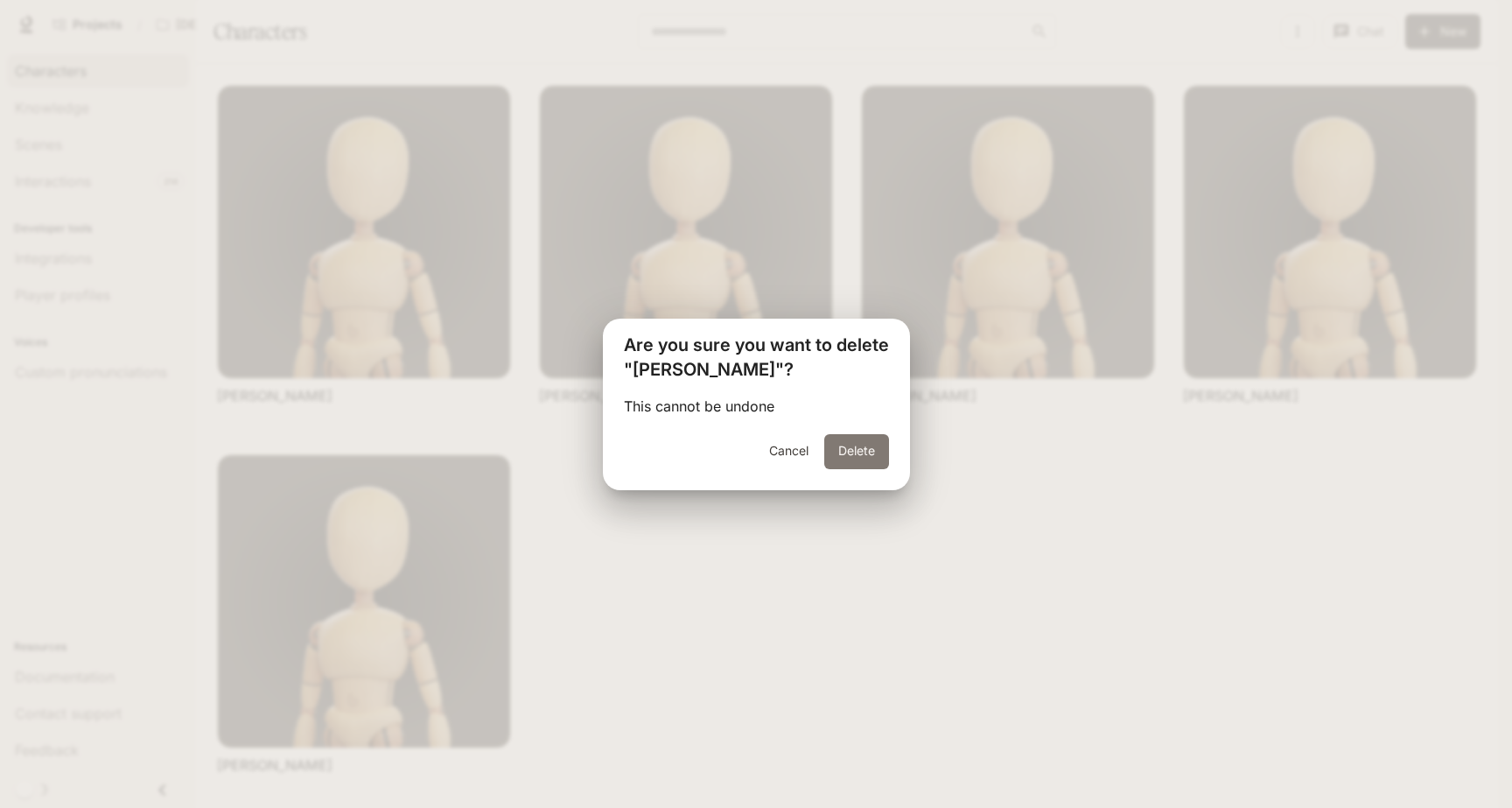
click at [872, 471] on div "Cancel Delete" at bounding box center [756, 462] width 307 height 56
click at [865, 455] on button "Delete" at bounding box center [856, 452] width 65 height 35
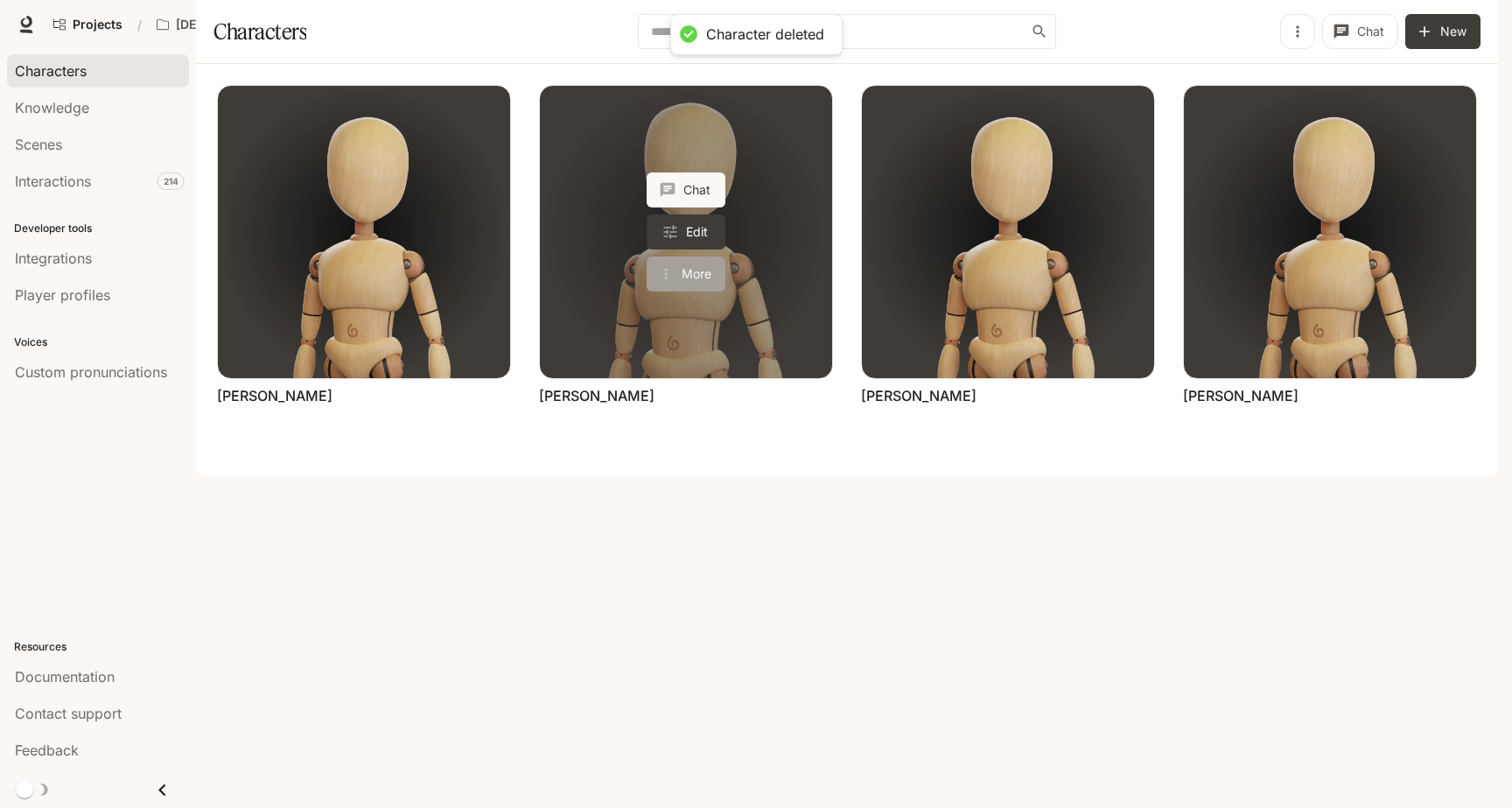
click at [706, 292] on button "More" at bounding box center [686, 274] width 78 height 35
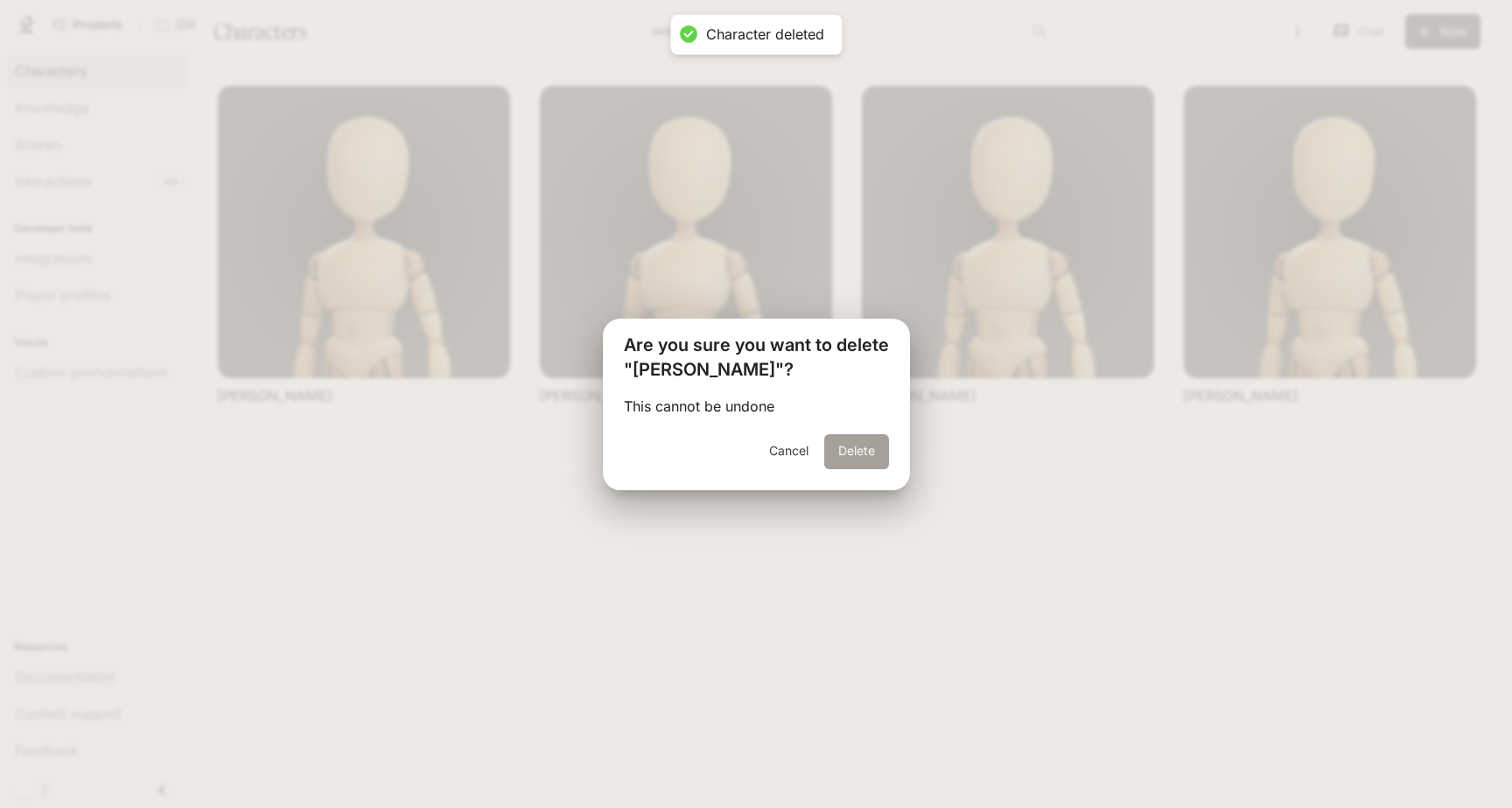
click at [859, 448] on button "Delete" at bounding box center [856, 452] width 65 height 35
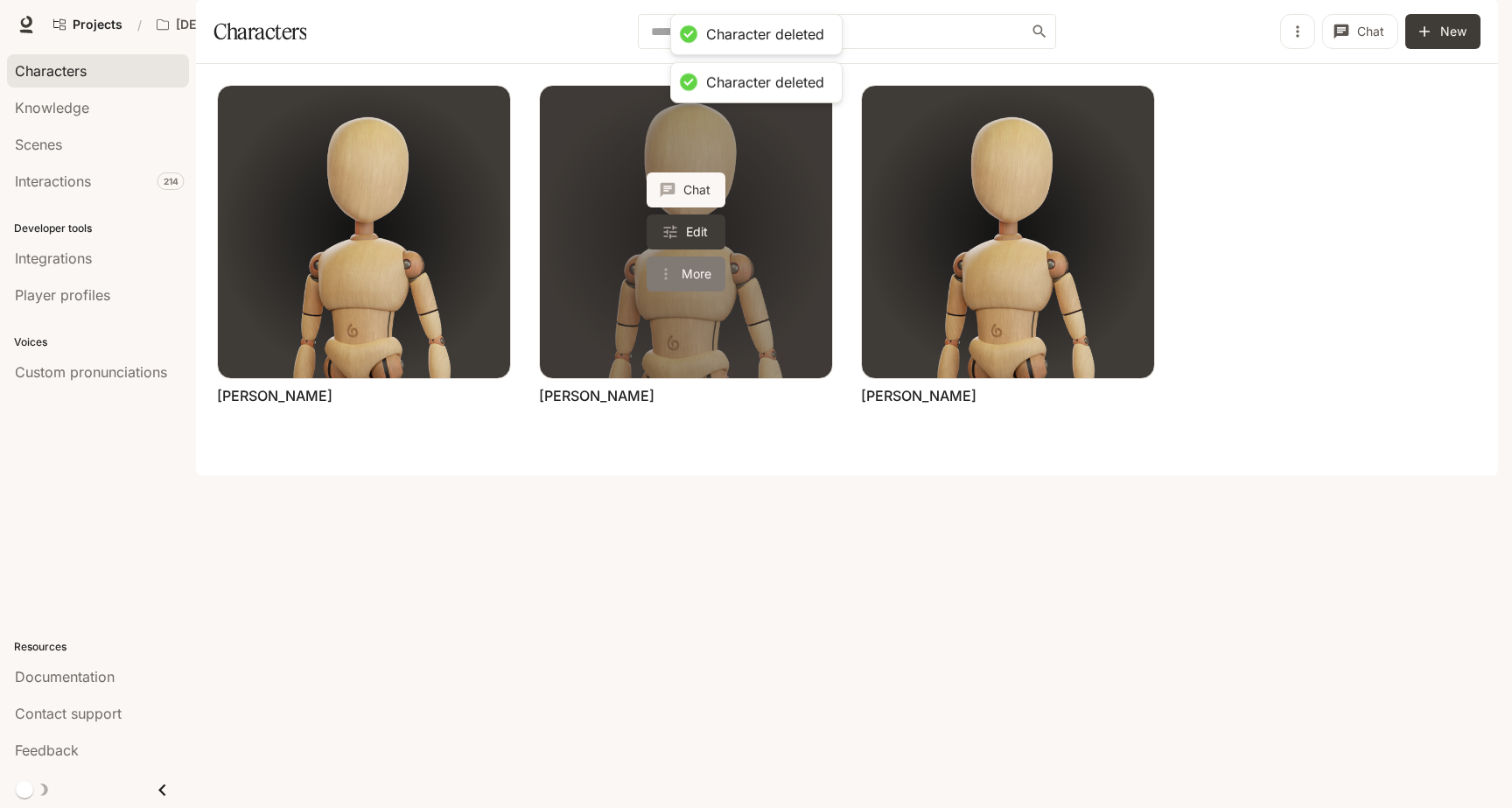
click at [691, 292] on button "More" at bounding box center [686, 274] width 78 height 35
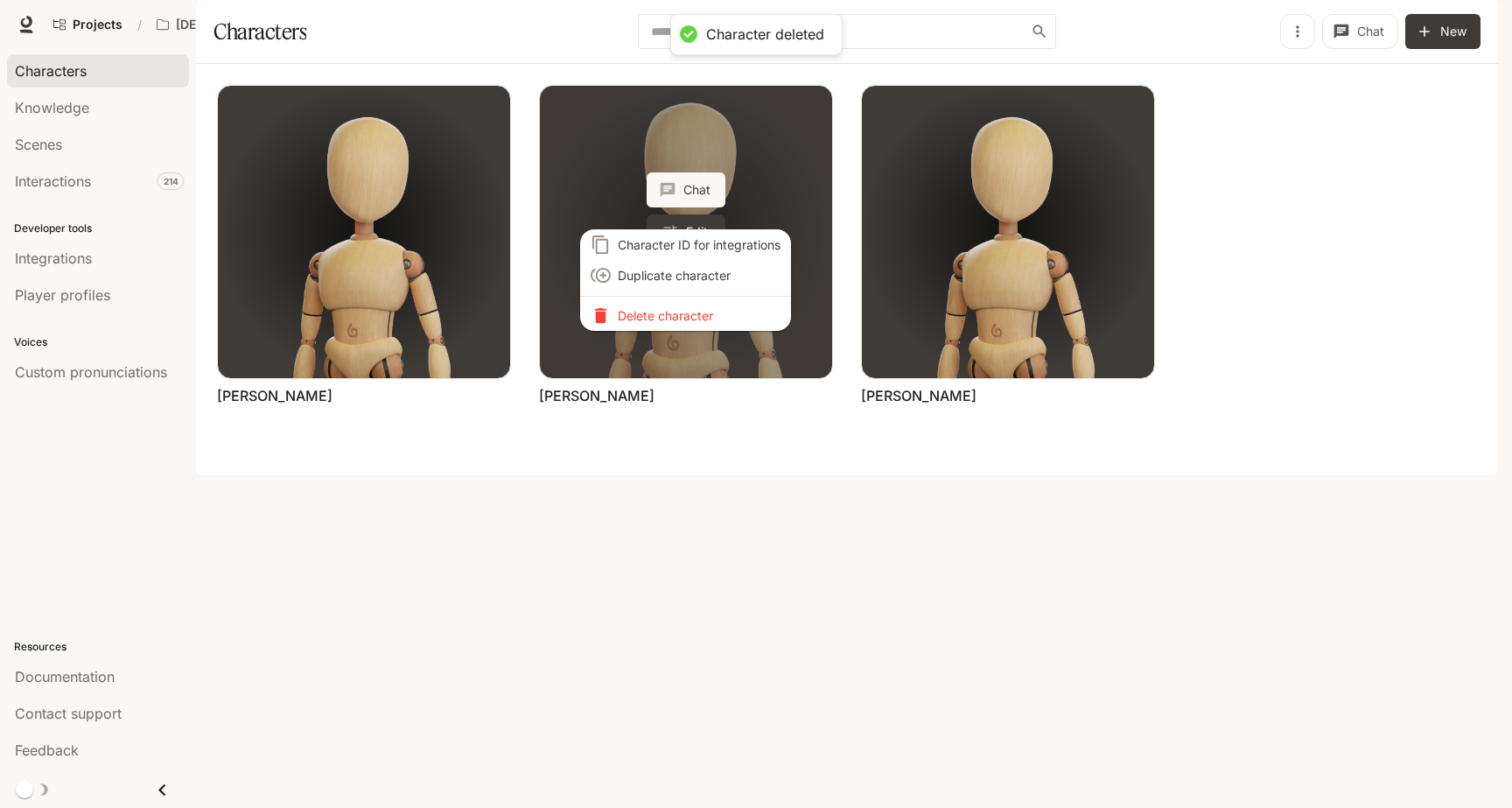
click at [691, 322] on li "Delete character" at bounding box center [685, 316] width 211 height 31
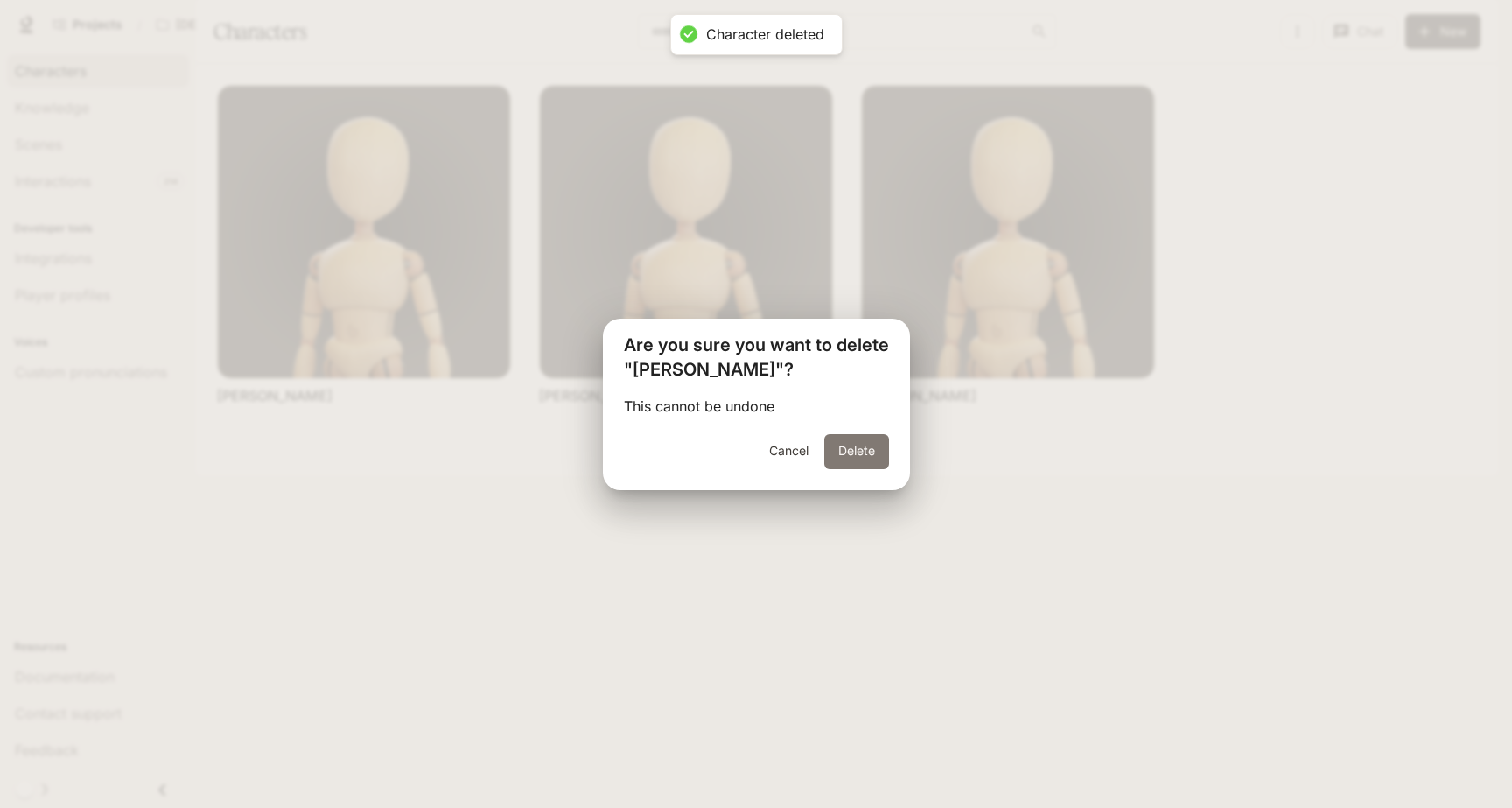
click at [835, 457] on button "Delete" at bounding box center [856, 452] width 65 height 35
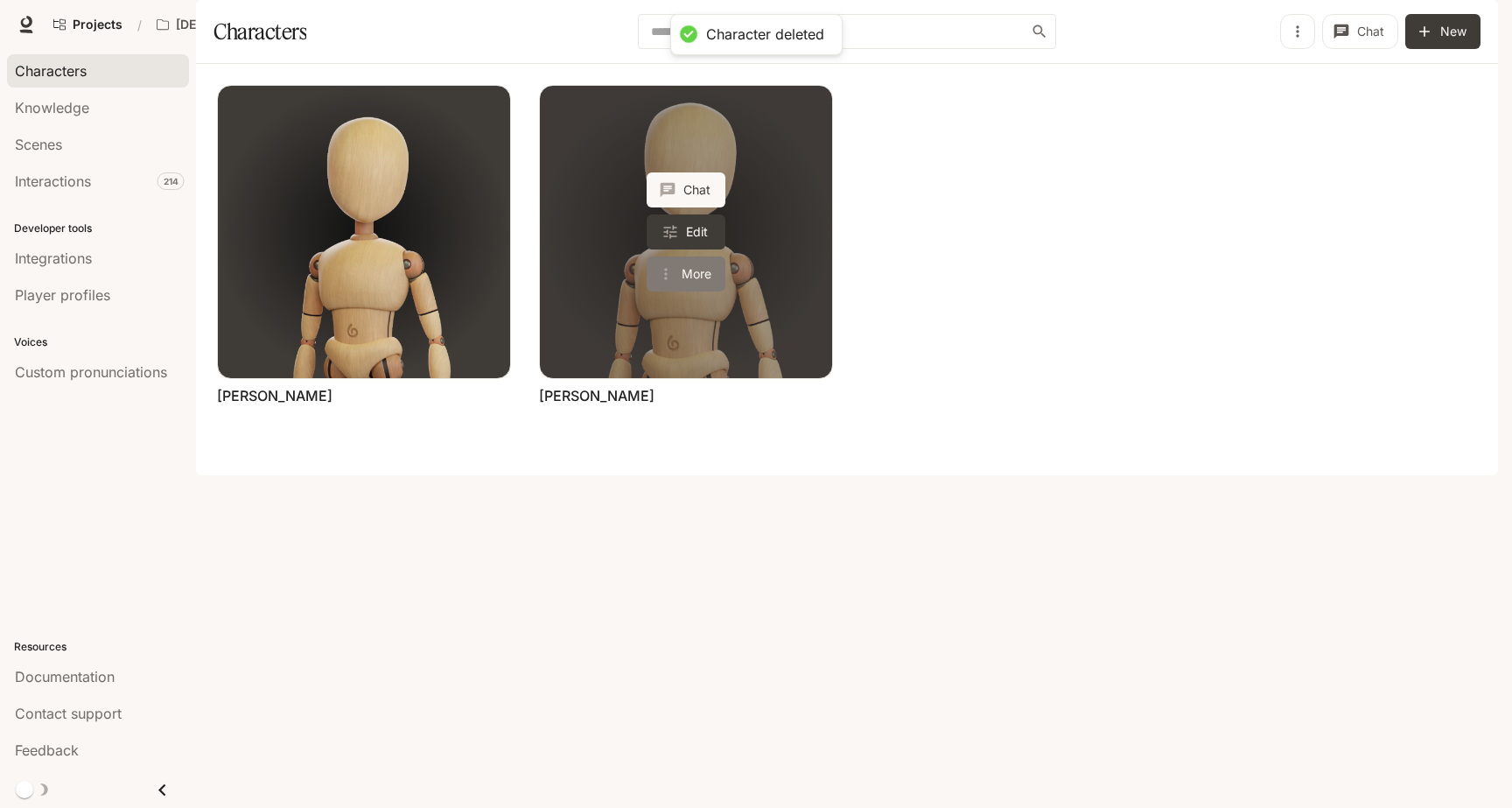
click at [685, 292] on button "More" at bounding box center [686, 274] width 78 height 35
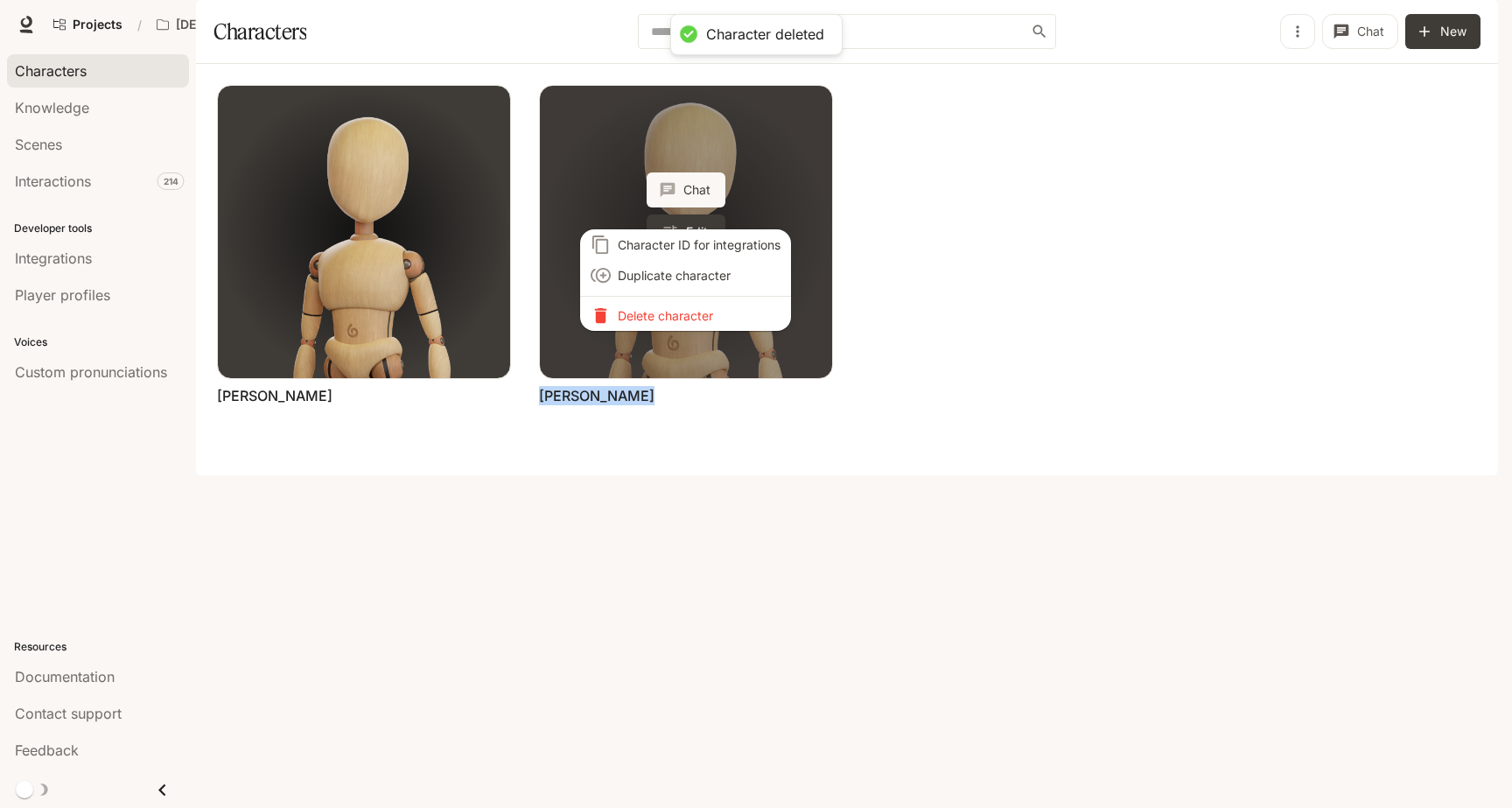
click at [685, 325] on div "Character ID for integrations Duplicate character [PERSON_NAME] character" at bounding box center [756, 404] width 1512 height 808
click at [685, 325] on li "Delete character" at bounding box center [685, 316] width 211 height 31
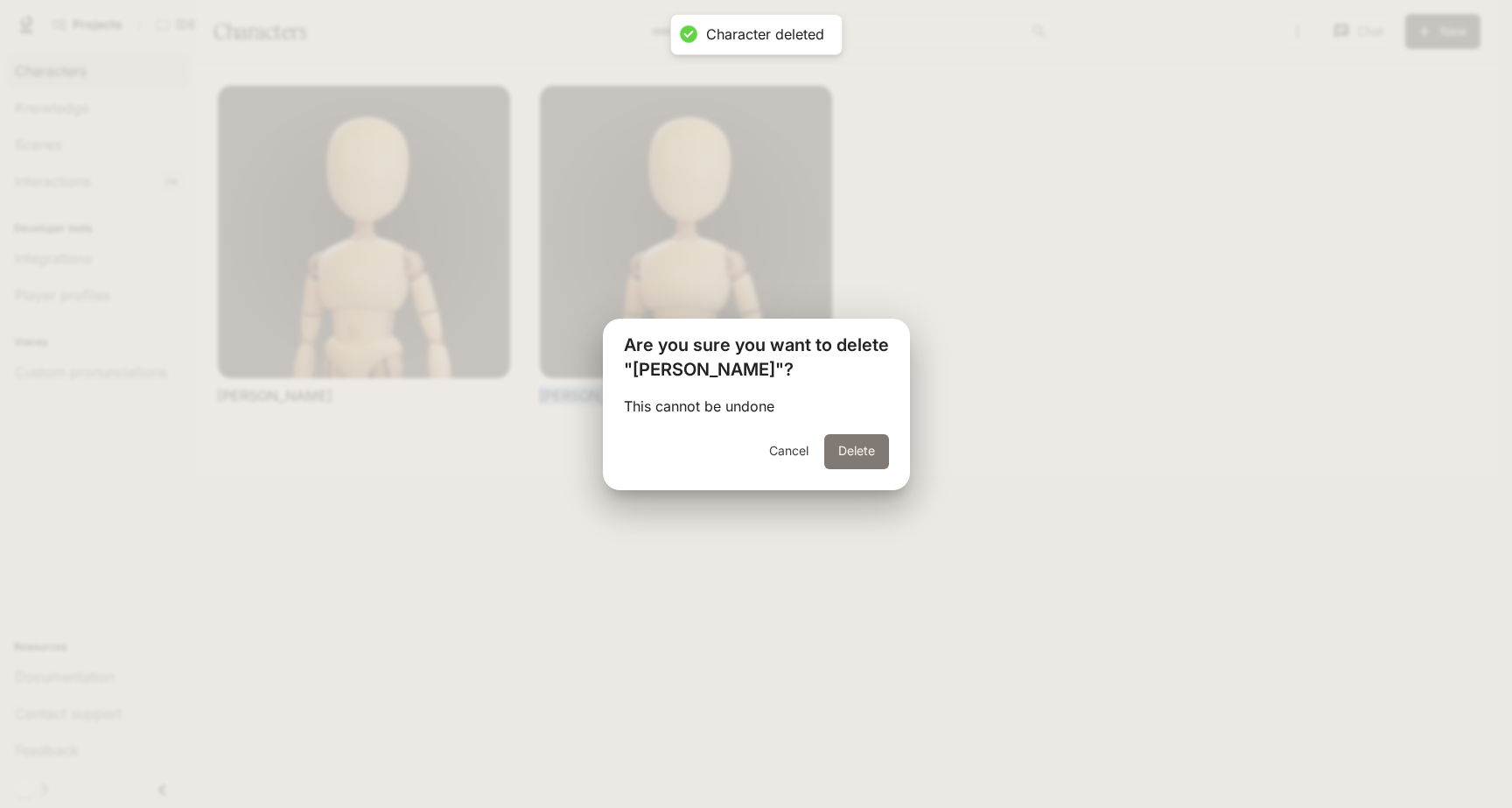
click at [865, 451] on button "Delete" at bounding box center [856, 452] width 65 height 35
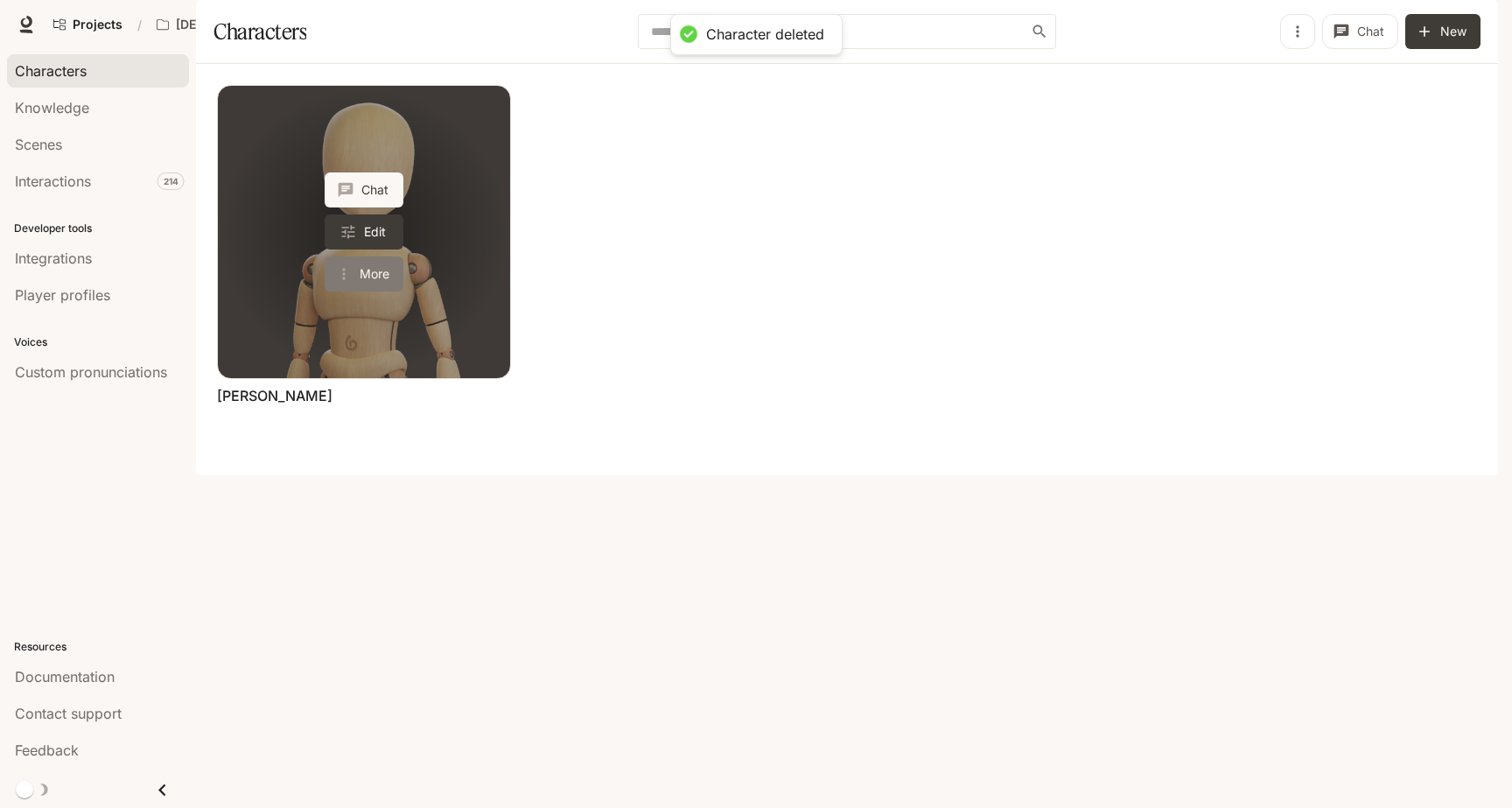
click at [374, 292] on button "More" at bounding box center [364, 274] width 78 height 35
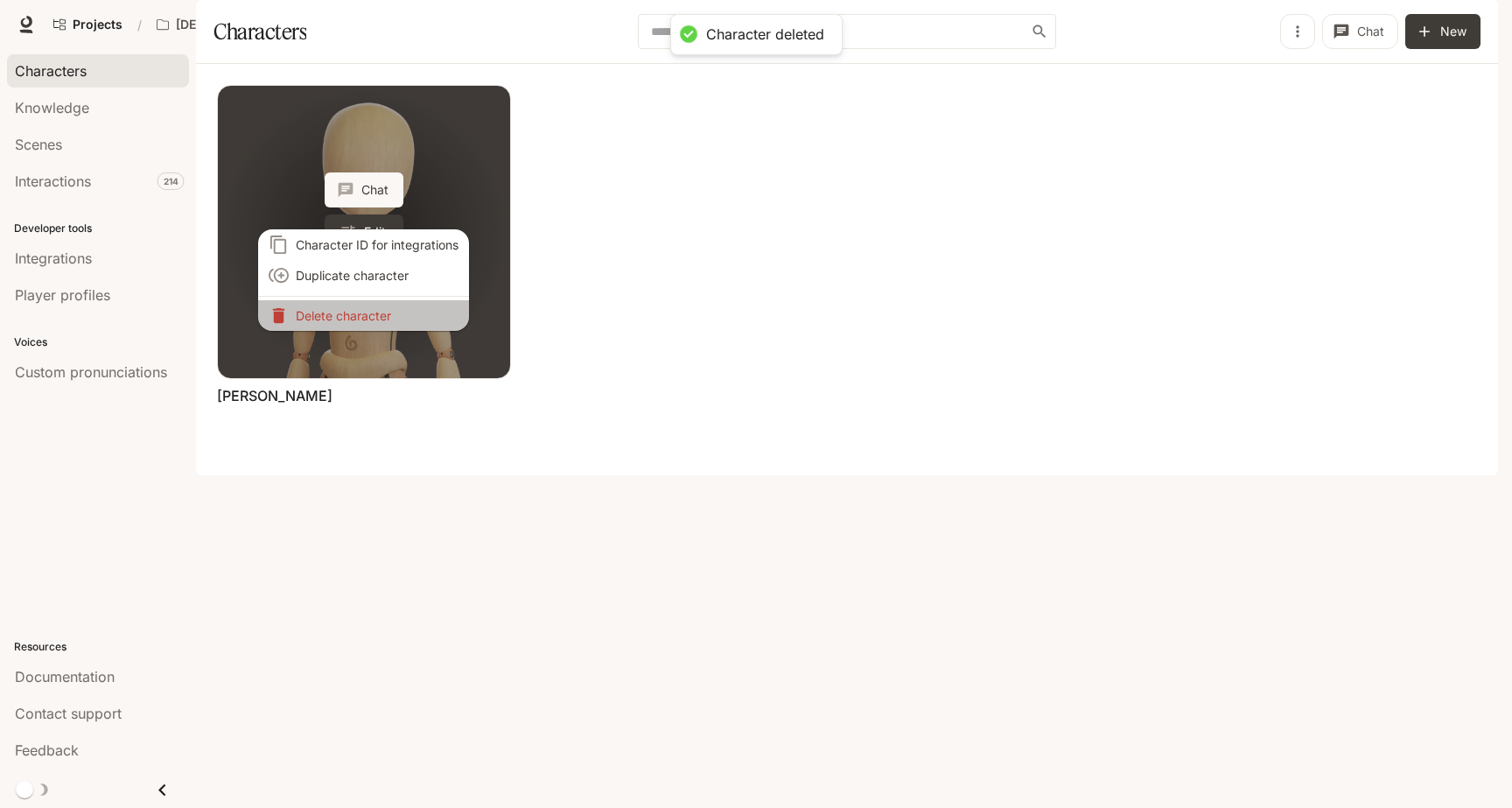
click at [374, 324] on li "Delete character" at bounding box center [364, 316] width 211 height 31
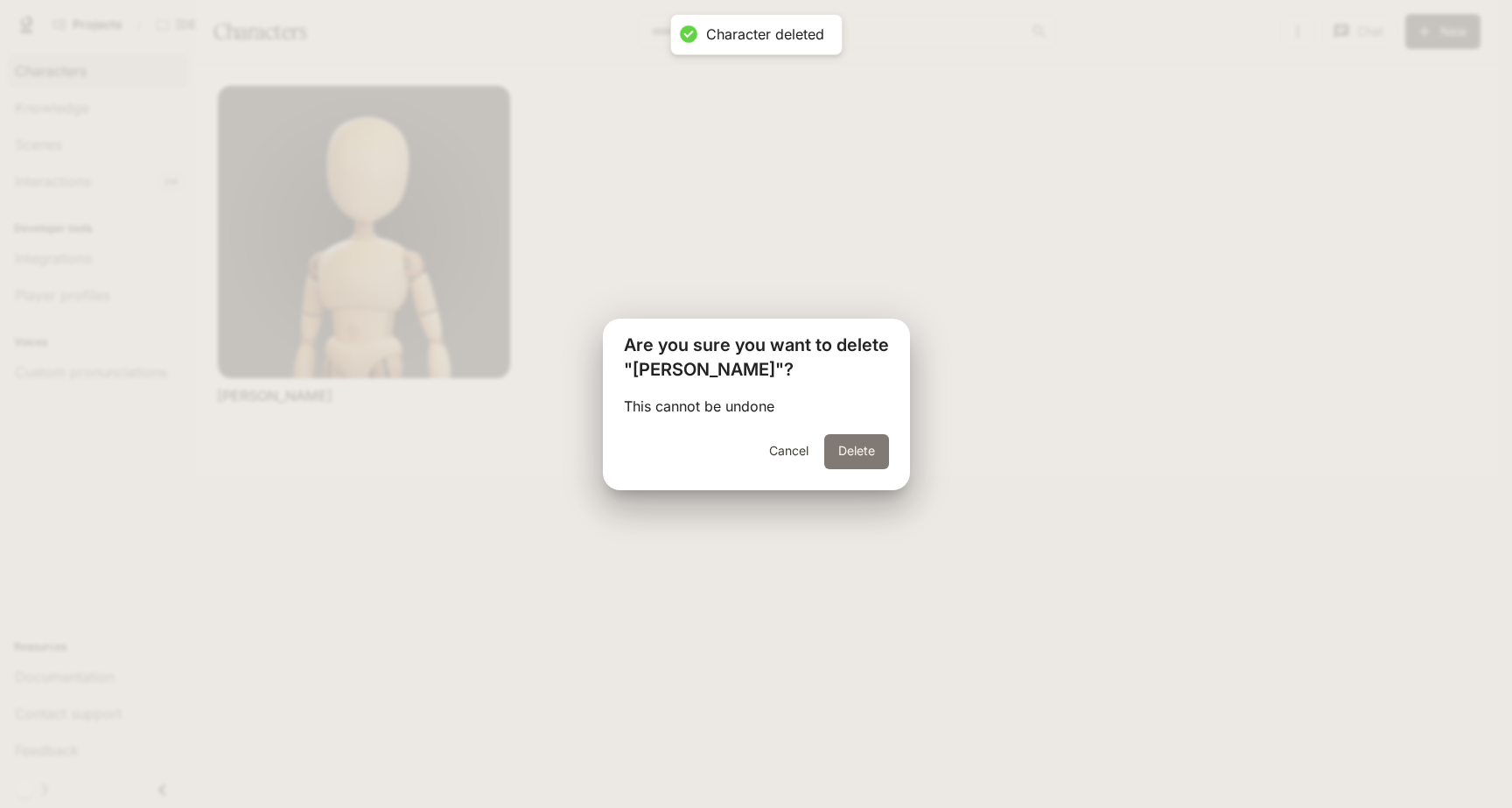
click at [877, 446] on button "Delete" at bounding box center [856, 452] width 65 height 35
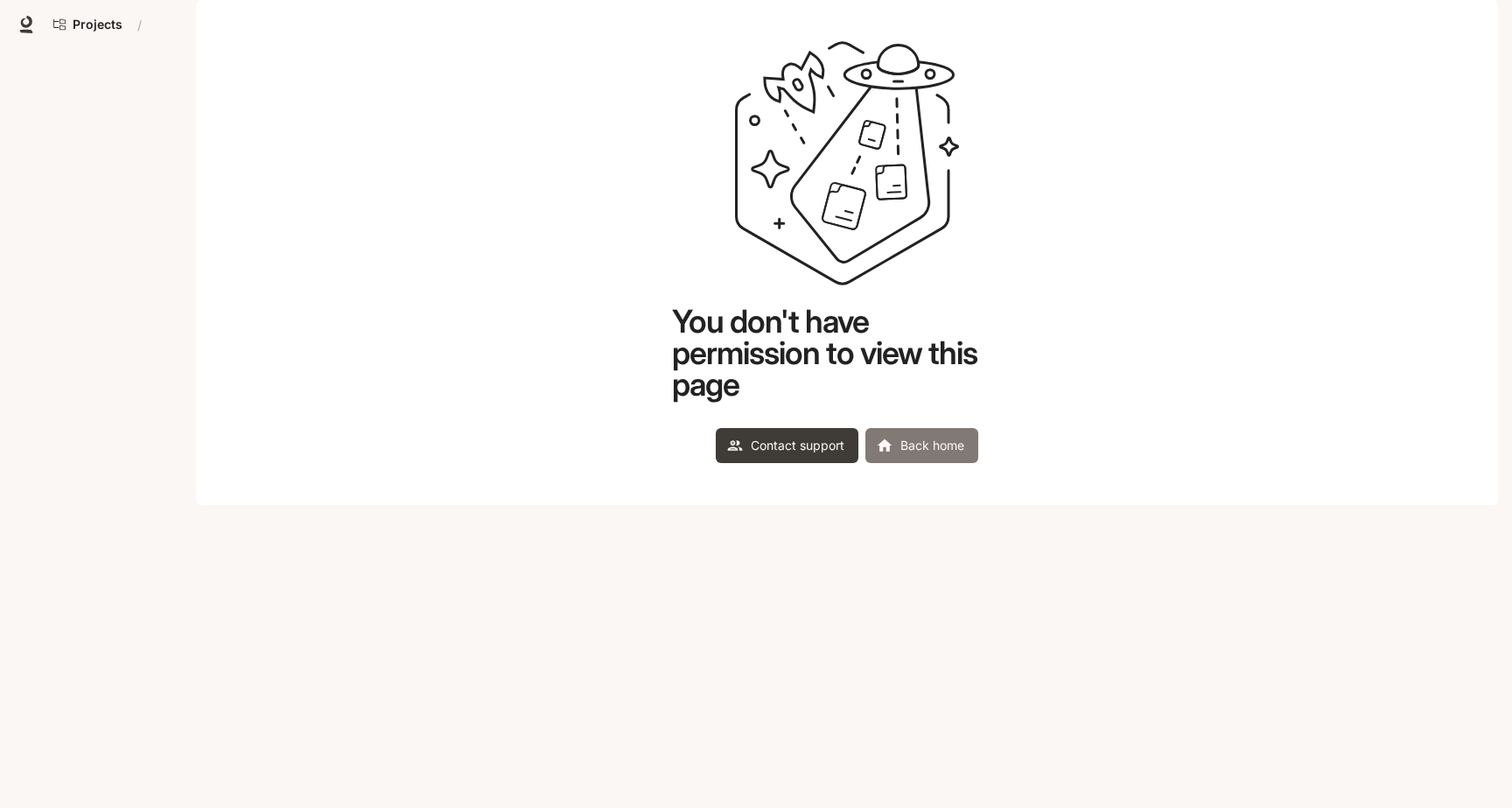
click at [962, 463] on link "Back home" at bounding box center [922, 445] width 113 height 35
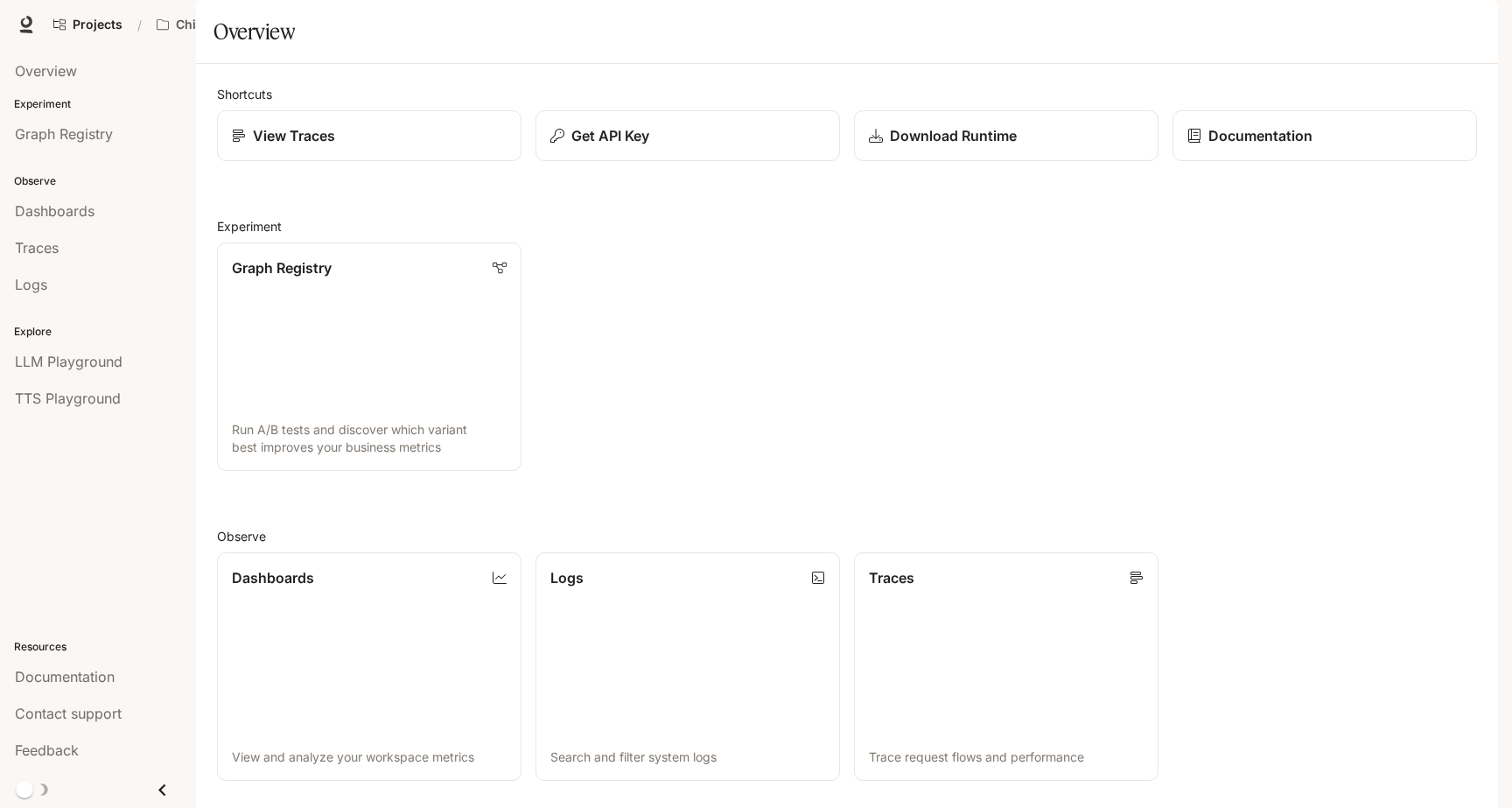
click at [1469, 27] on icon "button" at bounding box center [1474, 25] width 10 height 10
click at [1286, 308] on span "Sign out" at bounding box center [1362, 306] width 230 height 17
